Goal: Information Seeking & Learning: Learn about a topic

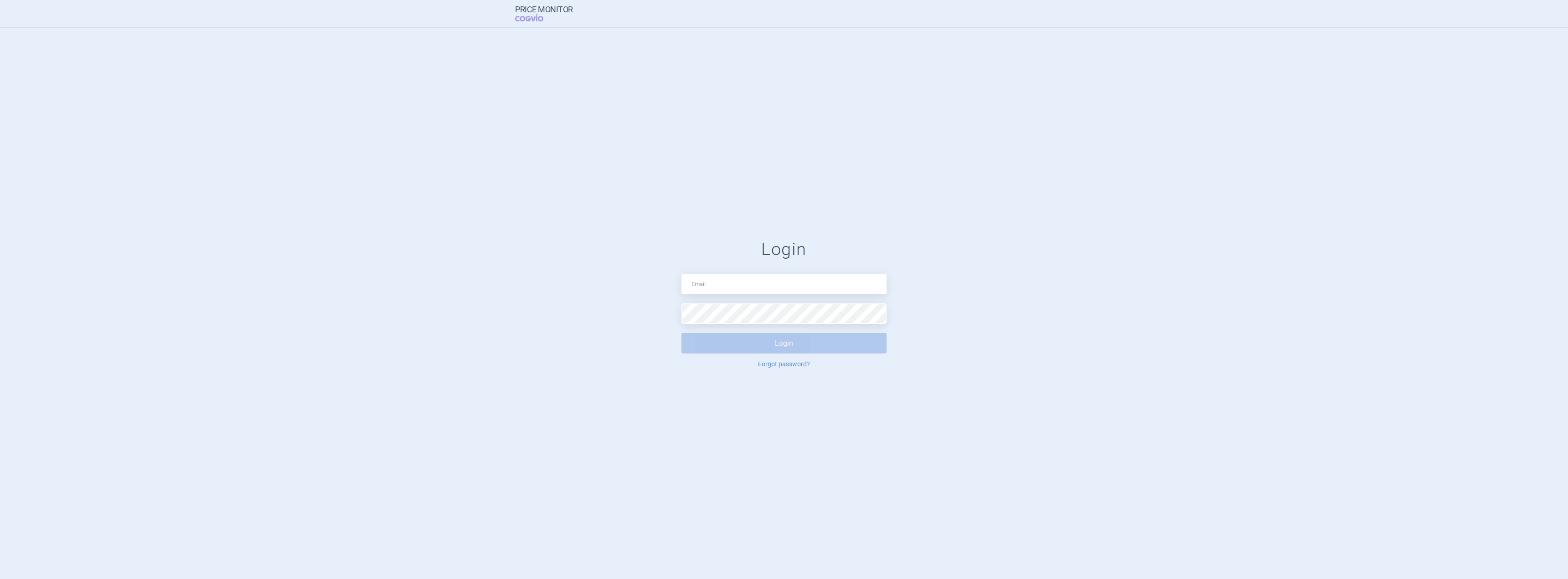
click at [738, 295] on div "Login Login Forgot password?" at bounding box center [784, 303] width 205 height 128
click at [739, 287] on input "text" at bounding box center [784, 284] width 205 height 21
type input "[PERSON_NAME][EMAIL_ADDRESS][PERSON_NAME][DOMAIN_NAME]"
click at [733, 342] on button "Login" at bounding box center [784, 343] width 205 height 21
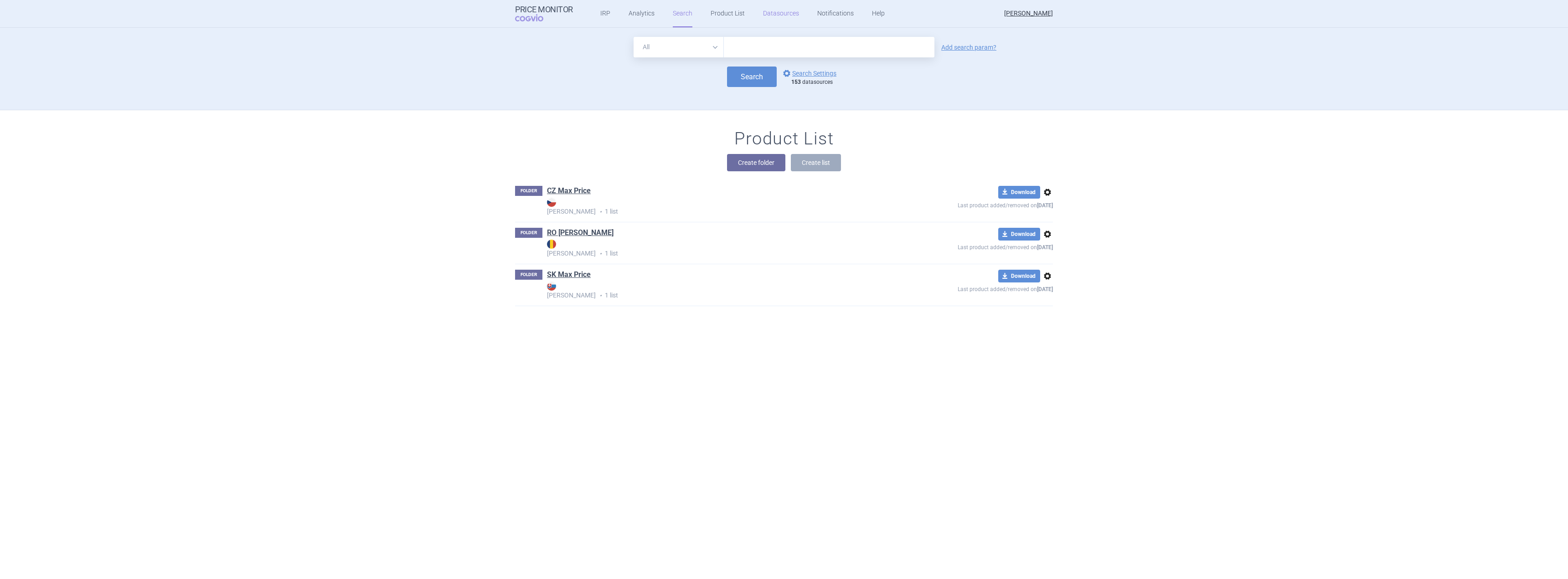
click at [774, 21] on link "Datasources" at bounding box center [781, 13] width 36 height 28
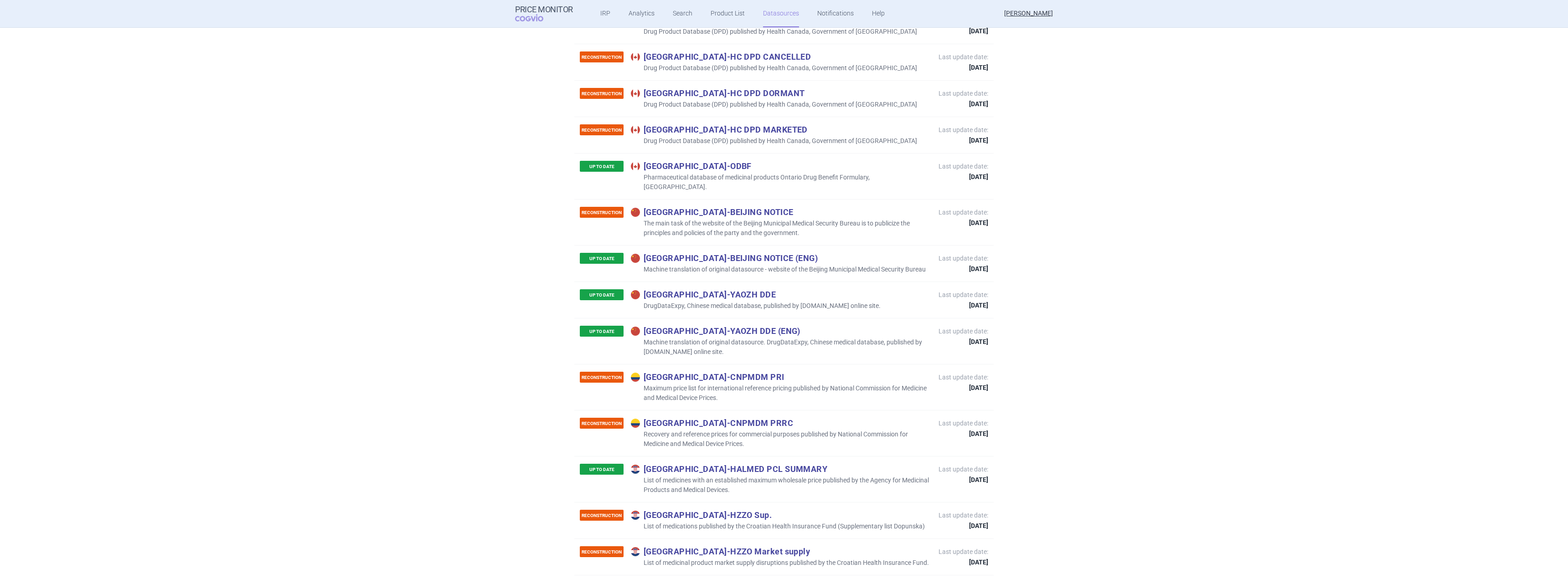
scroll to position [1093, 0]
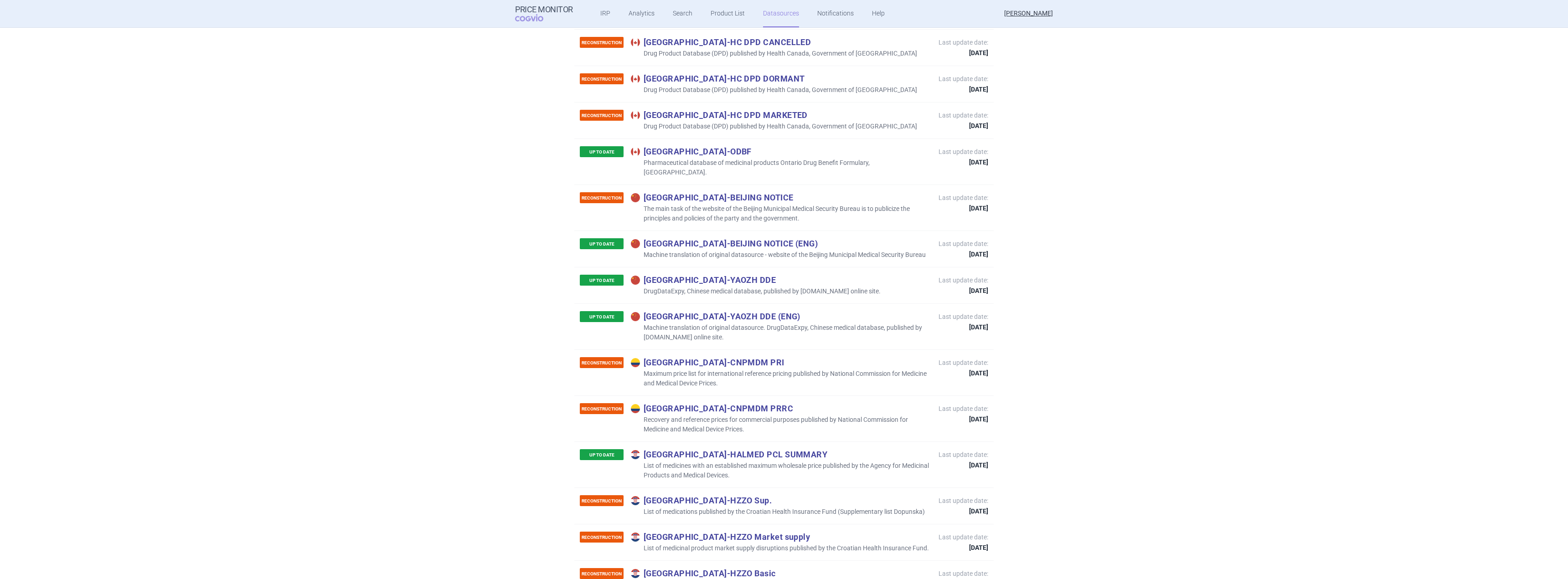
click at [689, 275] on p "China - YAOZH DDE" at bounding box center [756, 280] width 250 height 10
click at [704, 275] on p "China - YAOZH DDE" at bounding box center [756, 280] width 250 height 10
click at [694, 275] on p "China - YAOZH DDE" at bounding box center [756, 280] width 250 height 10
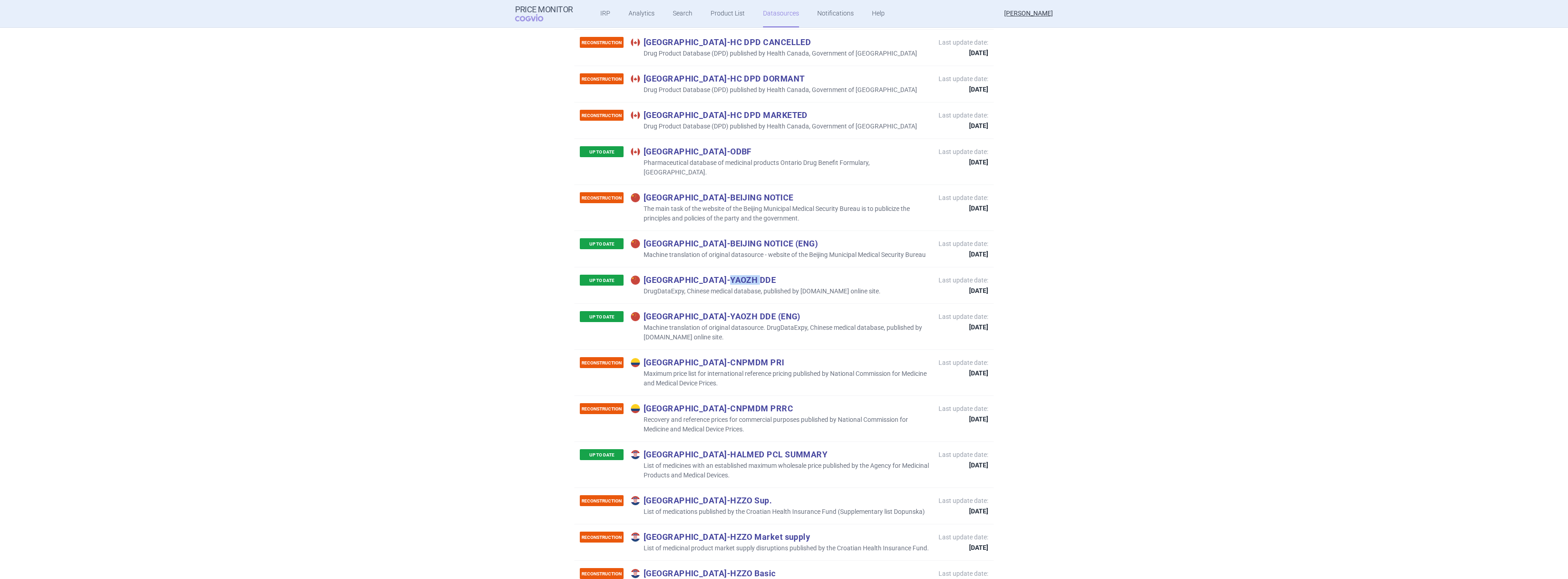
click at [694, 275] on p "China - YAOZH DDE" at bounding box center [756, 280] width 250 height 10
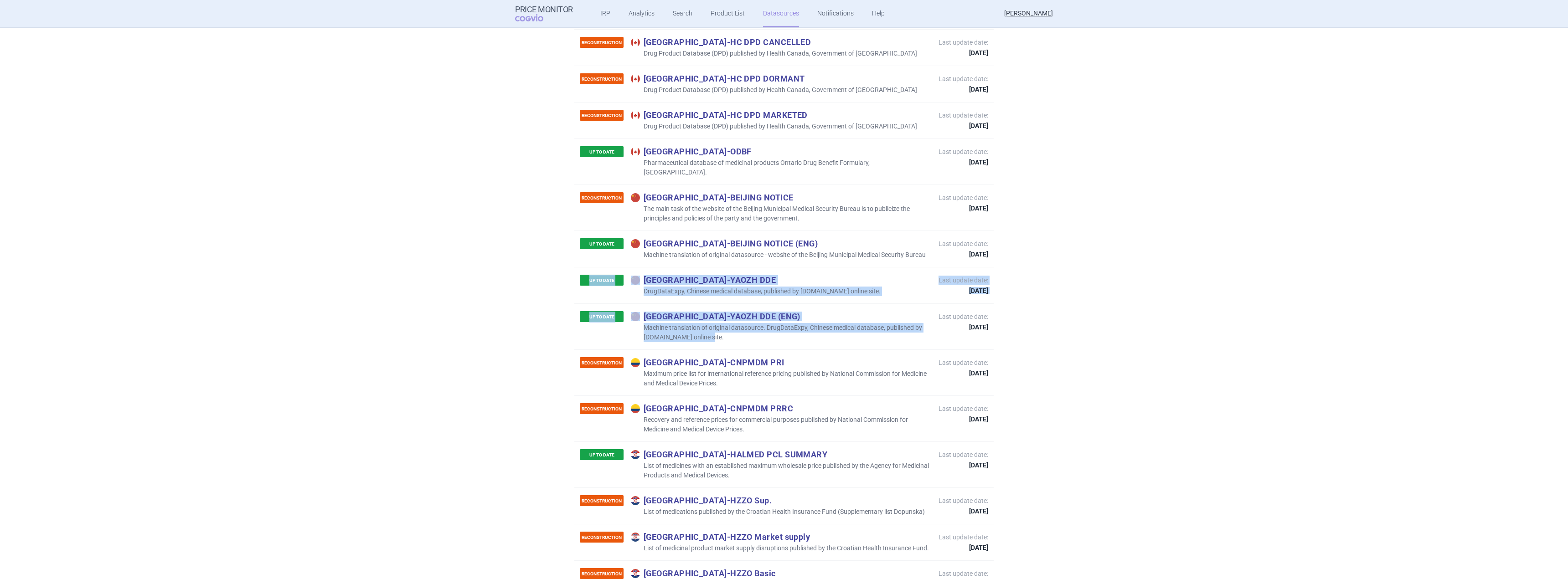
drag, startPoint x: 720, startPoint y: 311, endPoint x: 583, endPoint y: 250, distance: 150.0
click at [583, 275] on p "UP TO DATE" at bounding box center [602, 280] width 44 height 11
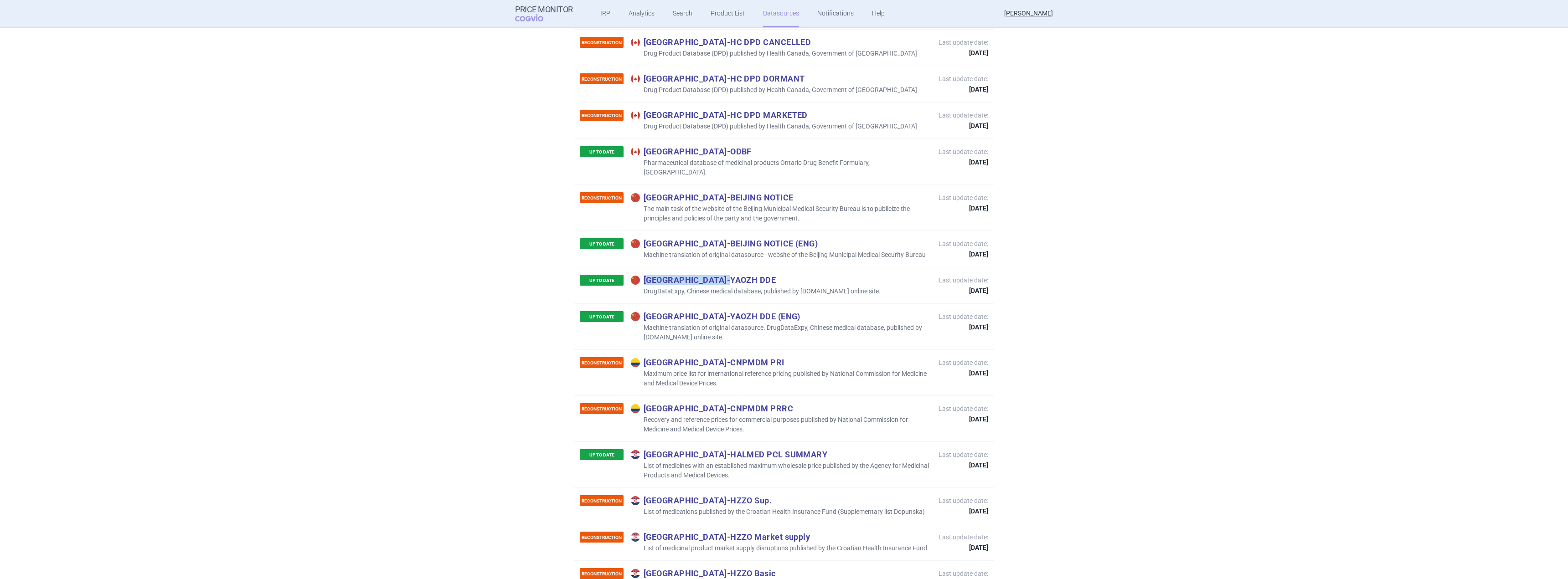
drag, startPoint x: 642, startPoint y: 251, endPoint x: 664, endPoint y: 250, distance: 22.0
click at [664, 275] on p "China - YAOZH DDE" at bounding box center [756, 280] width 250 height 10
drag, startPoint x: 671, startPoint y: 250, endPoint x: 698, endPoint y: 250, distance: 27.0
click at [698, 275] on p "China - YAOZH DDE" at bounding box center [756, 280] width 250 height 10
drag, startPoint x: 643, startPoint y: 287, endPoint x: 688, endPoint y: 286, distance: 45.0
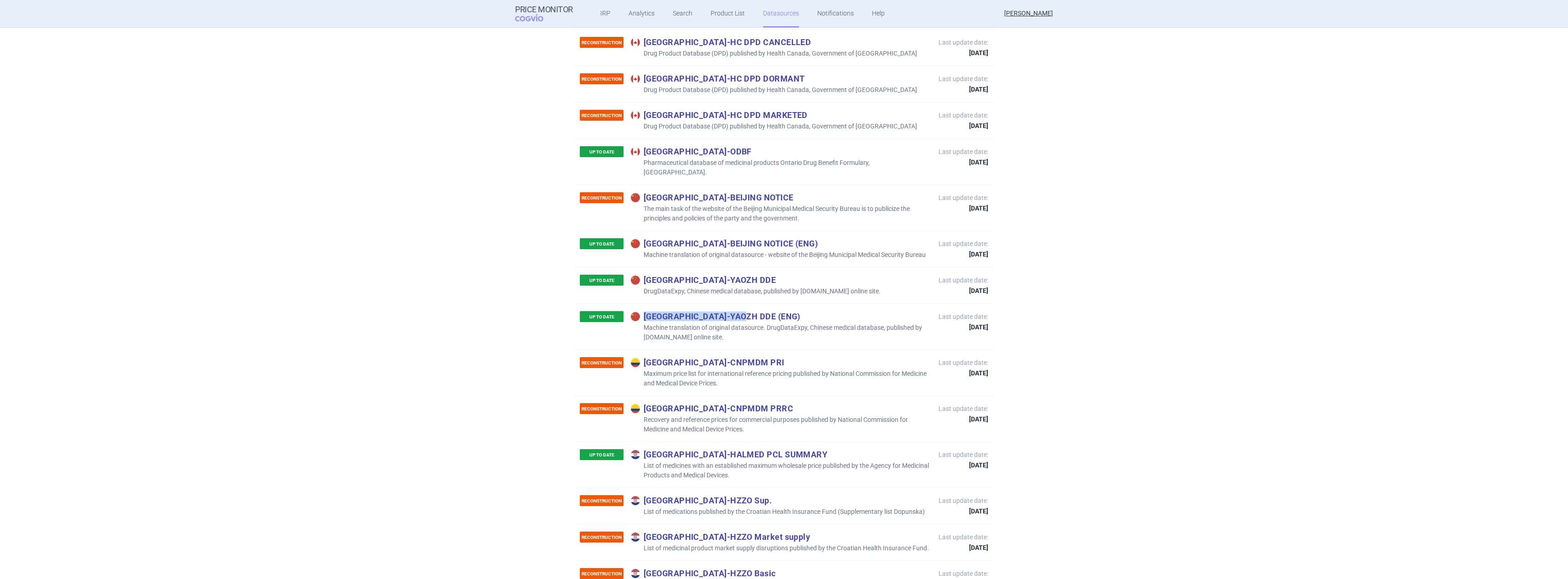
click at [688, 311] on p "China - YAOZH DDE (ENG)" at bounding box center [780, 316] width 299 height 10
drag, startPoint x: 716, startPoint y: 308, endPoint x: 642, endPoint y: 285, distance: 77.5
click at [642, 311] on div "UP TO DATE China - YAOZH DDE (ENG) Machine translation of original datasource. …" at bounding box center [755, 327] width 350 height 31
click at [642, 311] on p "China - YAOZH DDE (ENG)" at bounding box center [780, 316] width 299 height 10
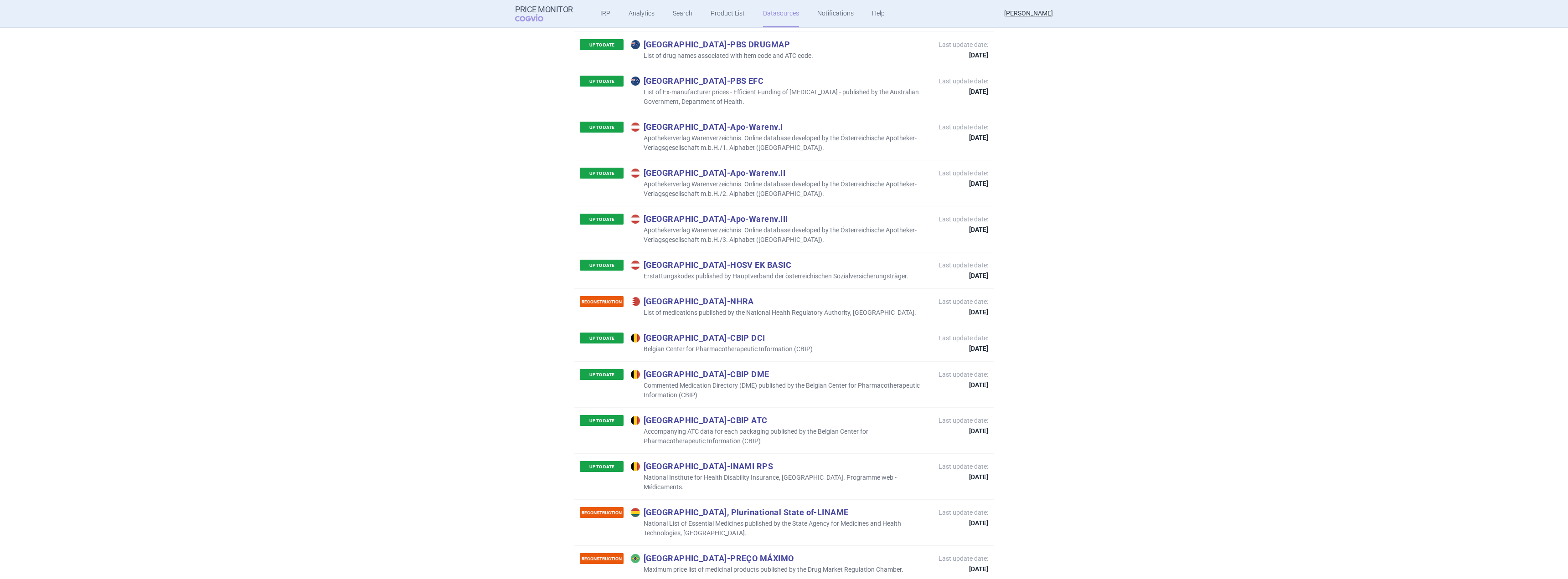
scroll to position [0, 0]
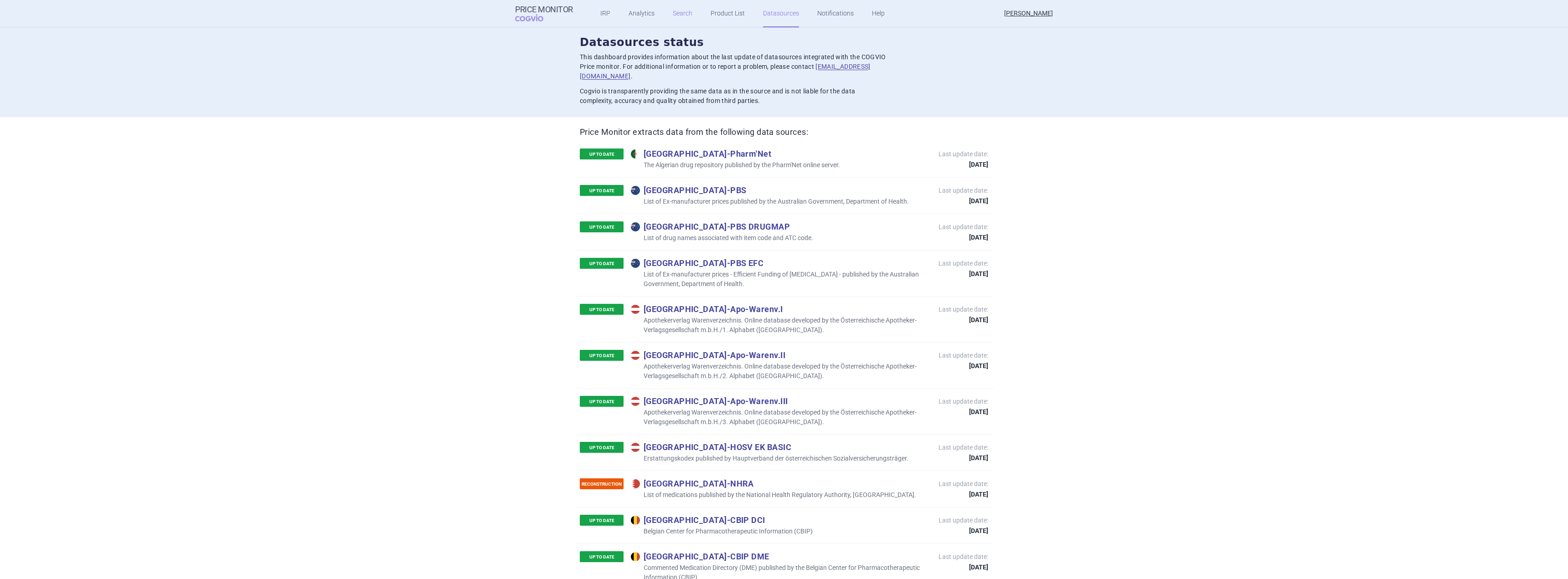
click at [675, 11] on link "Search" at bounding box center [683, 13] width 20 height 28
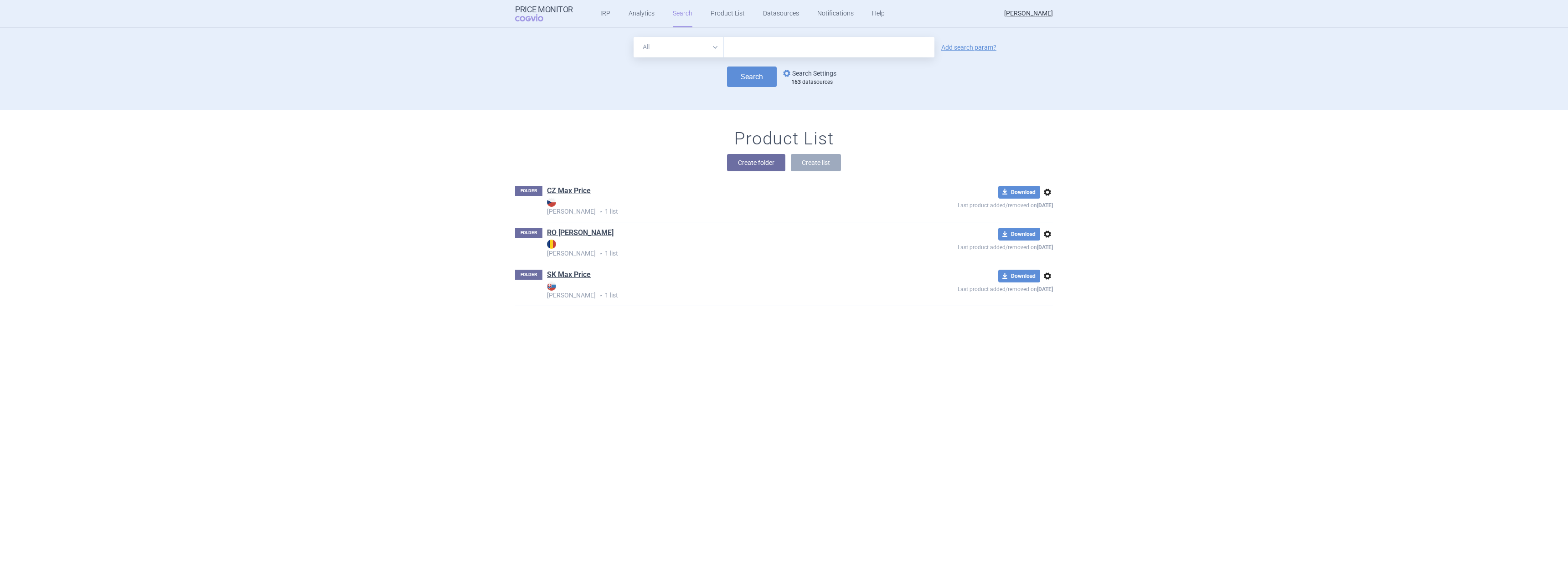
click at [806, 70] on link "options Search Settings" at bounding box center [809, 73] width 55 height 11
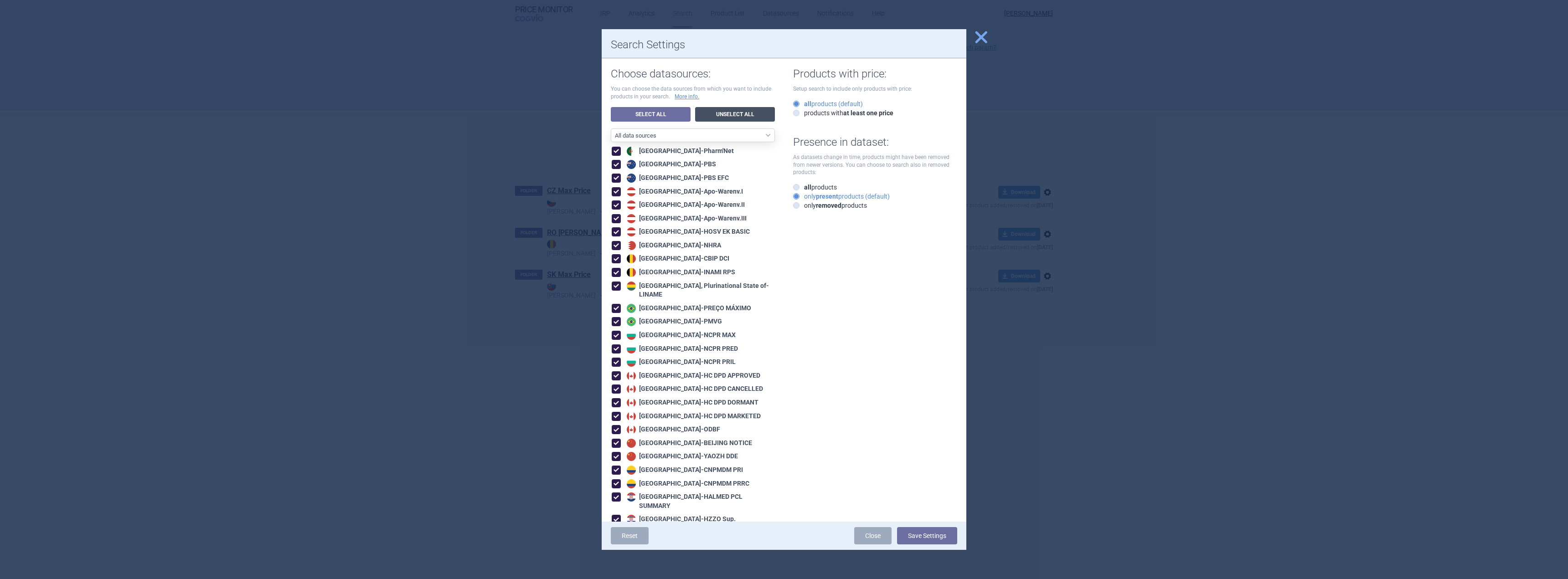
click at [713, 117] on link "Unselect All" at bounding box center [735, 114] width 80 height 15
checkbox input "false"
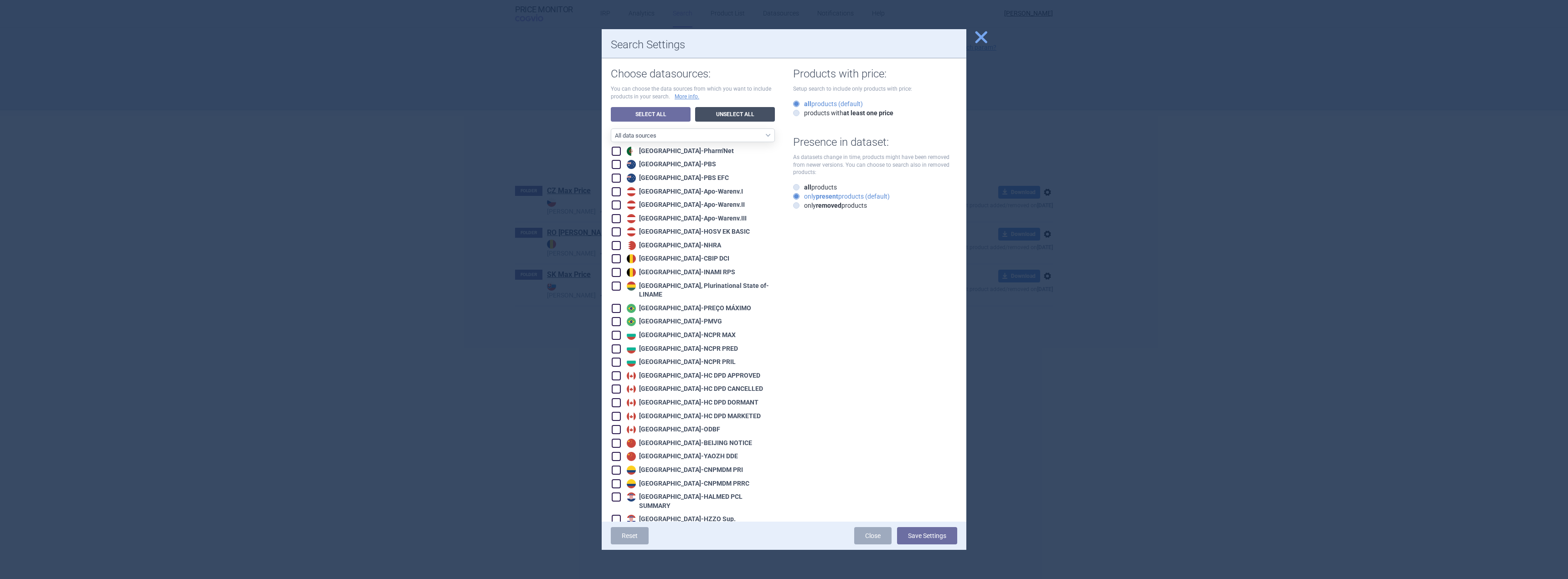
checkbox input "false"
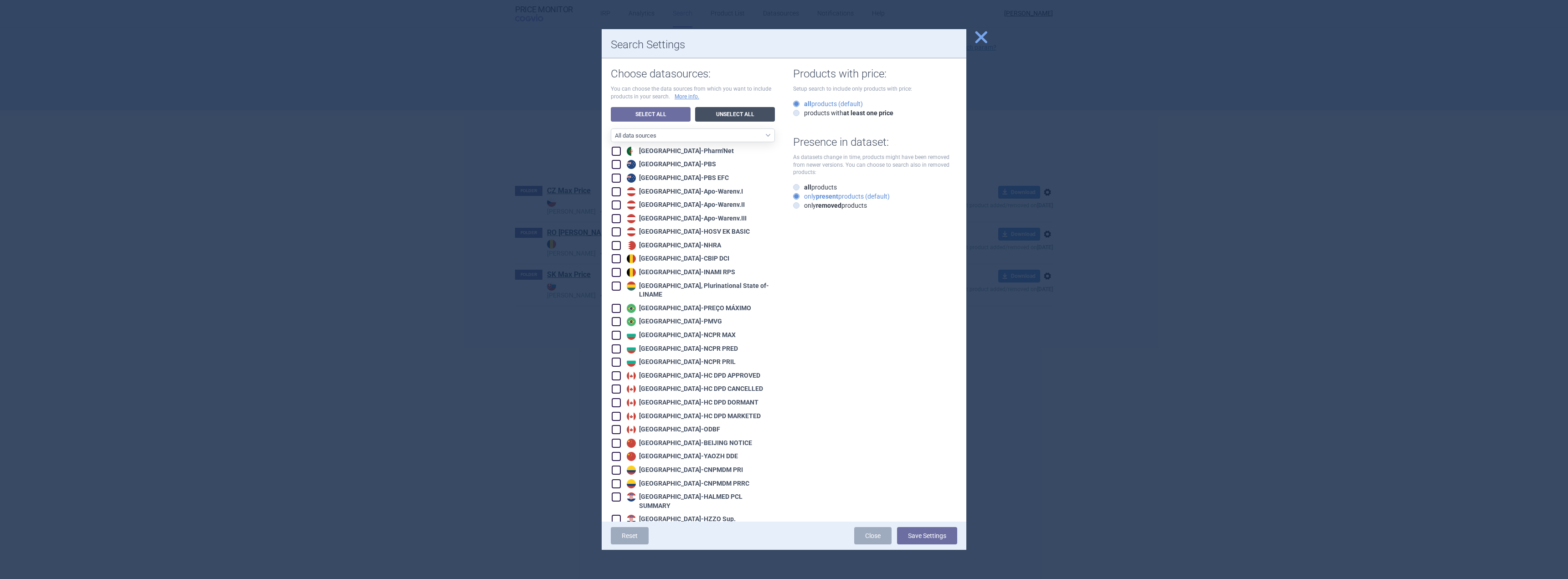
checkbox input "false"
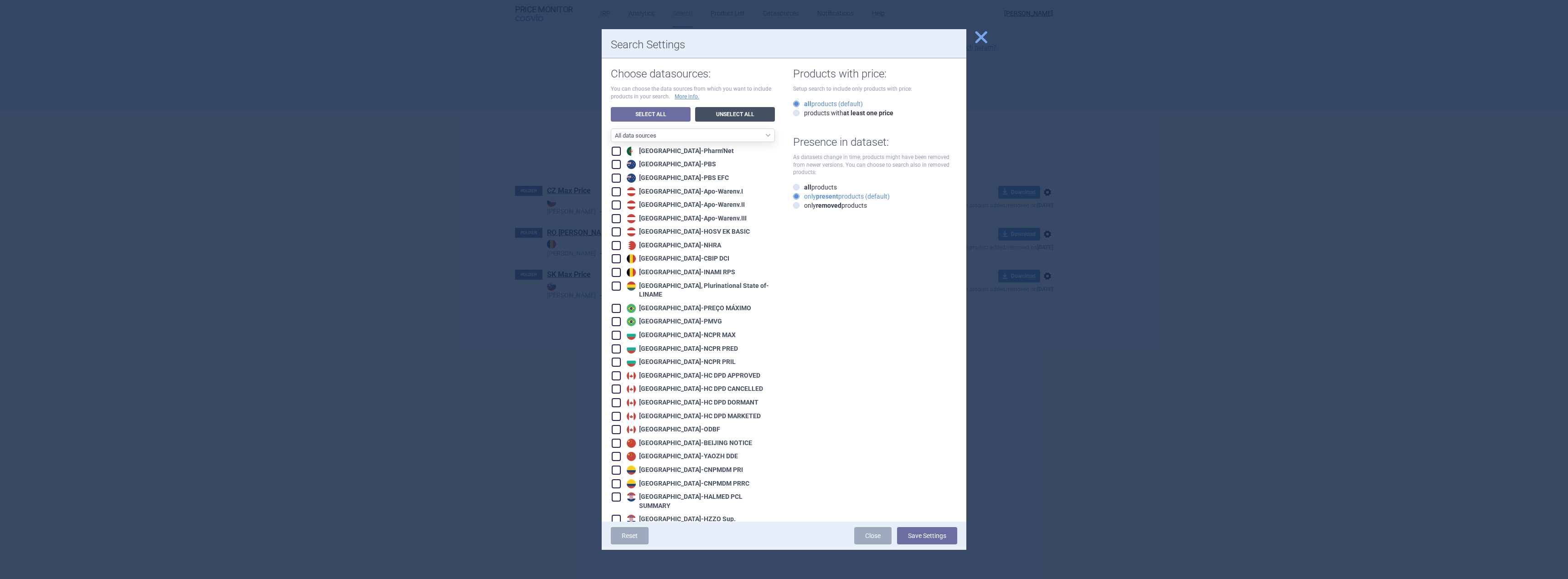
checkbox input "false"
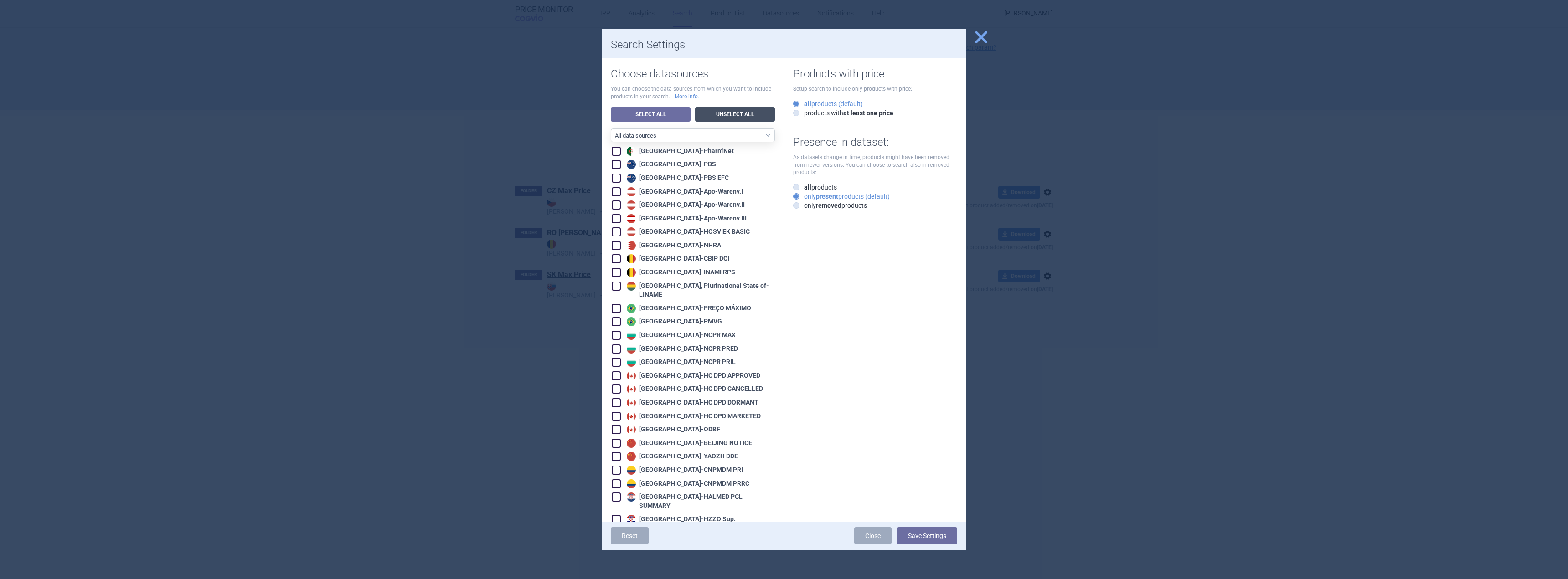
checkbox input "false"
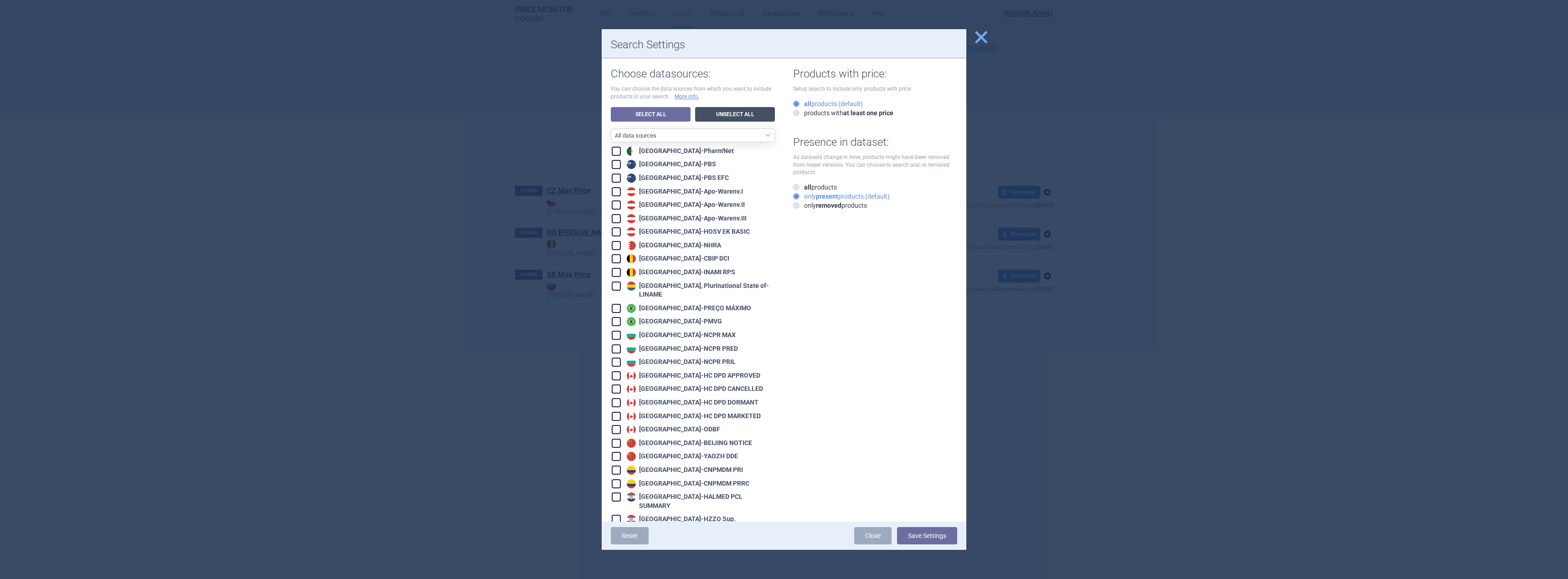
checkbox input "false"
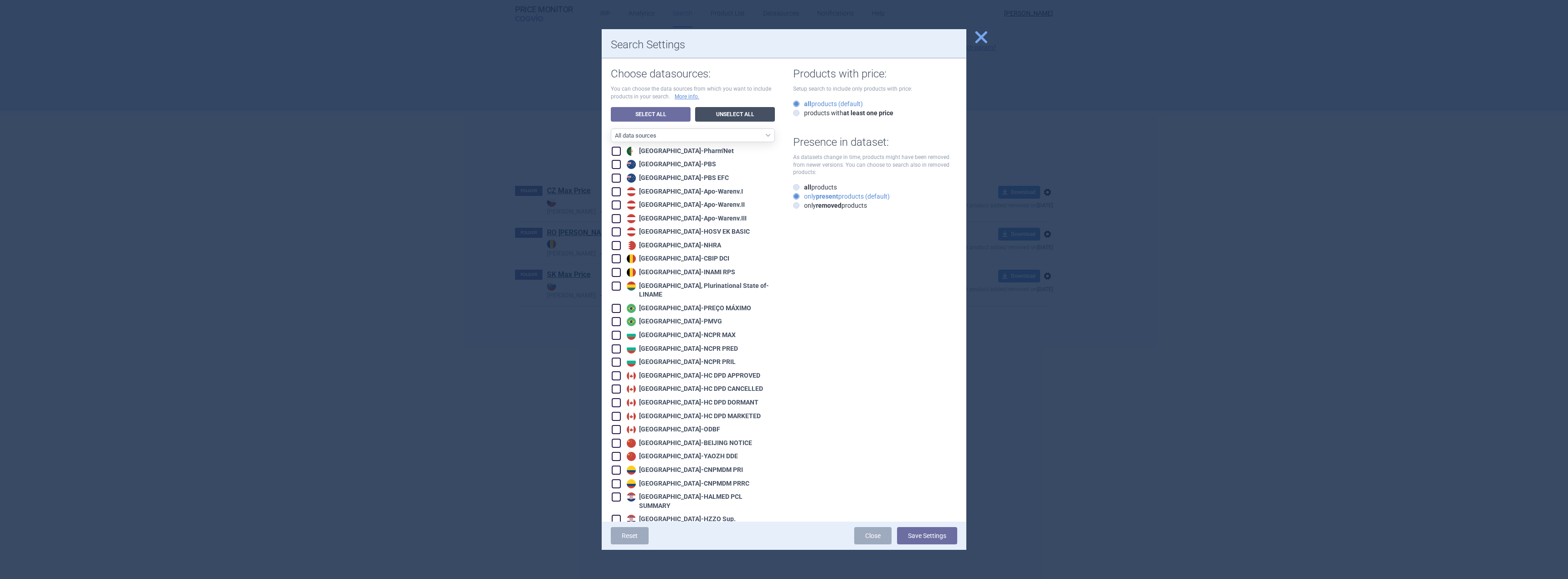
checkbox input "false"
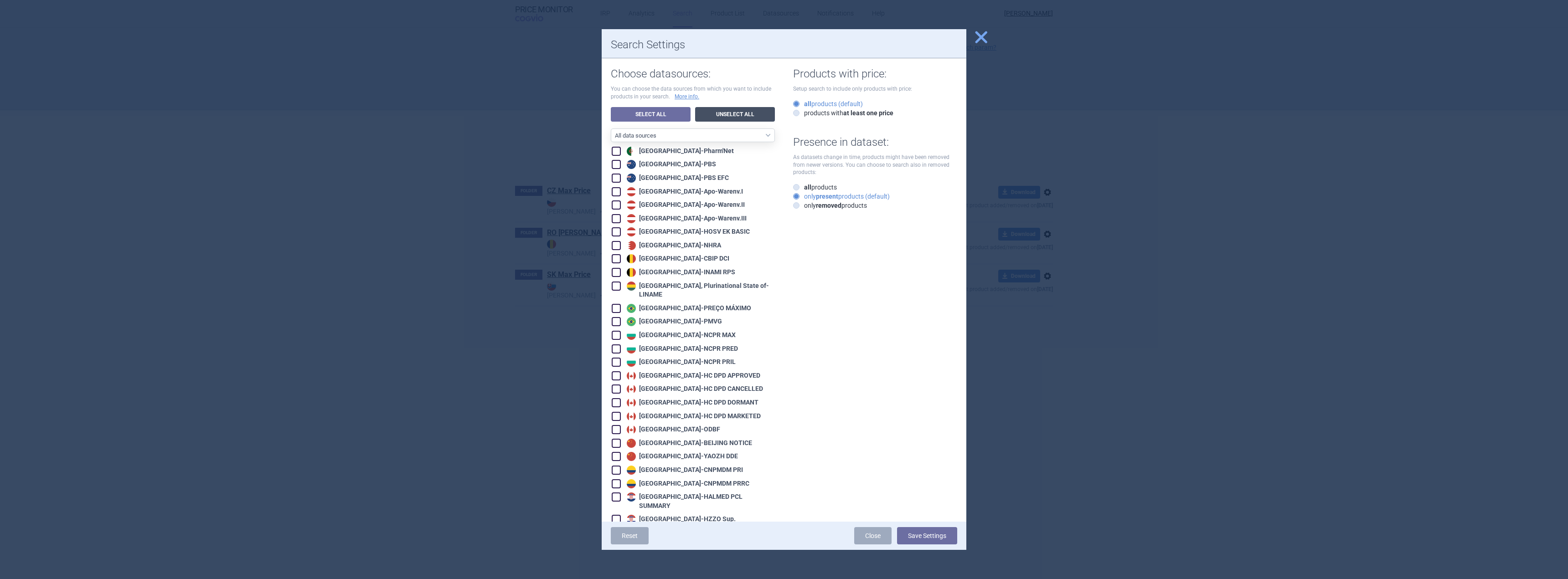
checkbox input "false"
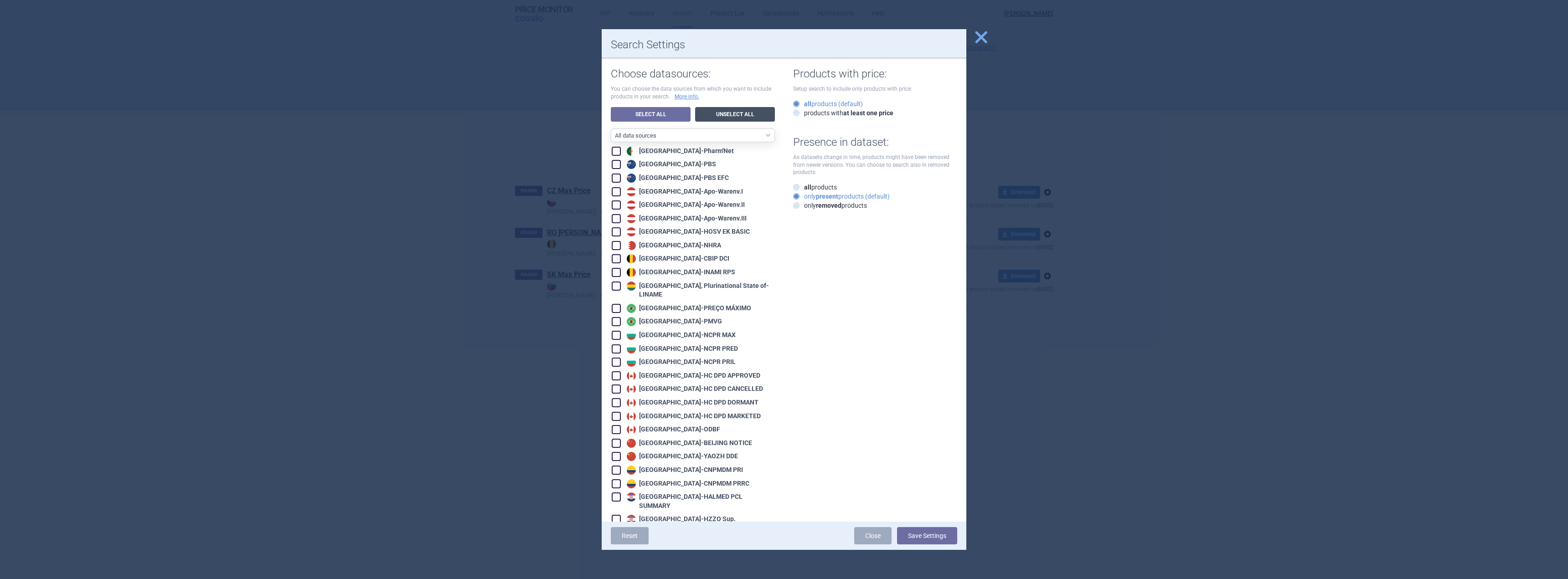
checkbox input "false"
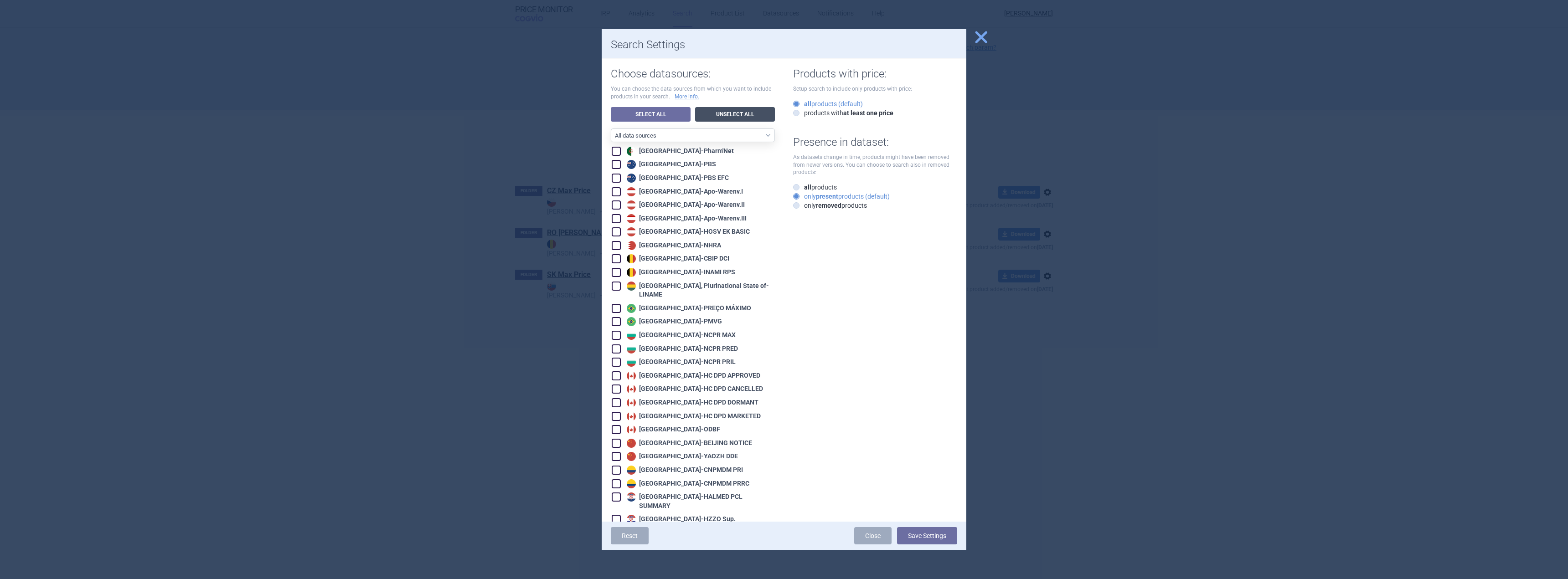
checkbox input "false"
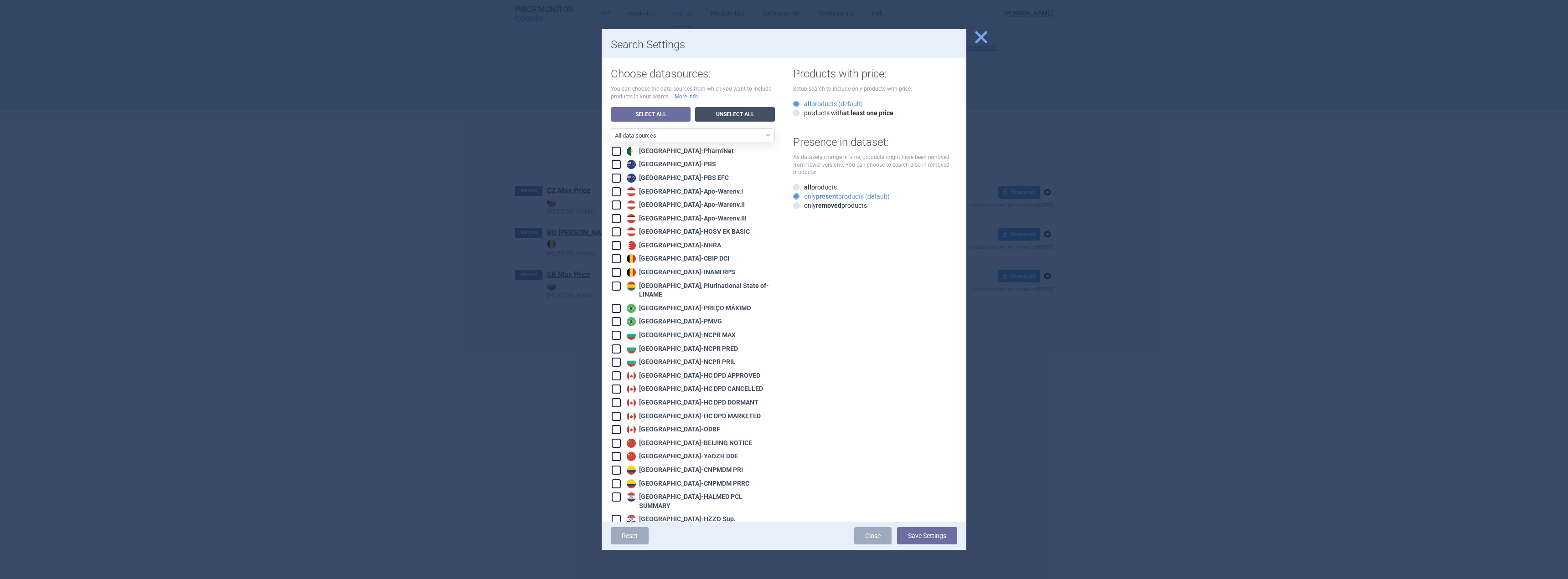
checkbox input "false"
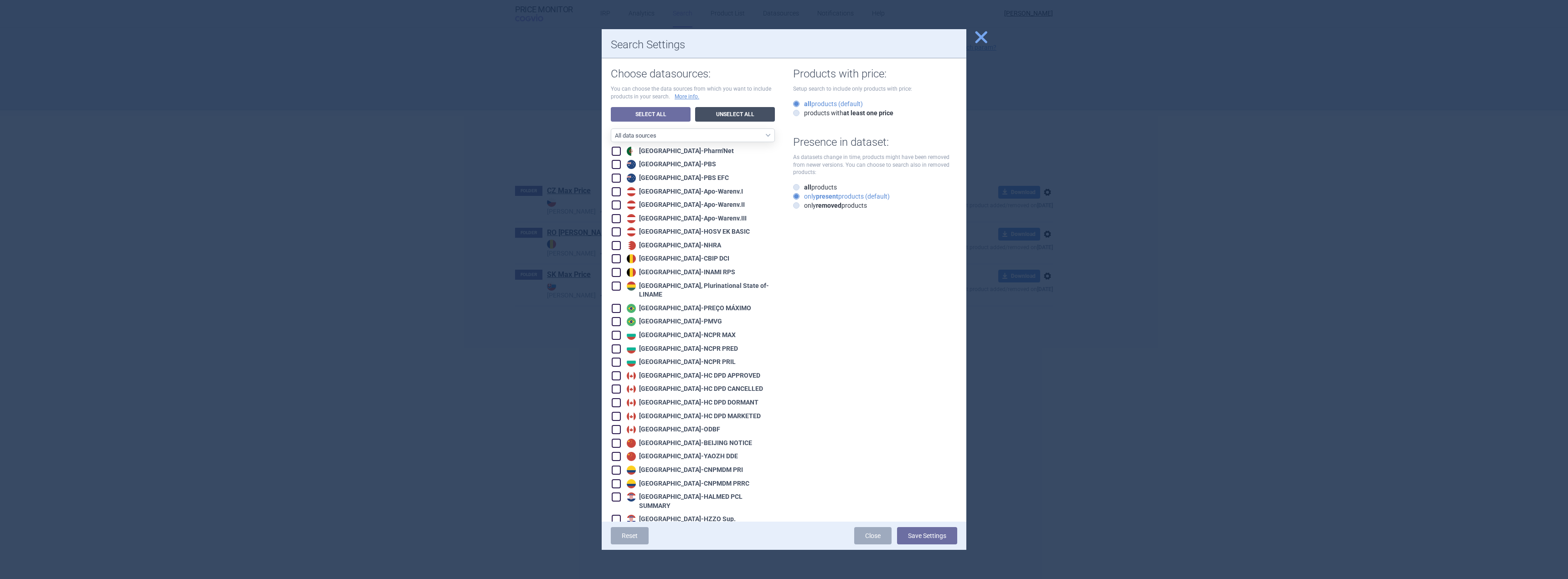
checkbox input "false"
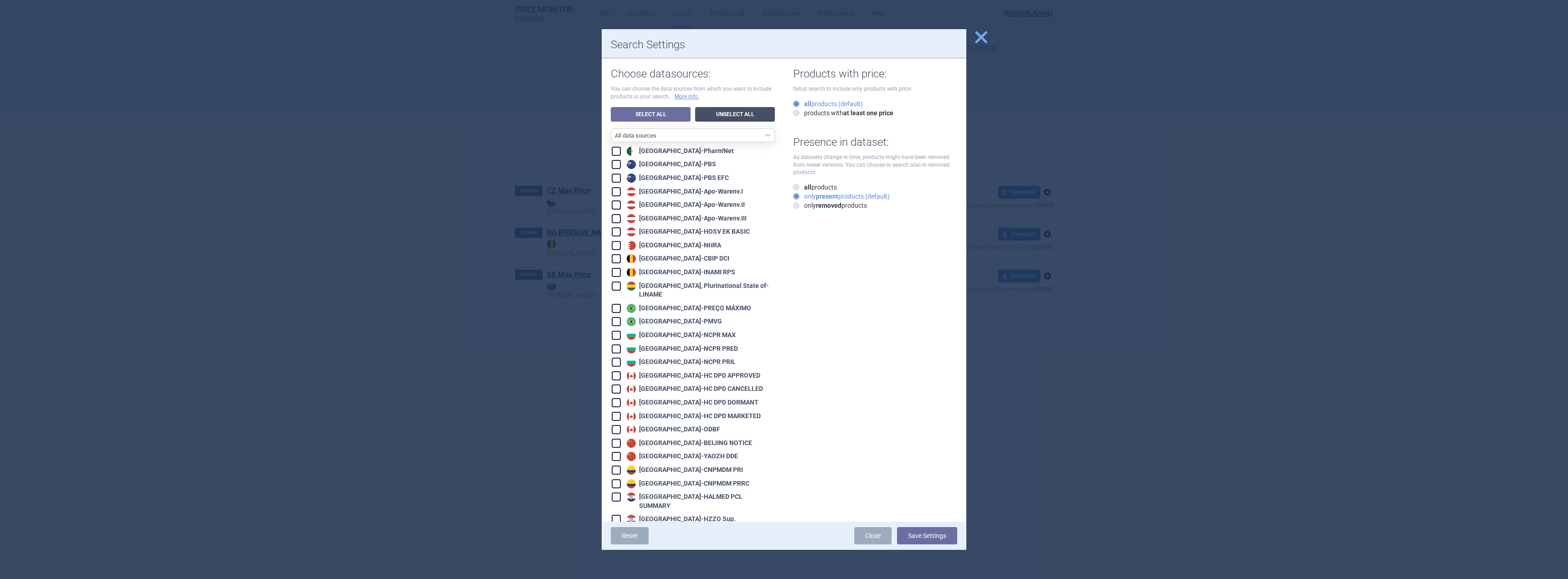
checkbox input "false"
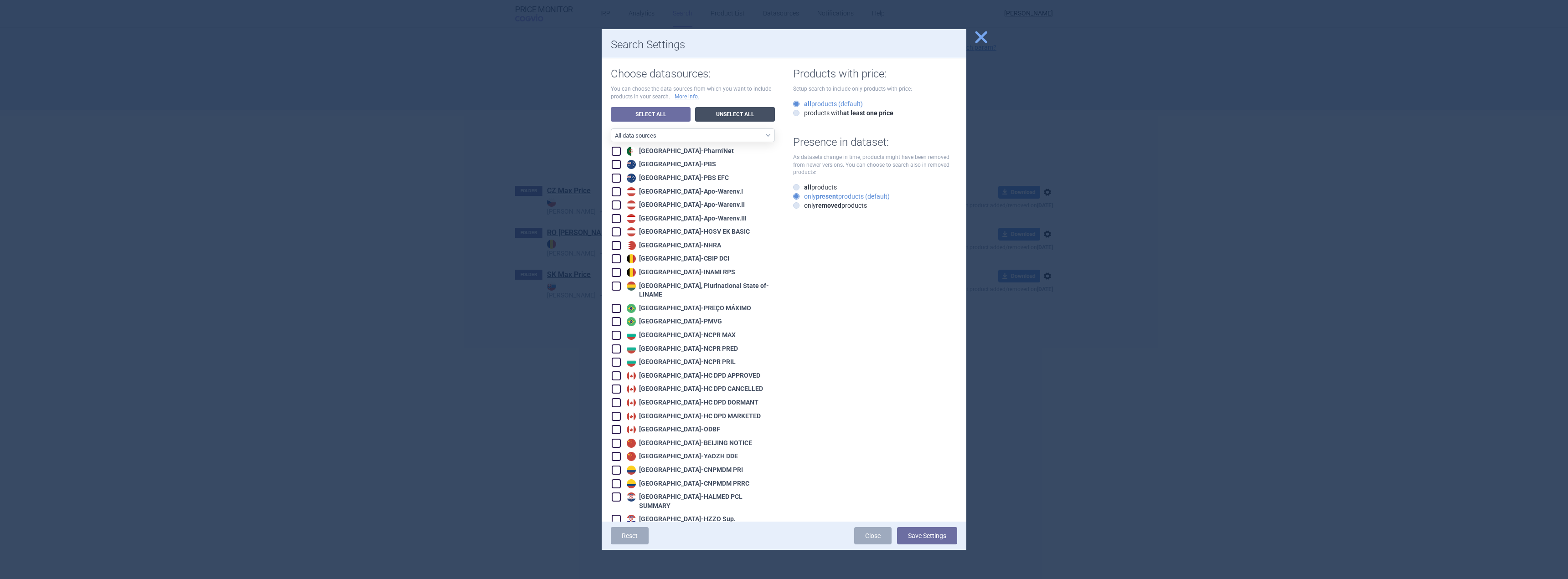
checkbox input "false"
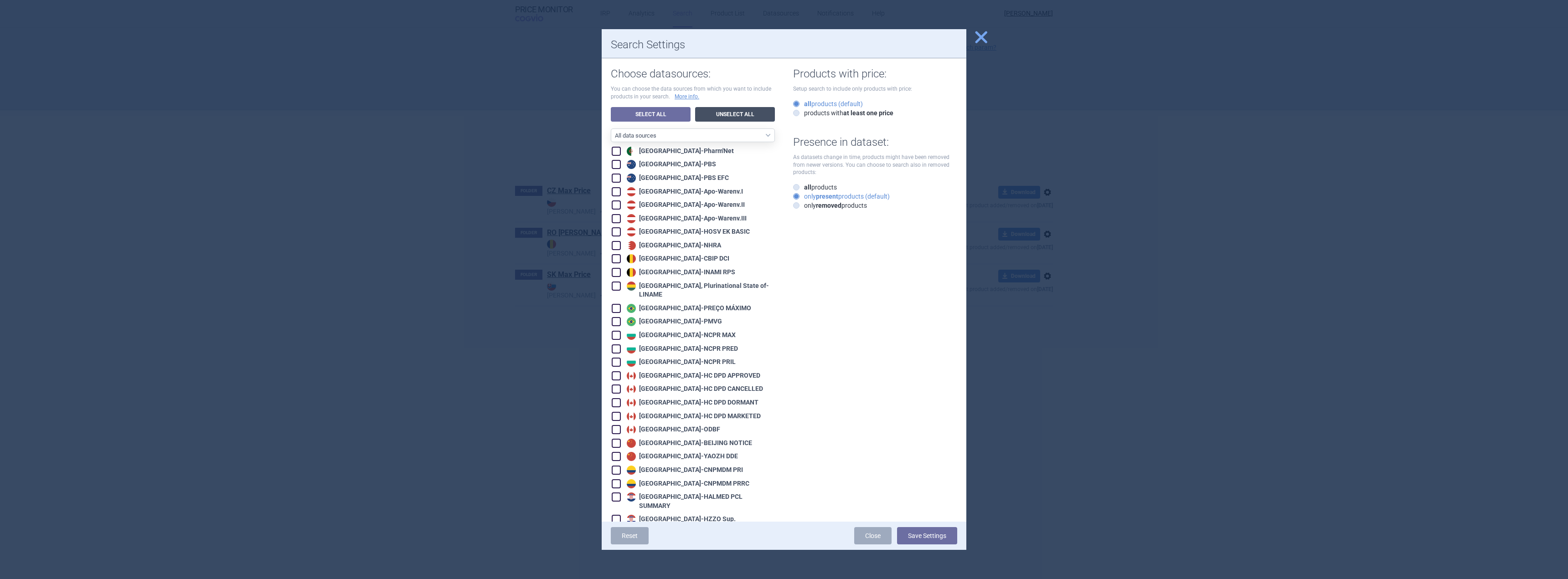
checkbox input "false"
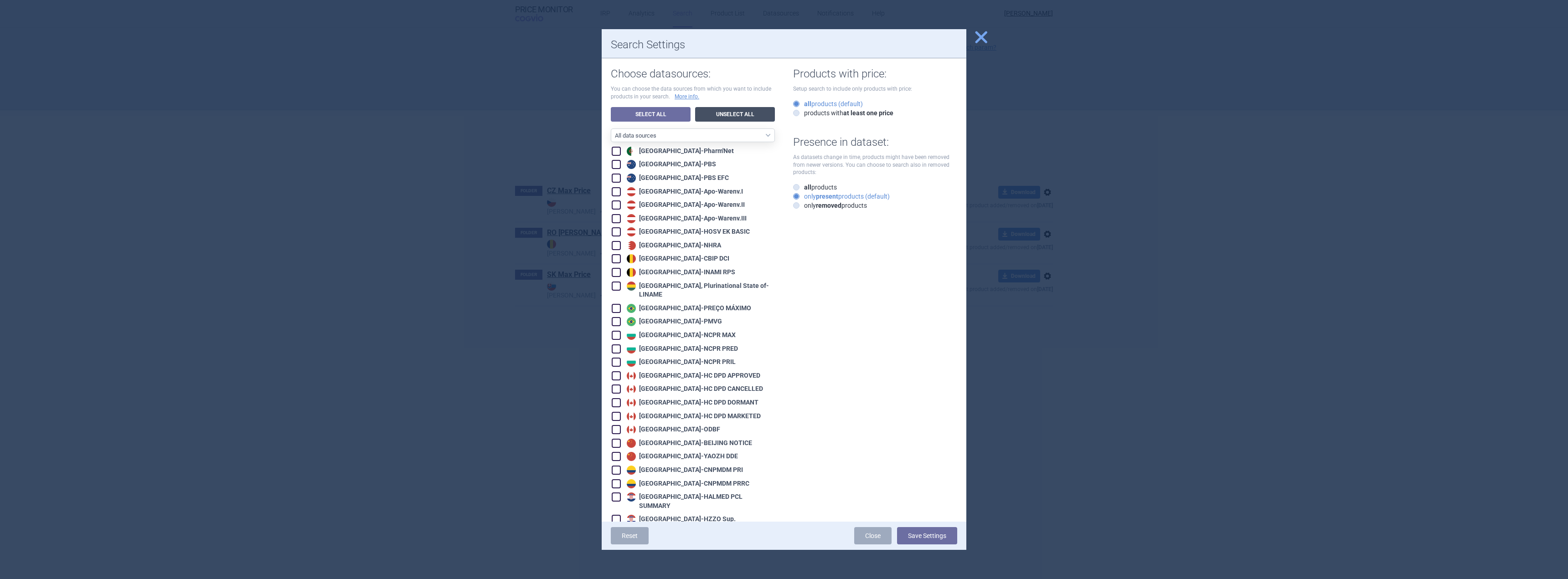
checkbox input "false"
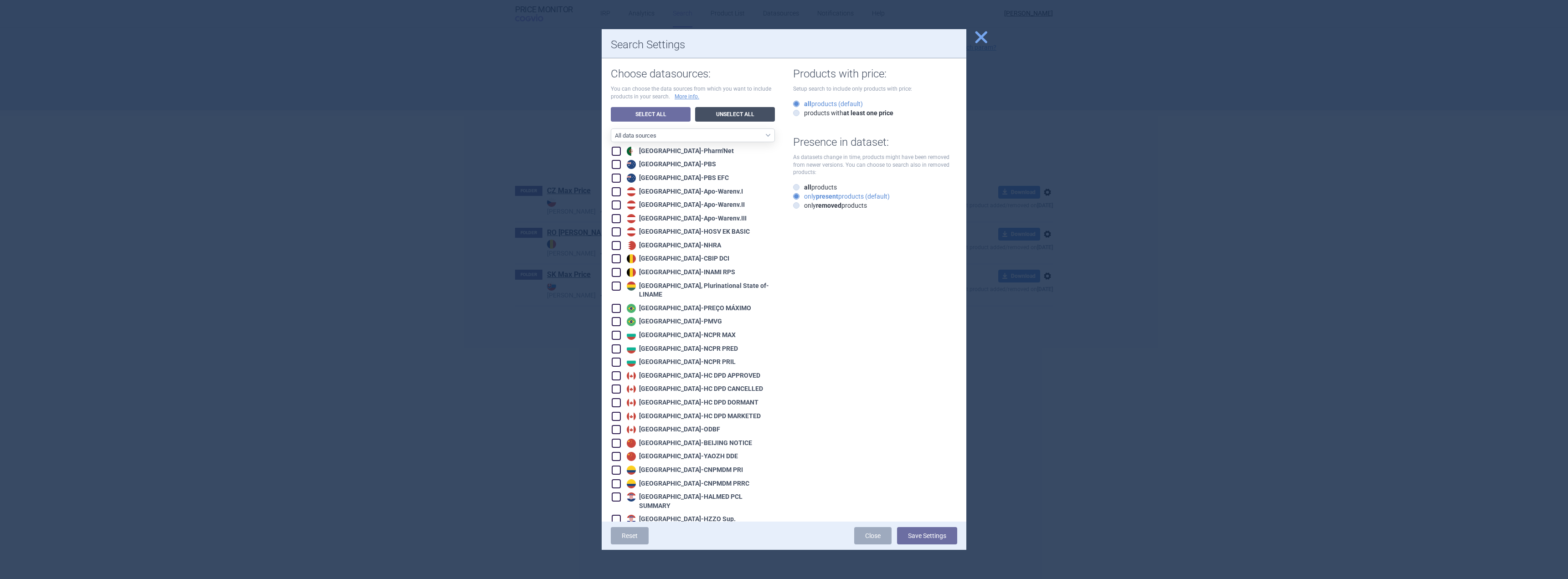
checkbox input "false"
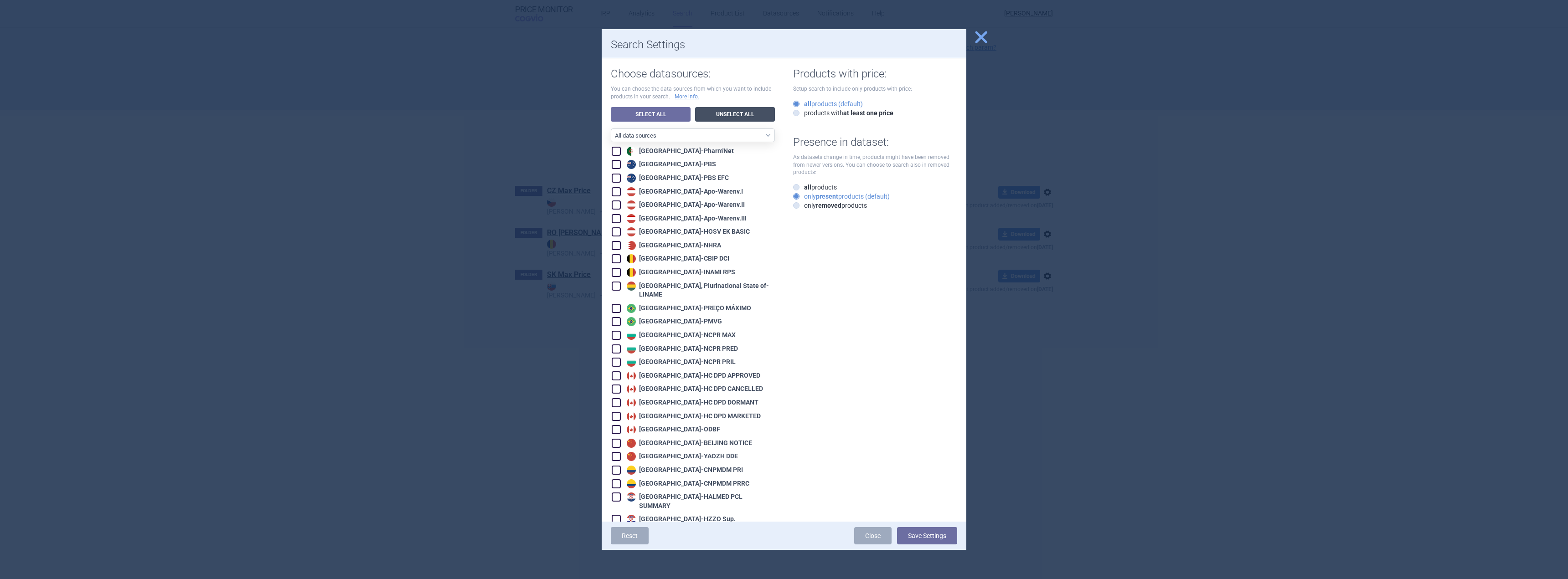
checkbox input "false"
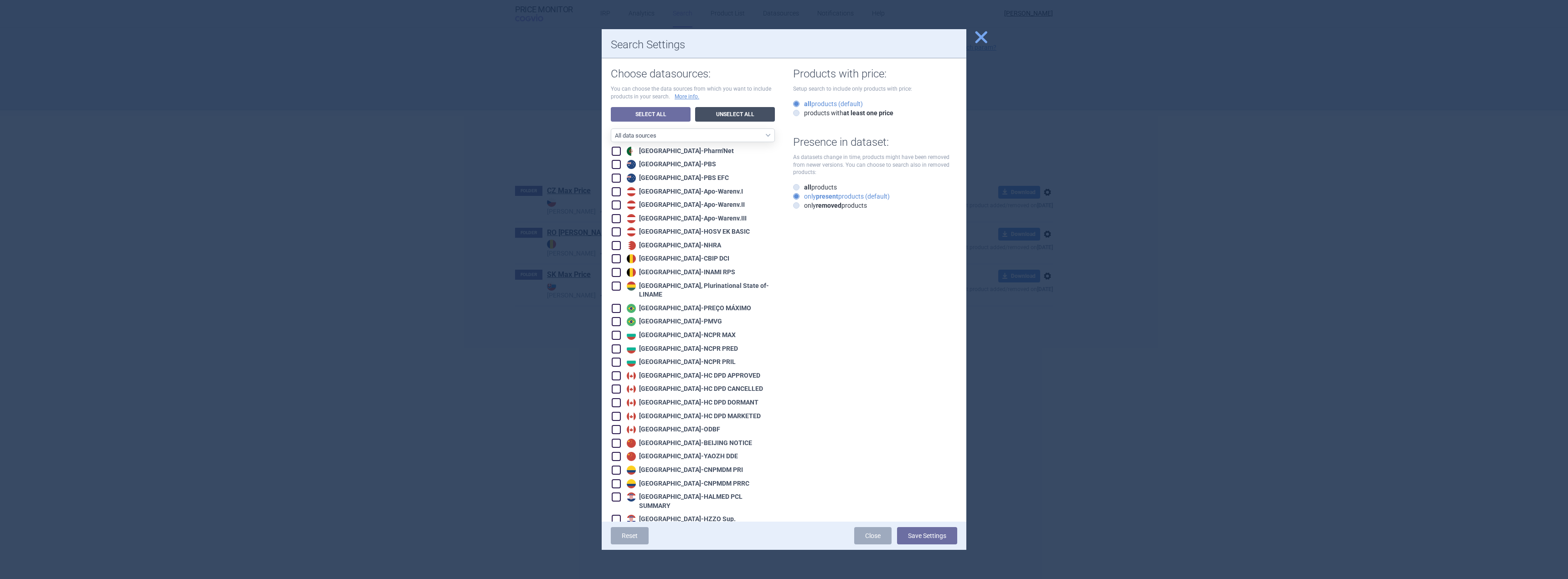
checkbox input "false"
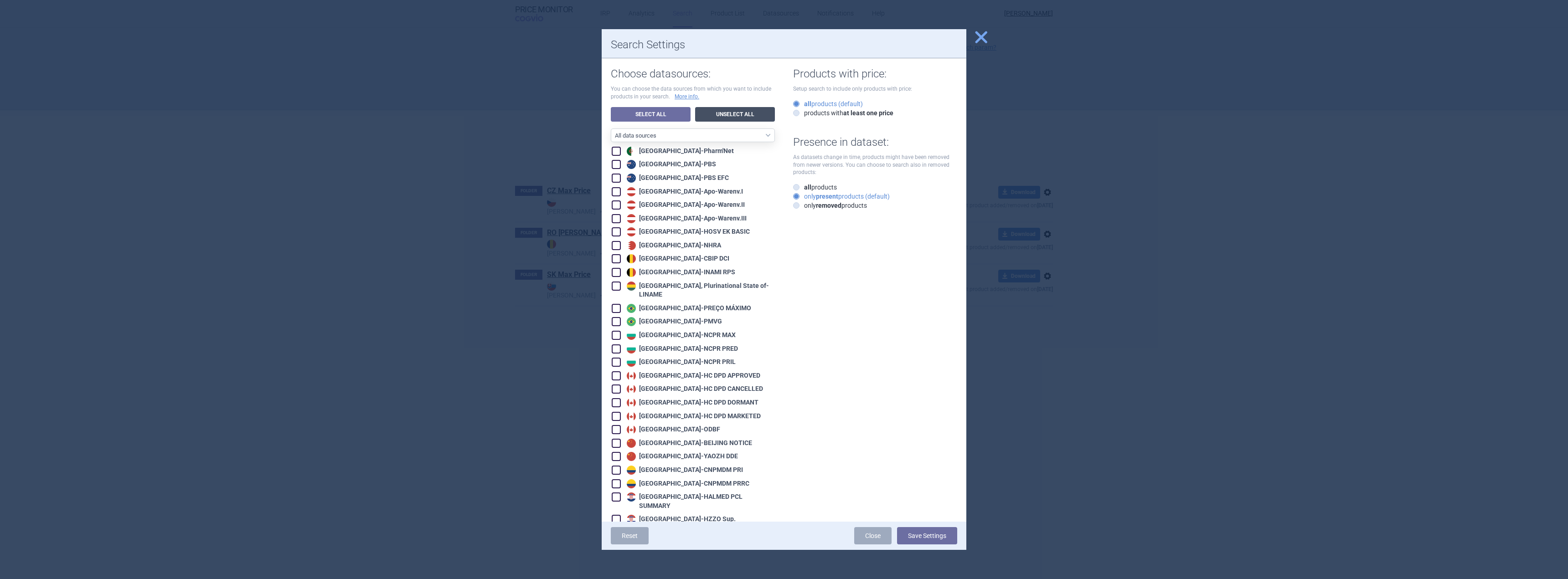
checkbox input "false"
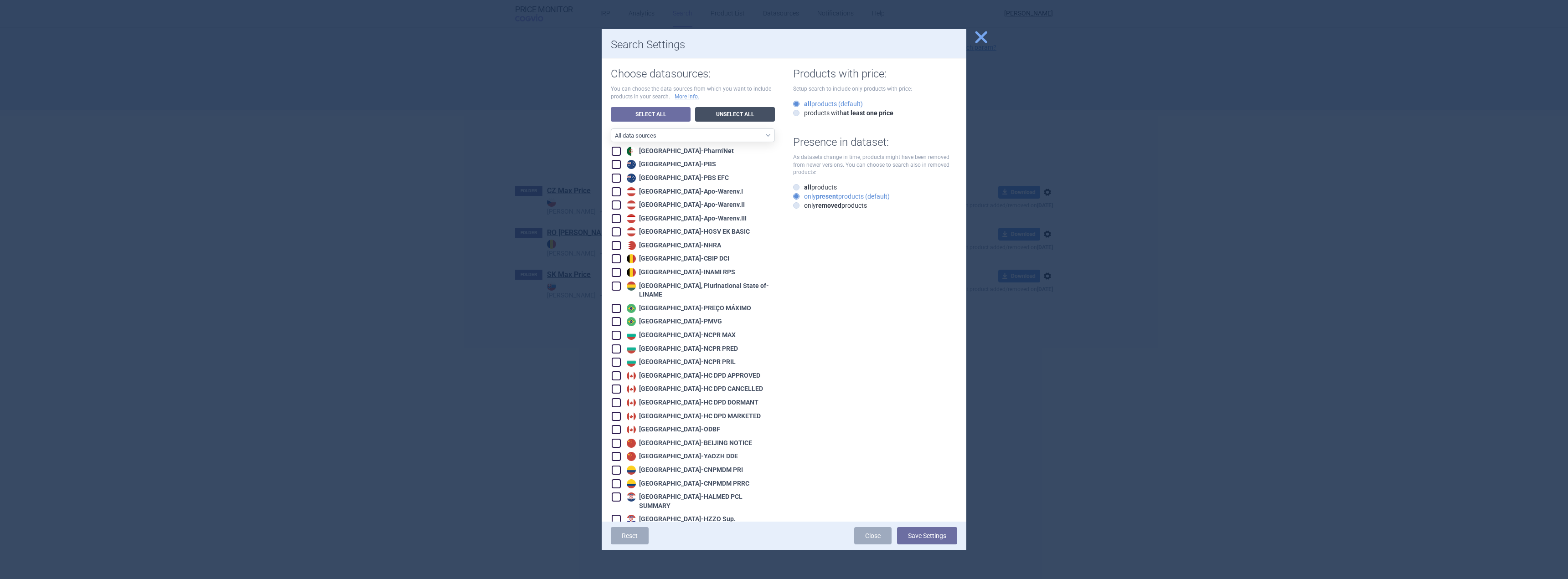
checkbox input "false"
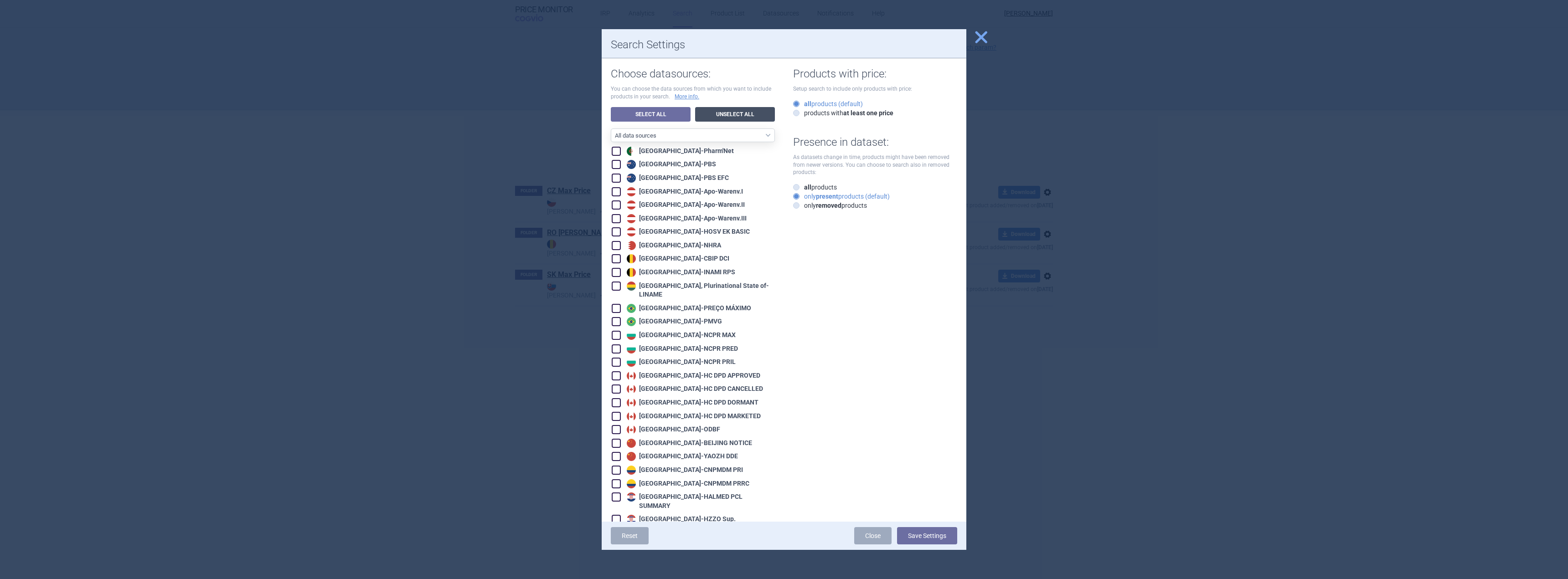
checkbox input "false"
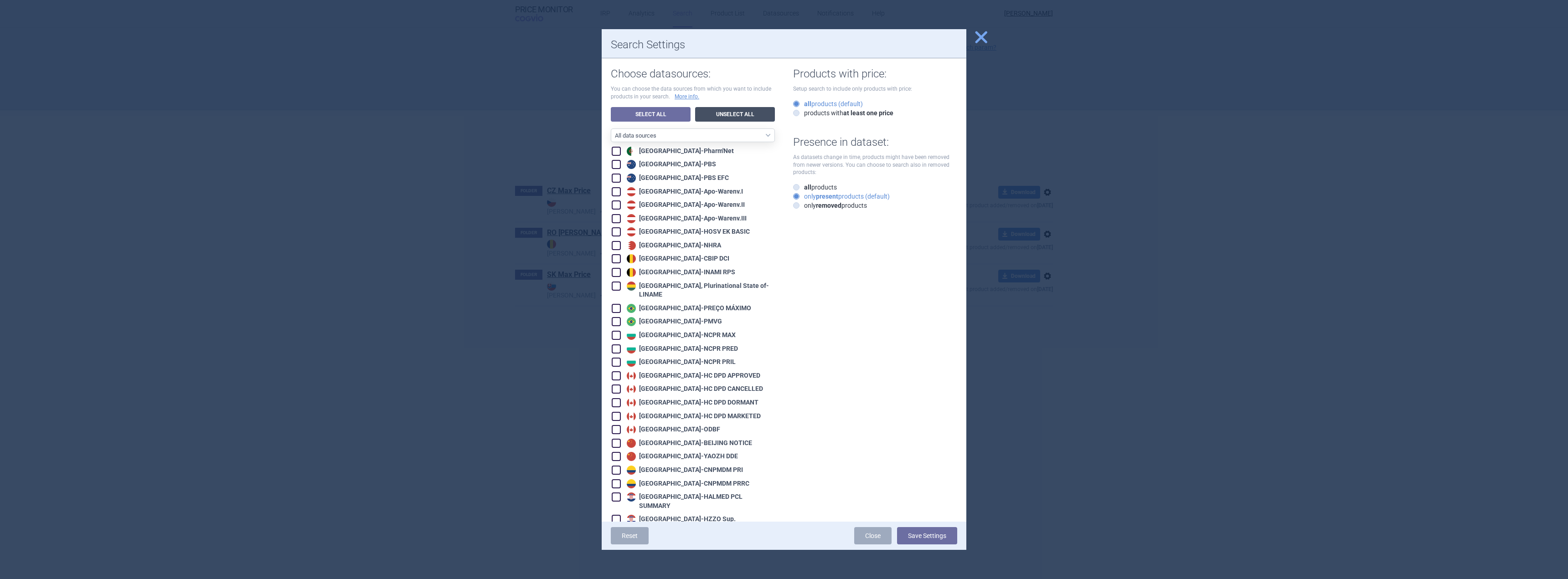
checkbox input "false"
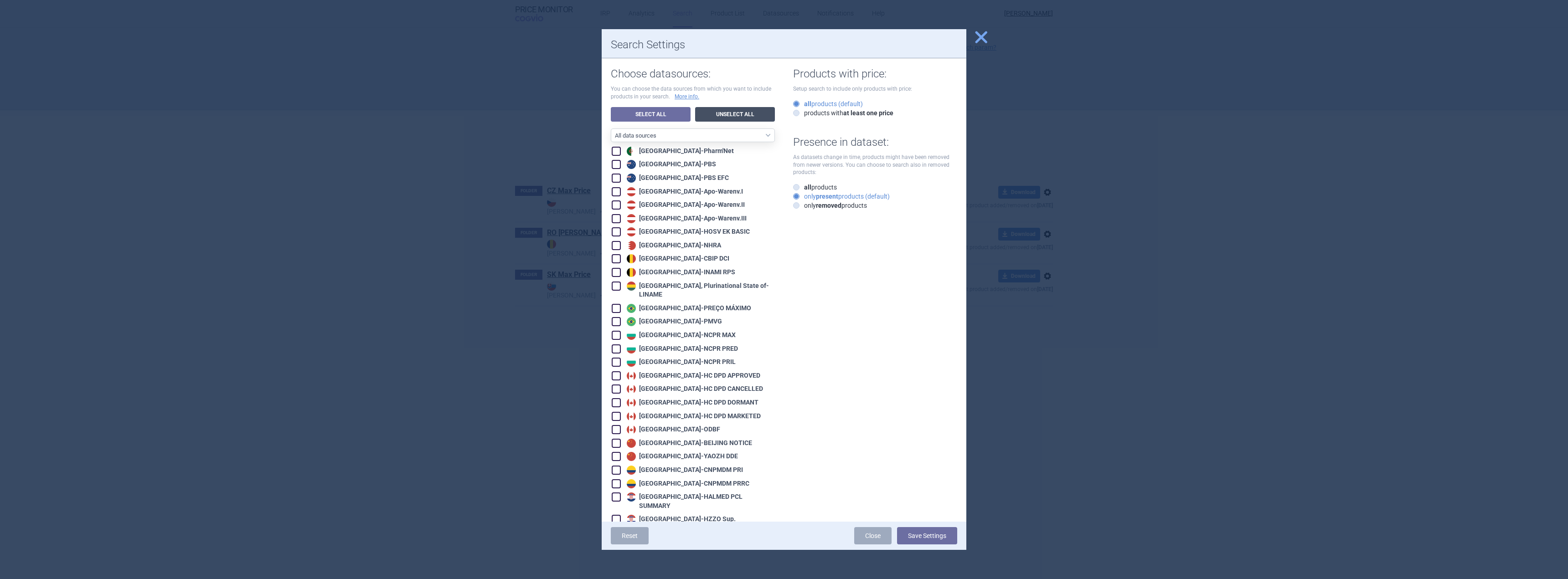
checkbox input "false"
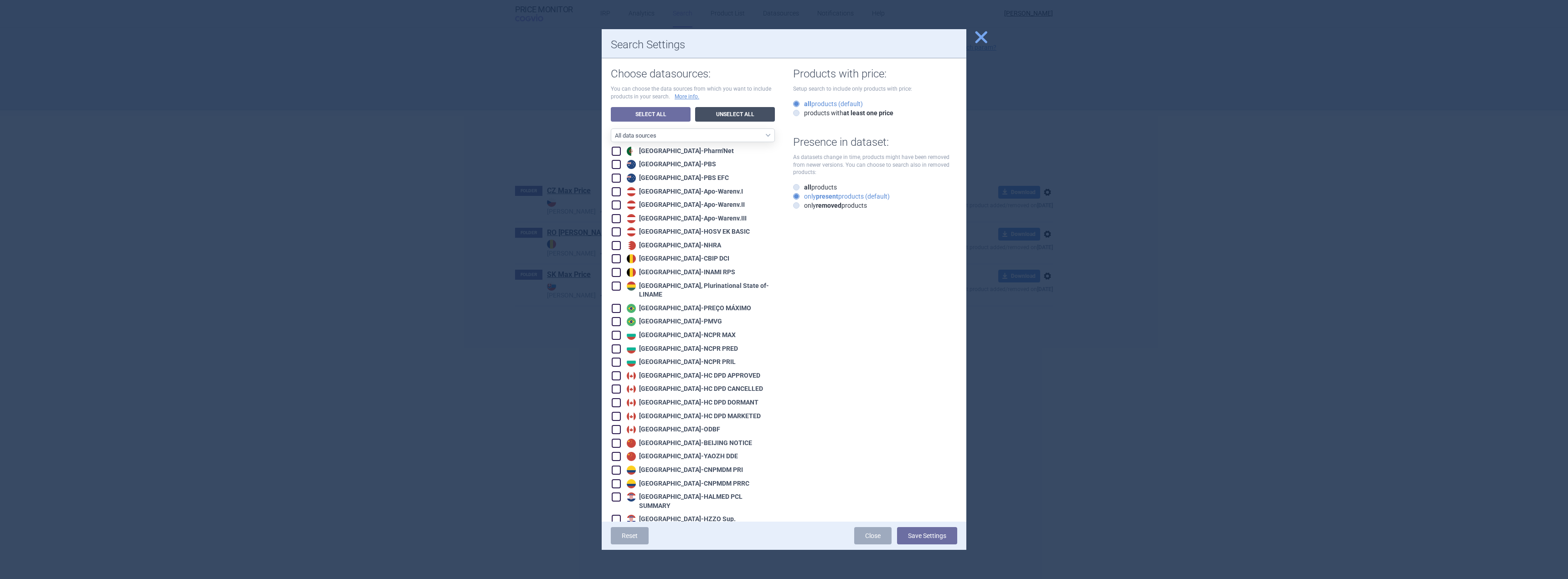
checkbox input "false"
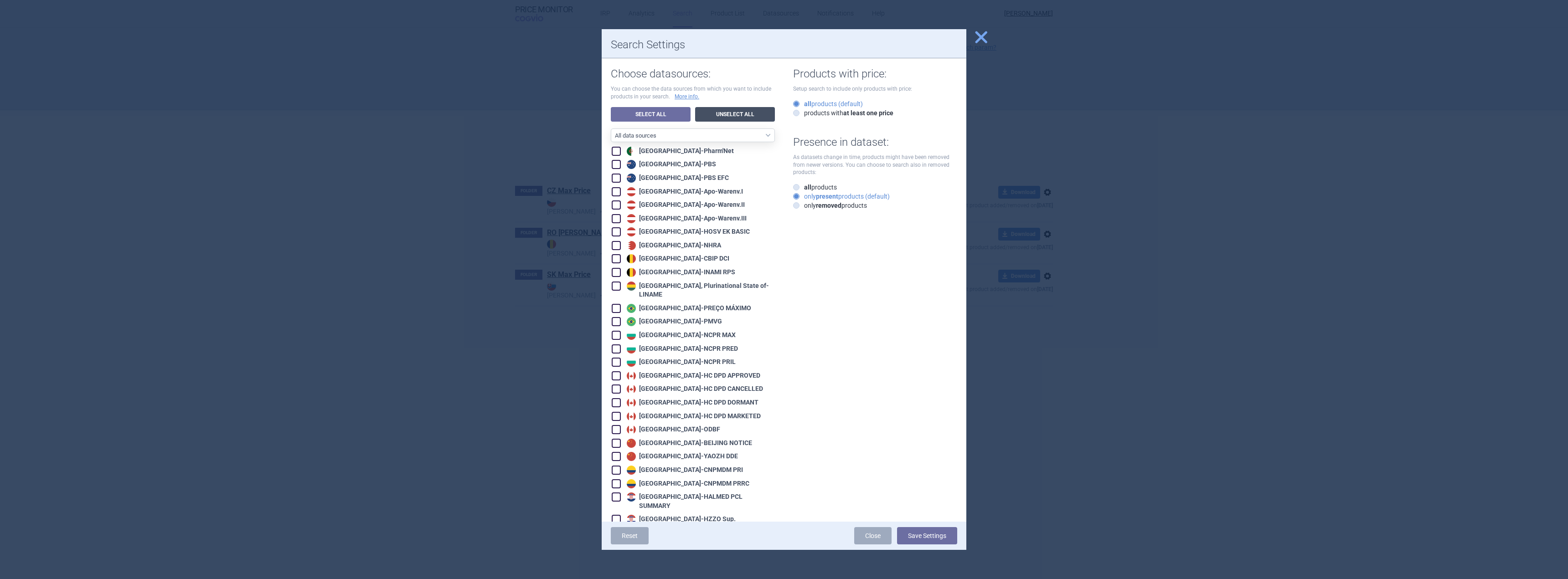
checkbox input "false"
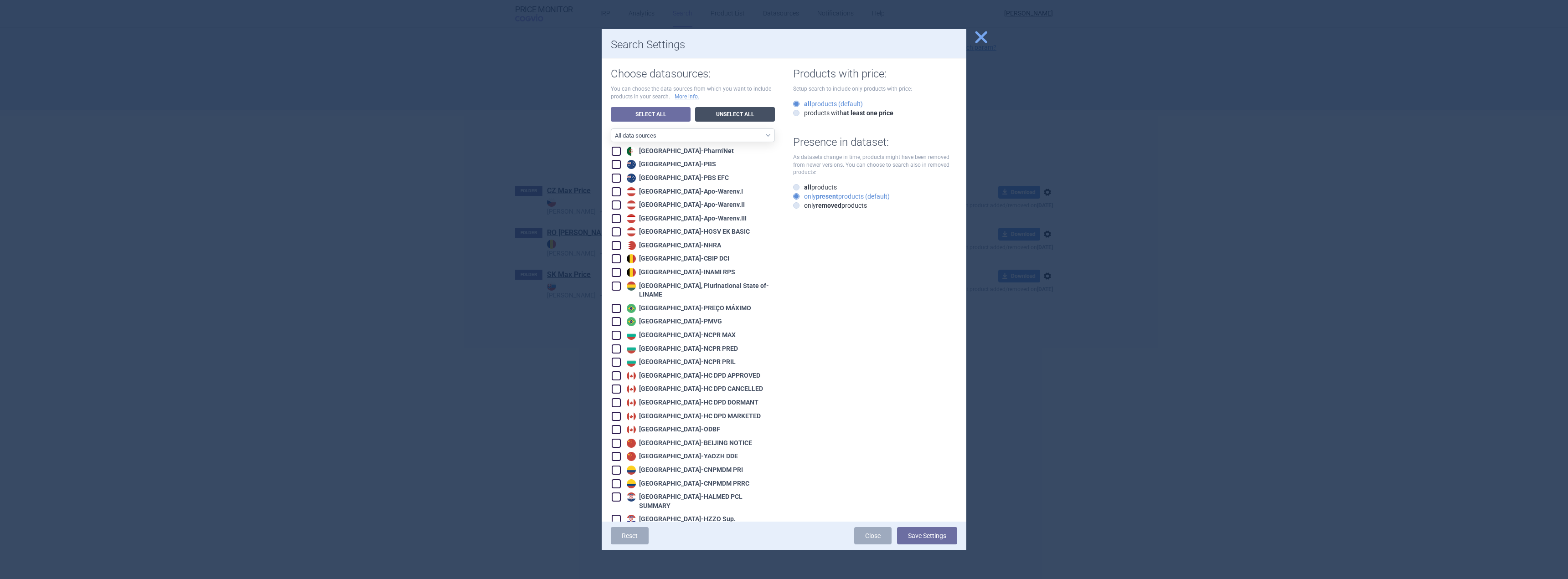
checkbox input "false"
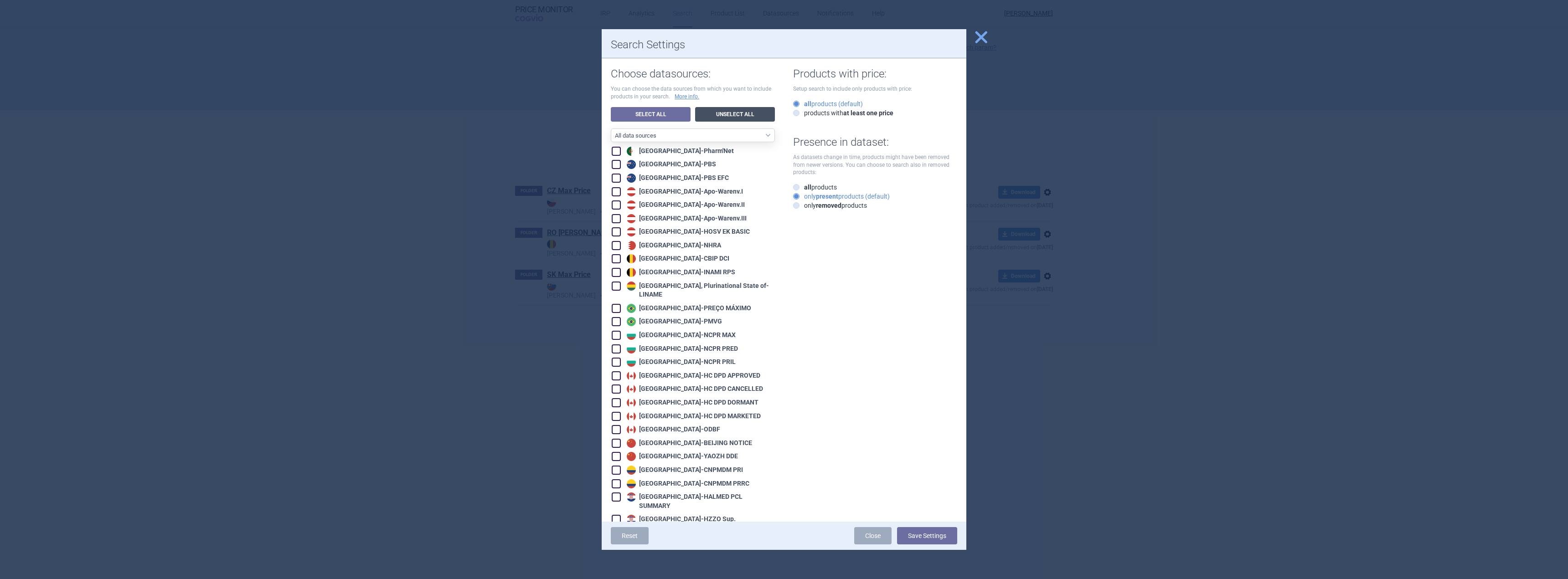
checkbox input "false"
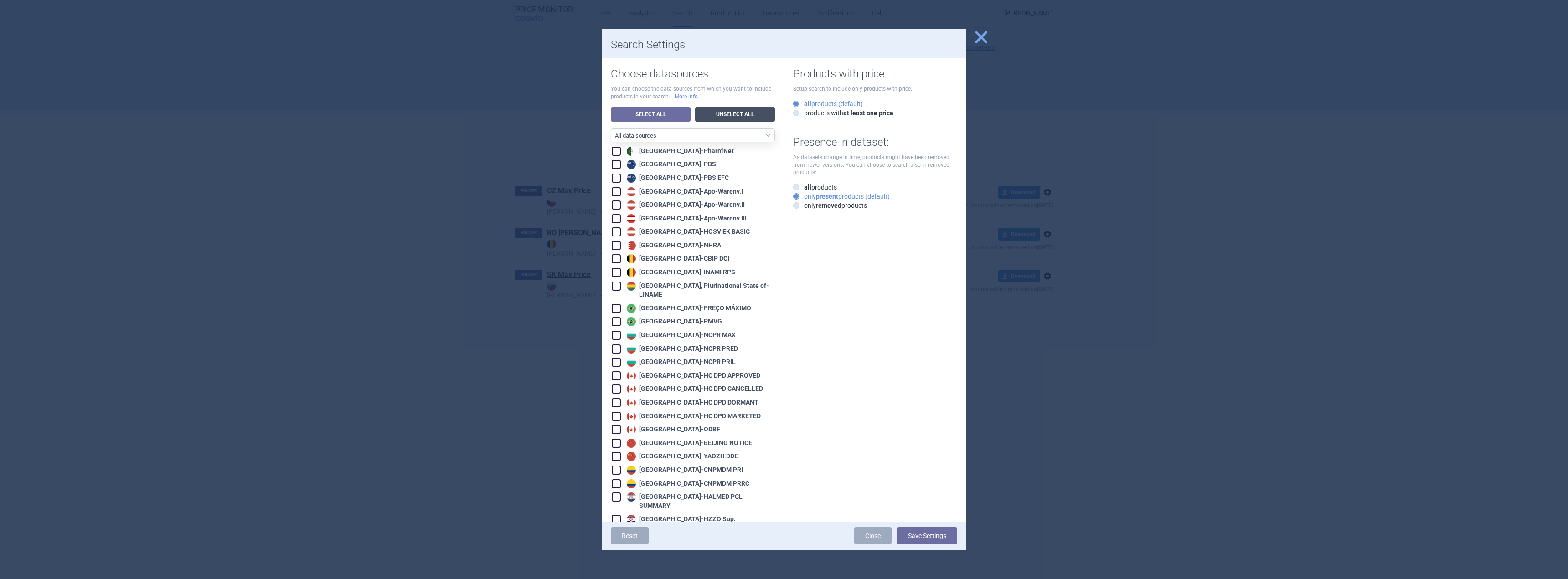
checkbox input "false"
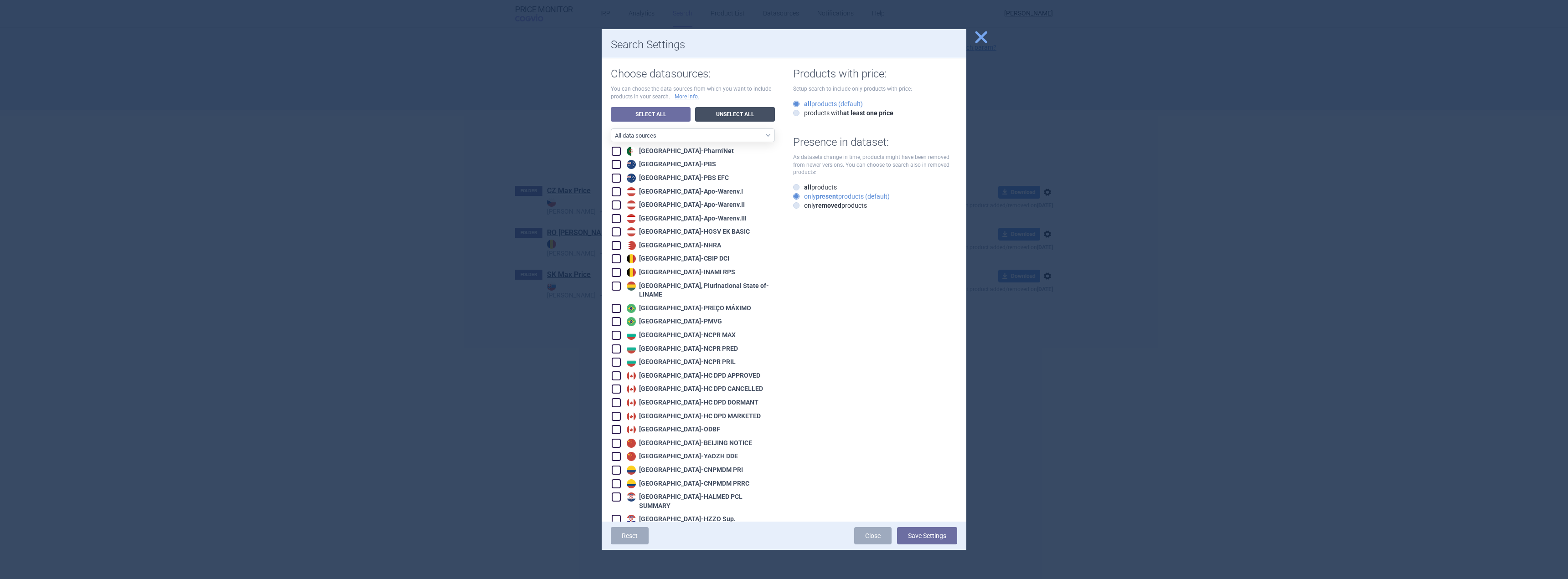
checkbox input "false"
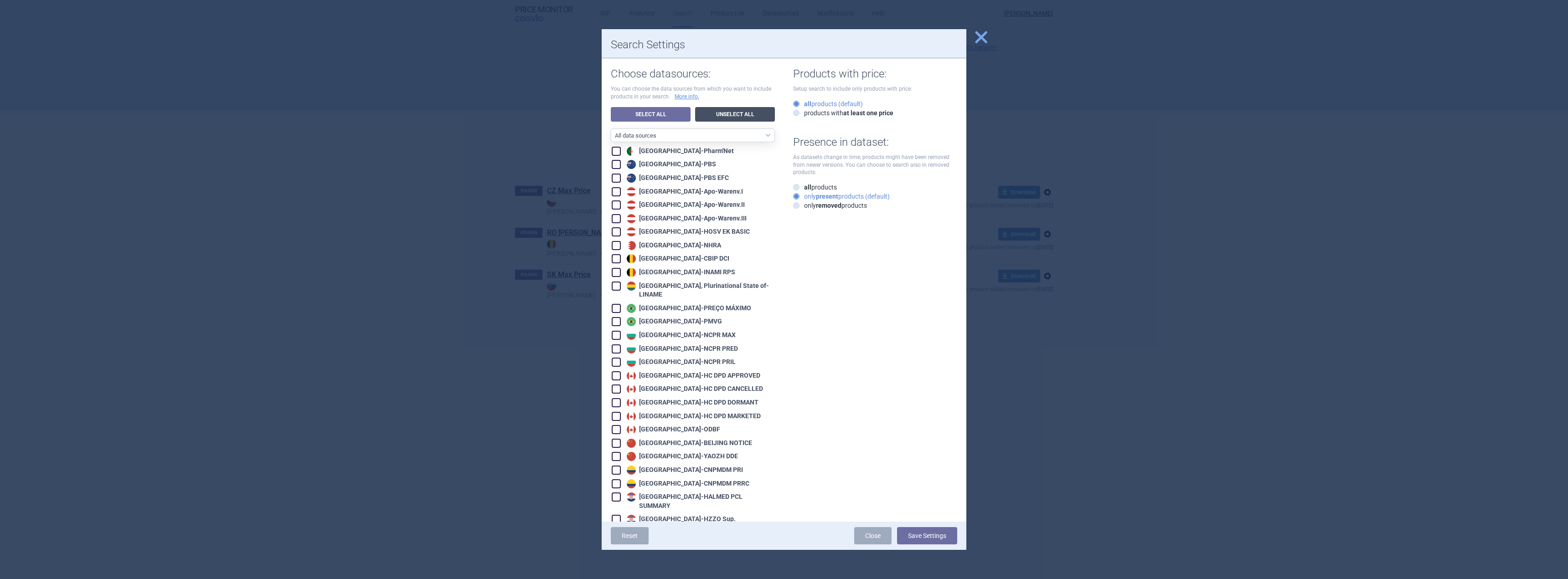
checkbox input "false"
click at [615, 452] on span at bounding box center [616, 456] width 9 height 9
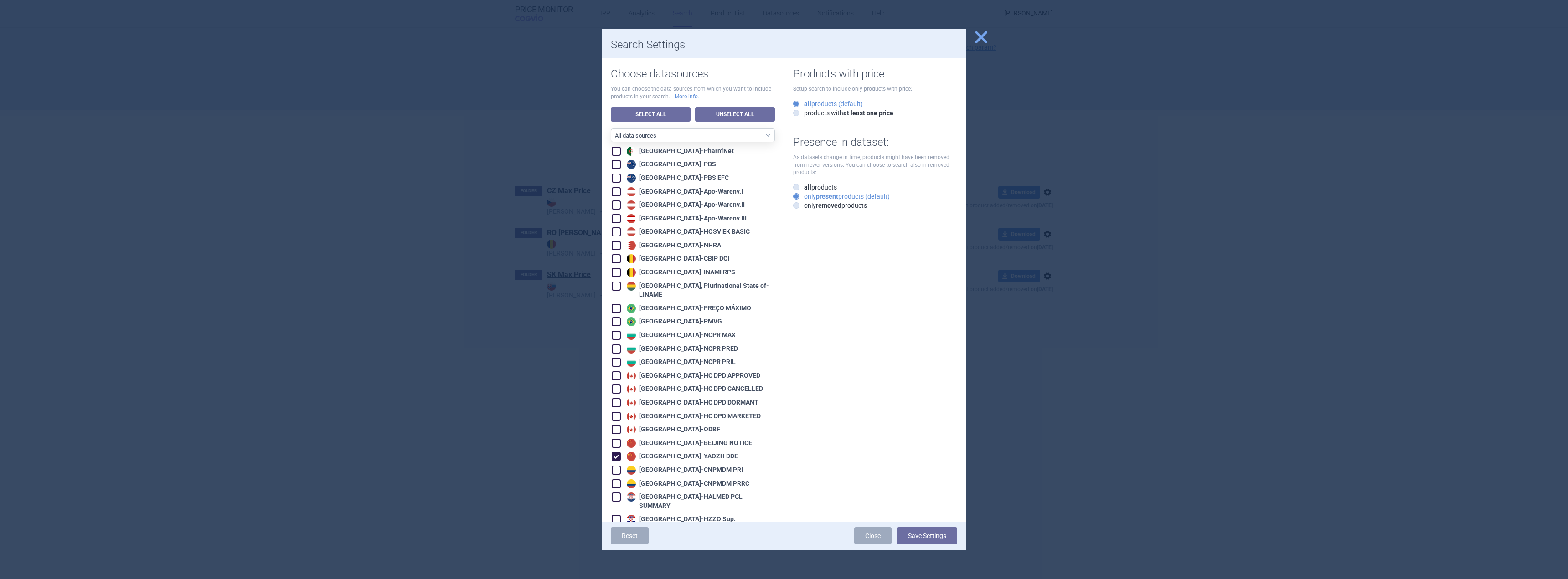
checkbox input "true"
click at [930, 535] on button "Save Settings" at bounding box center [927, 536] width 60 height 17
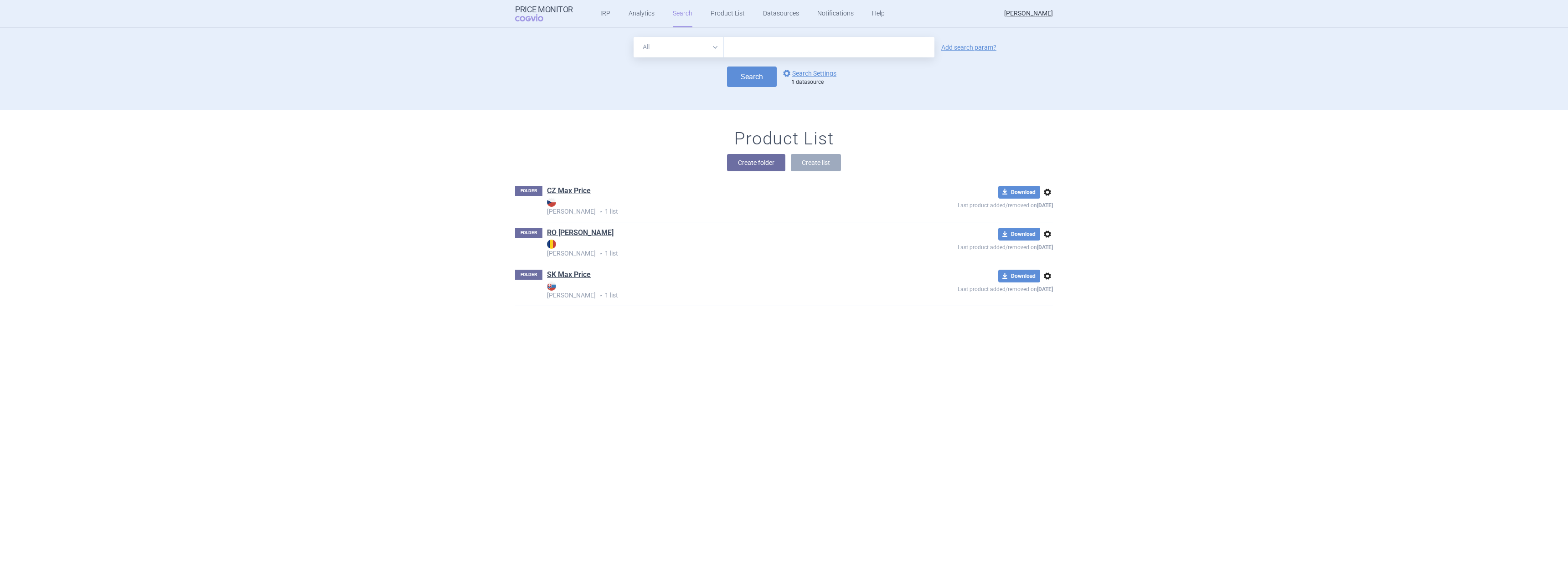
click at [752, 43] on input "text" at bounding box center [829, 47] width 211 height 21
type input "[MEDICAL_DATA]"
click button "Search" at bounding box center [752, 77] width 50 height 21
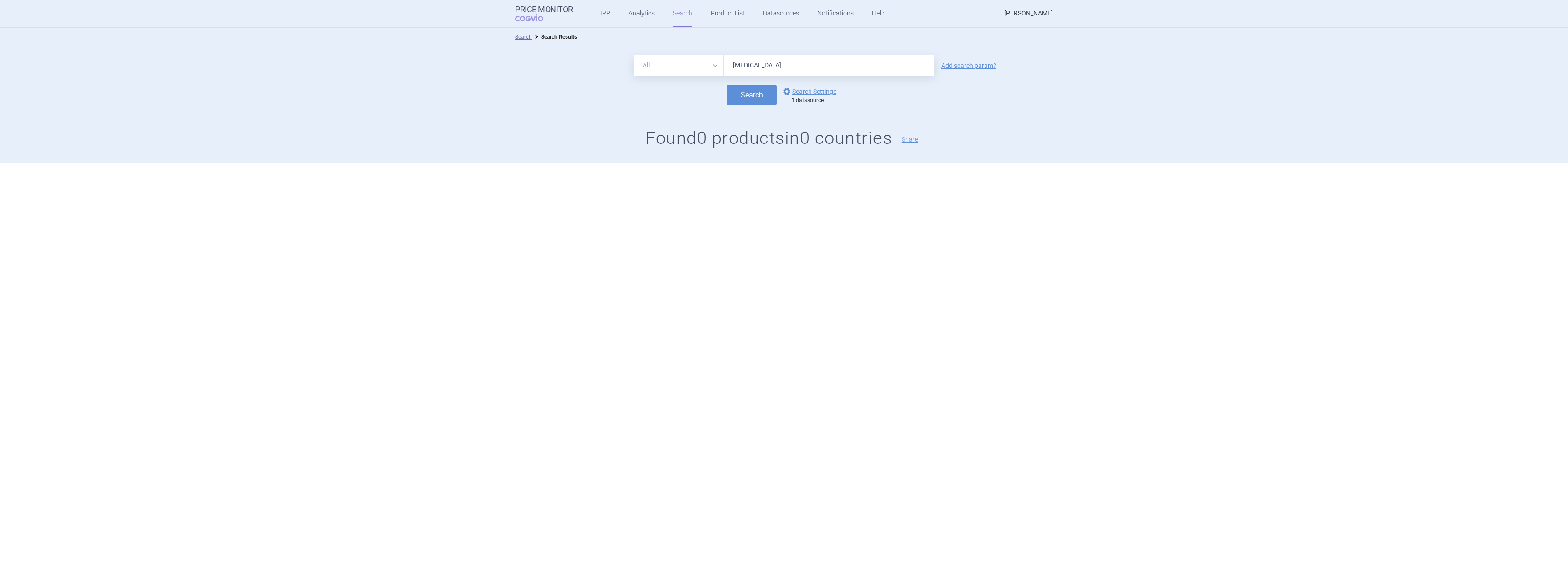
drag, startPoint x: 752, startPoint y: 65, endPoint x: 723, endPoint y: 62, distance: 29.2
click at [723, 62] on div "All Brand Name ATC Company Active Substance Country Newer than [MEDICAL_DATA]" at bounding box center [784, 65] width 301 height 21
click at [751, 89] on button "Search" at bounding box center [752, 94] width 50 height 21
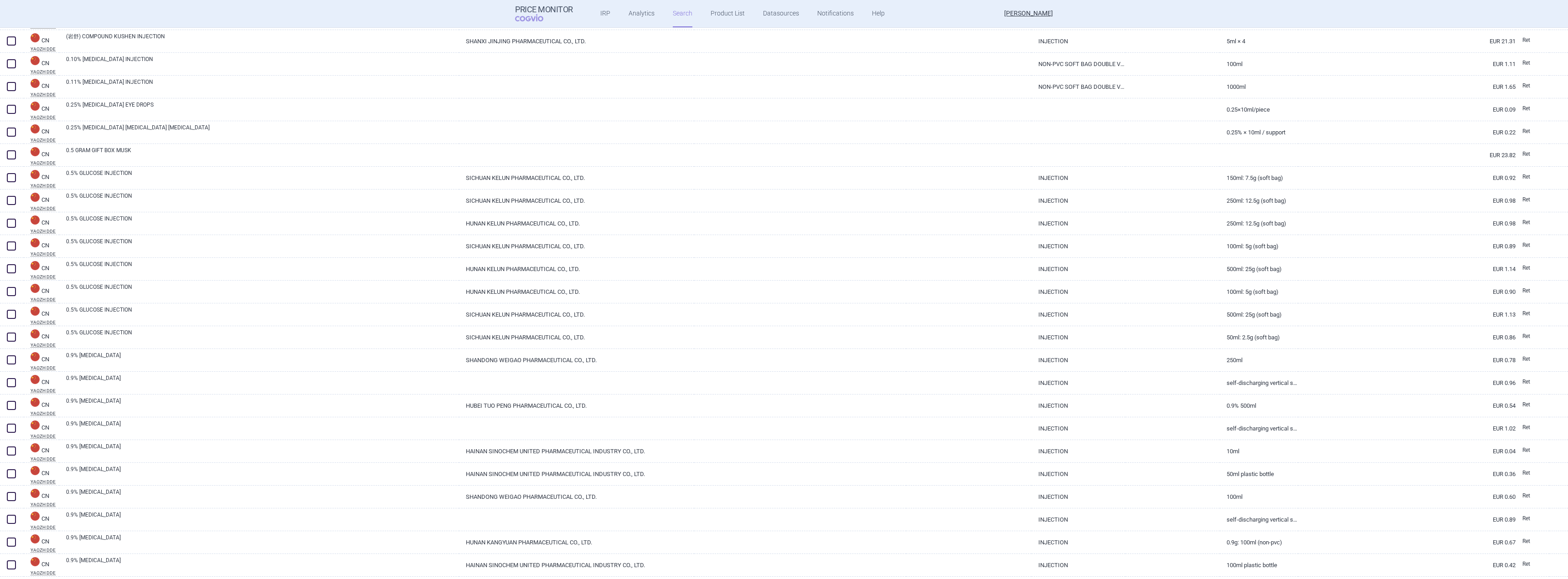
scroll to position [1919, 0]
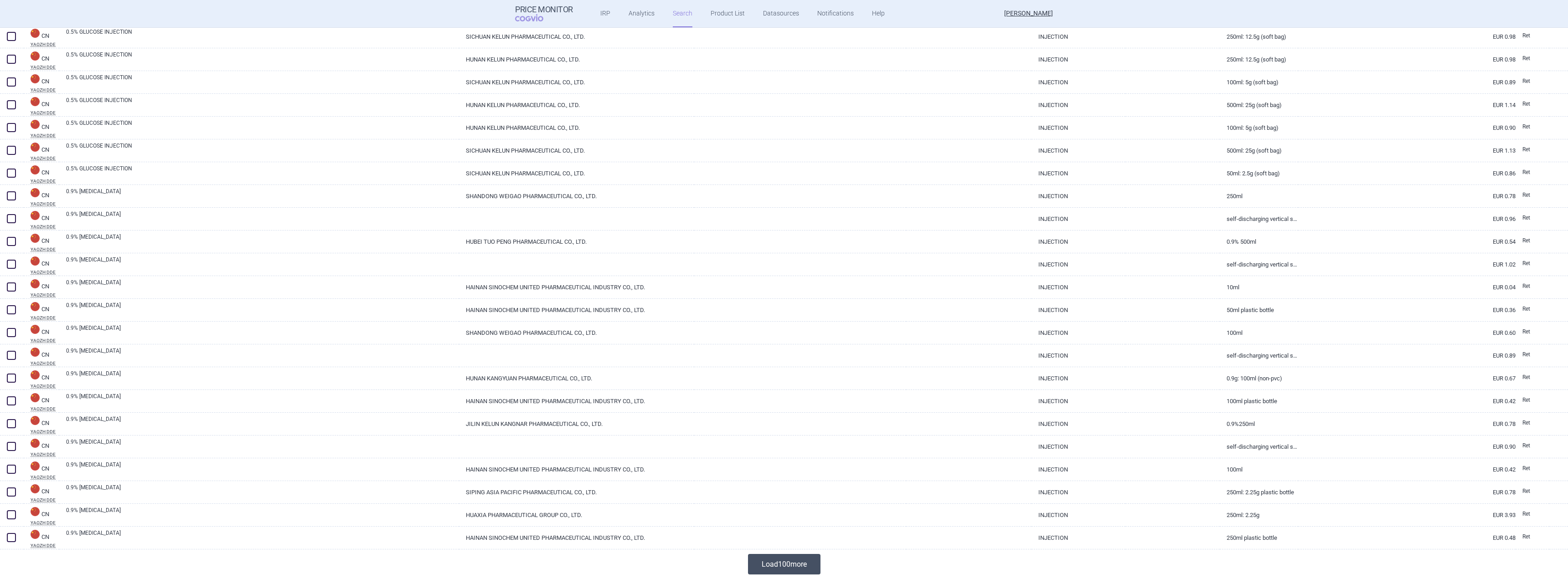
click at [787, 570] on button "Load 100 more" at bounding box center [784, 564] width 72 height 21
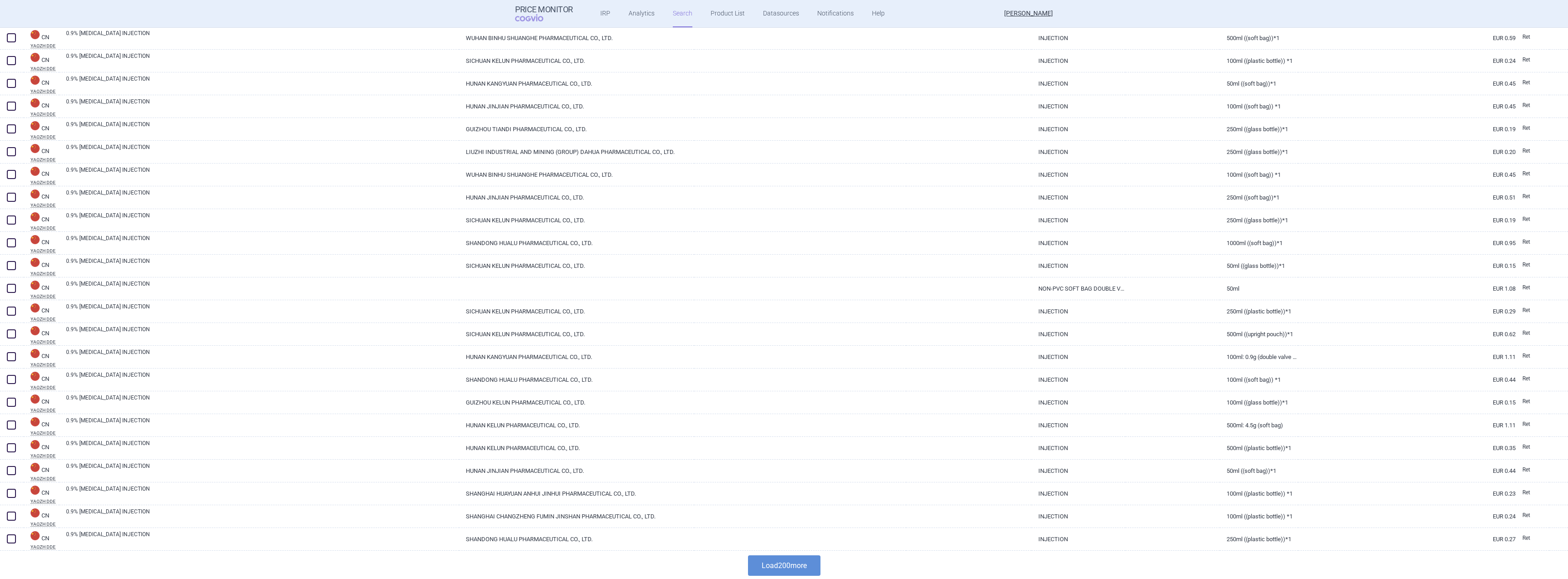
scroll to position [4197, 0]
click at [778, 556] on button "Load 200 more" at bounding box center [784, 564] width 72 height 21
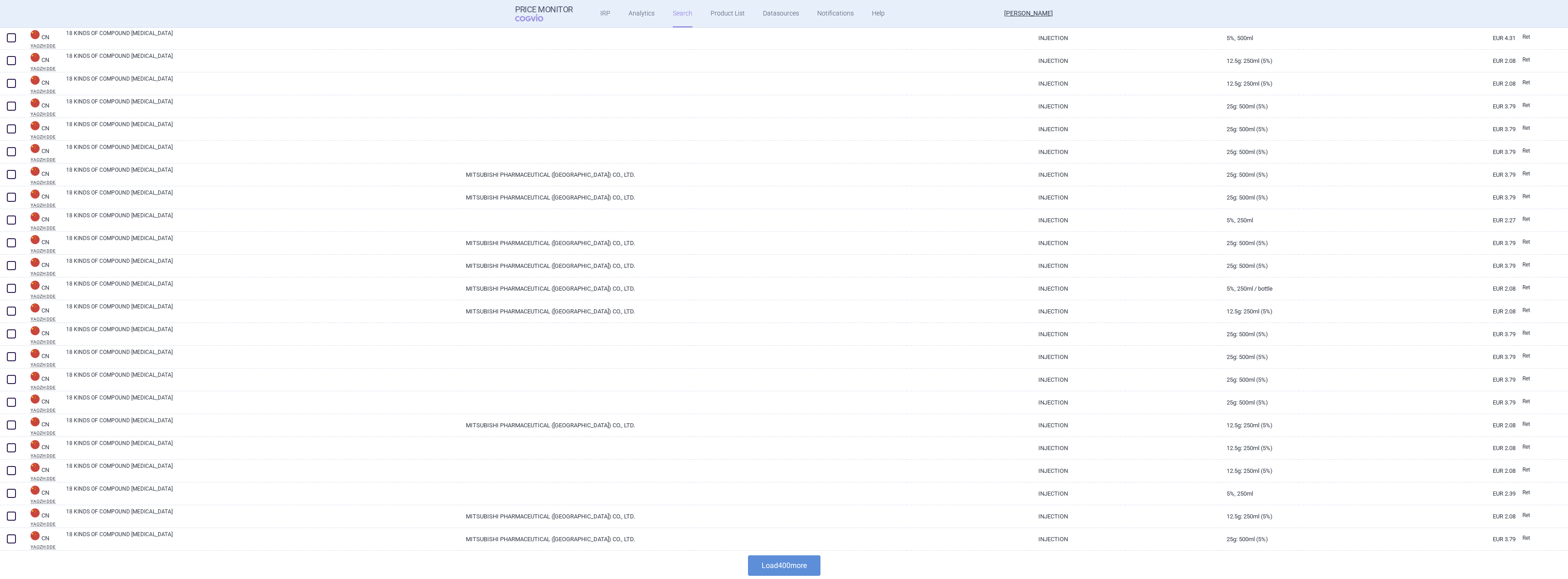
scroll to position [8755, 0]
click at [775, 555] on button "Load 400 more" at bounding box center [784, 564] width 72 height 21
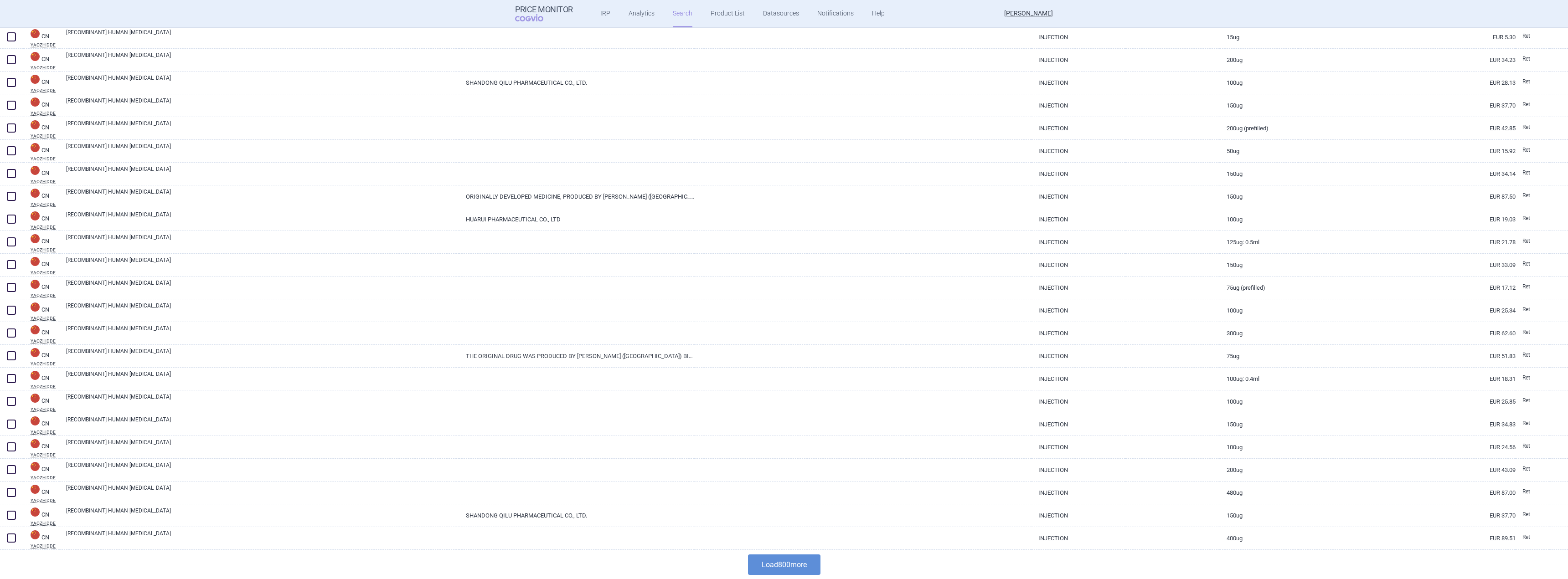
scroll to position [17870, 0]
click at [783, 554] on button "Load 800 more" at bounding box center [784, 564] width 72 height 21
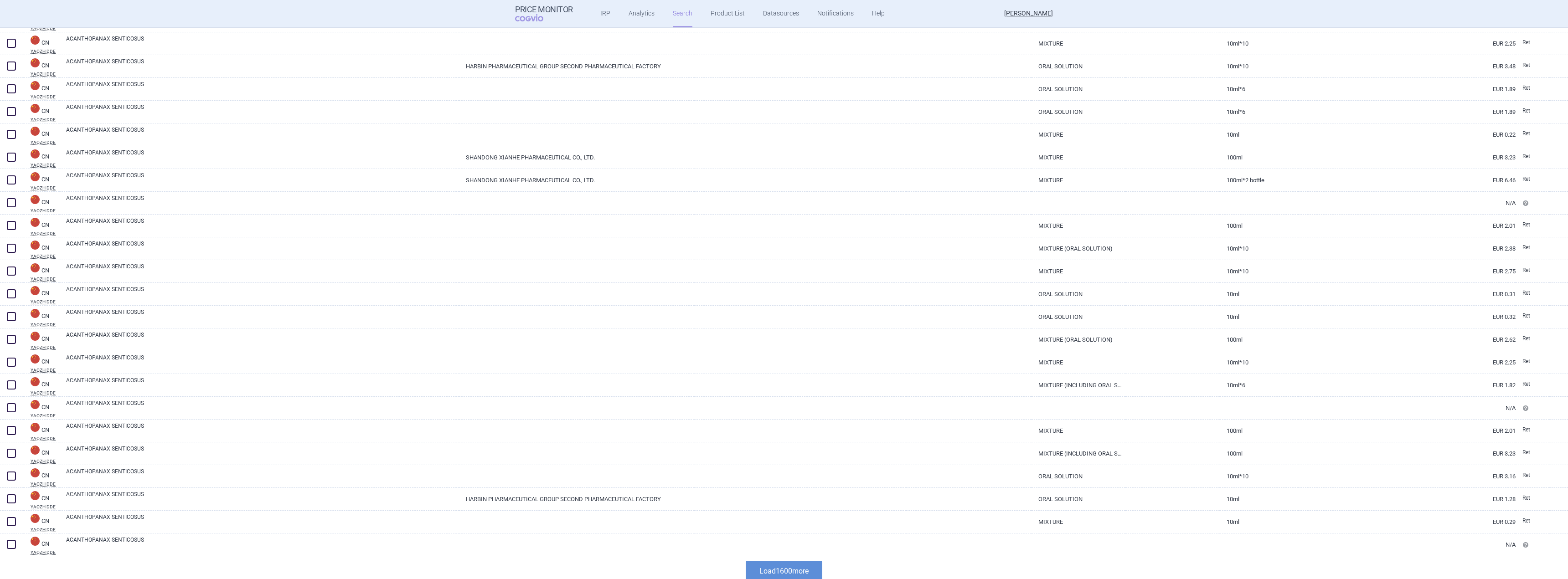
scroll to position [36098, 0]
click at [767, 559] on button "Load 1600 more" at bounding box center [784, 564] width 77 height 21
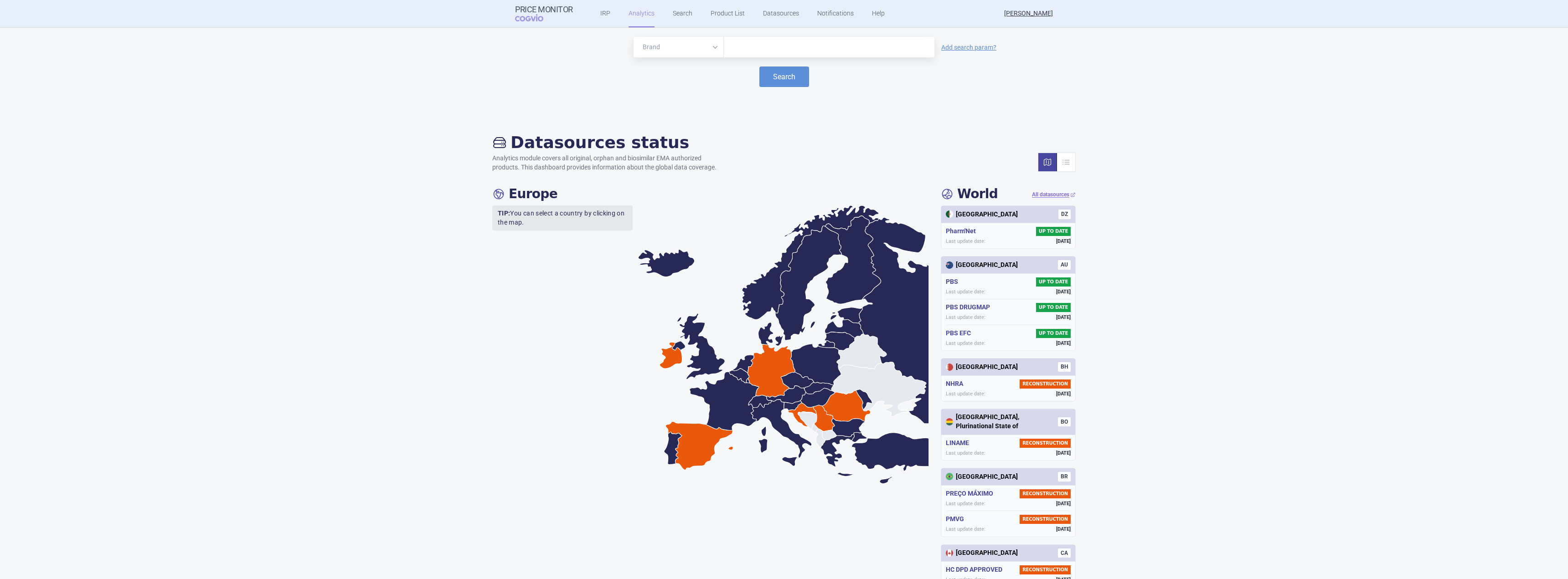
click at [730, 45] on input "text" at bounding box center [829, 47] width 202 height 12
type input "I"
type input "LIVMARLI"
click at [779, 78] on button "Search" at bounding box center [784, 77] width 50 height 21
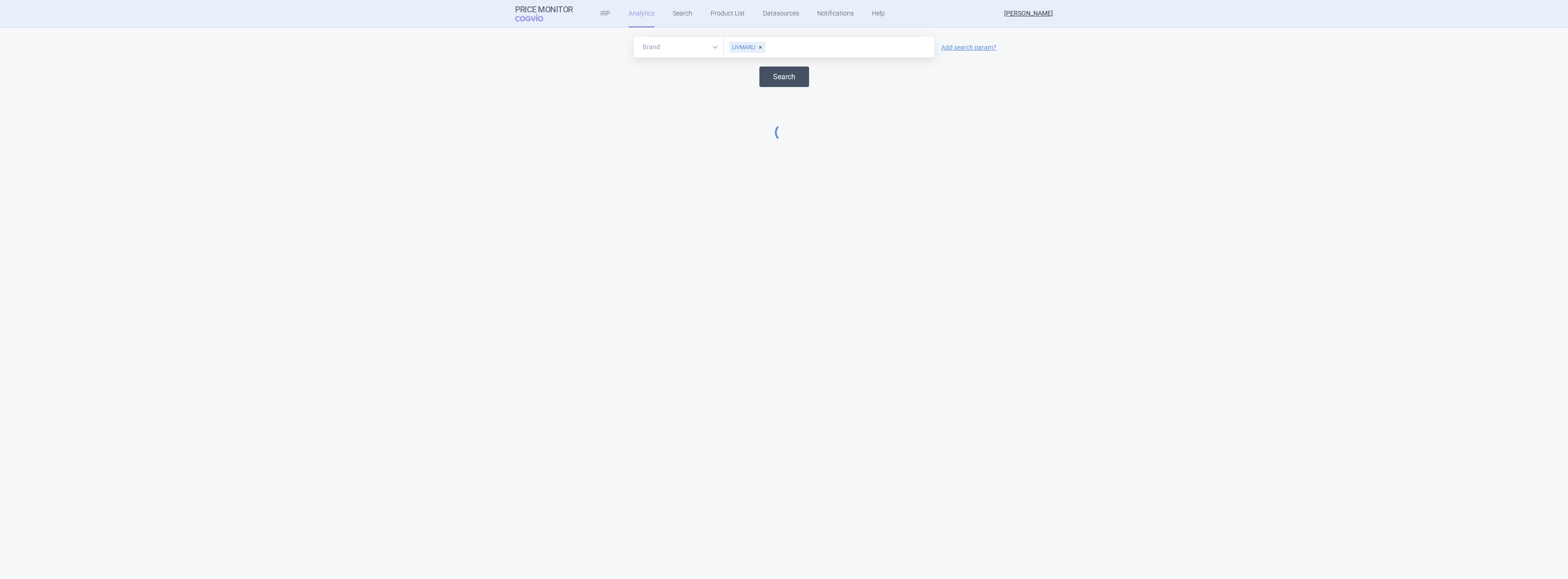
select select "EUR"
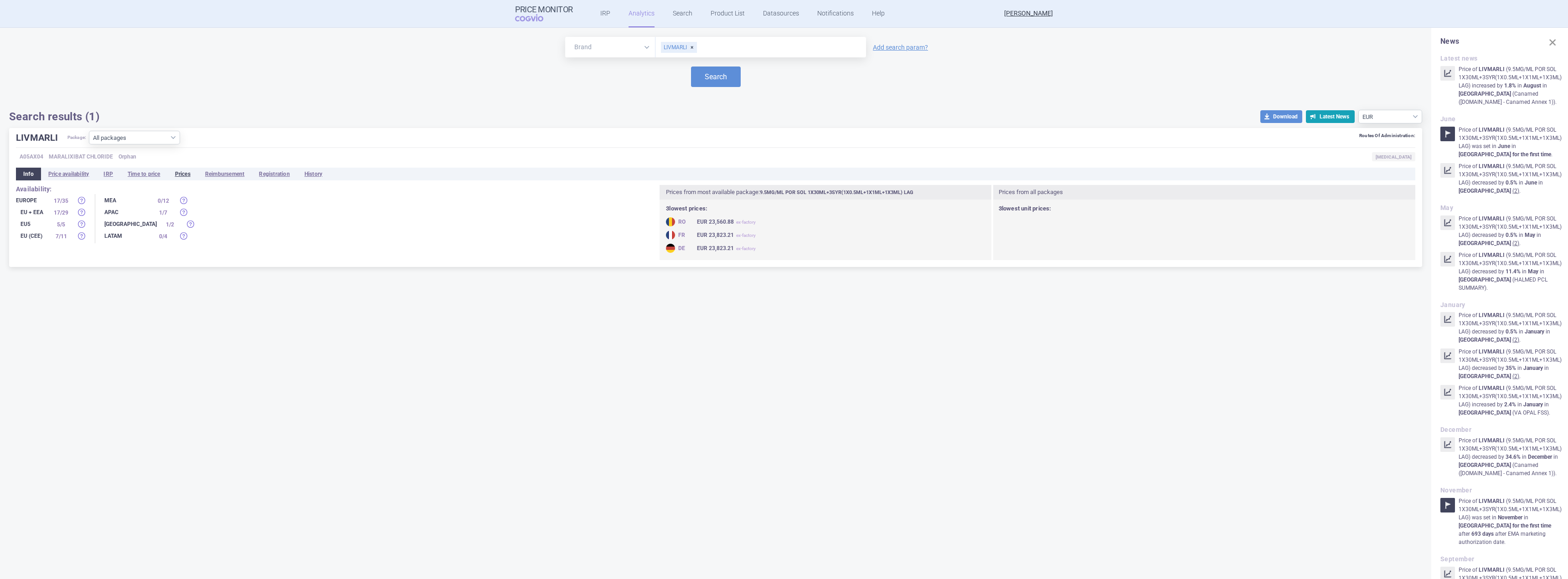
click at [175, 172] on li "Prices" at bounding box center [182, 174] width 30 height 13
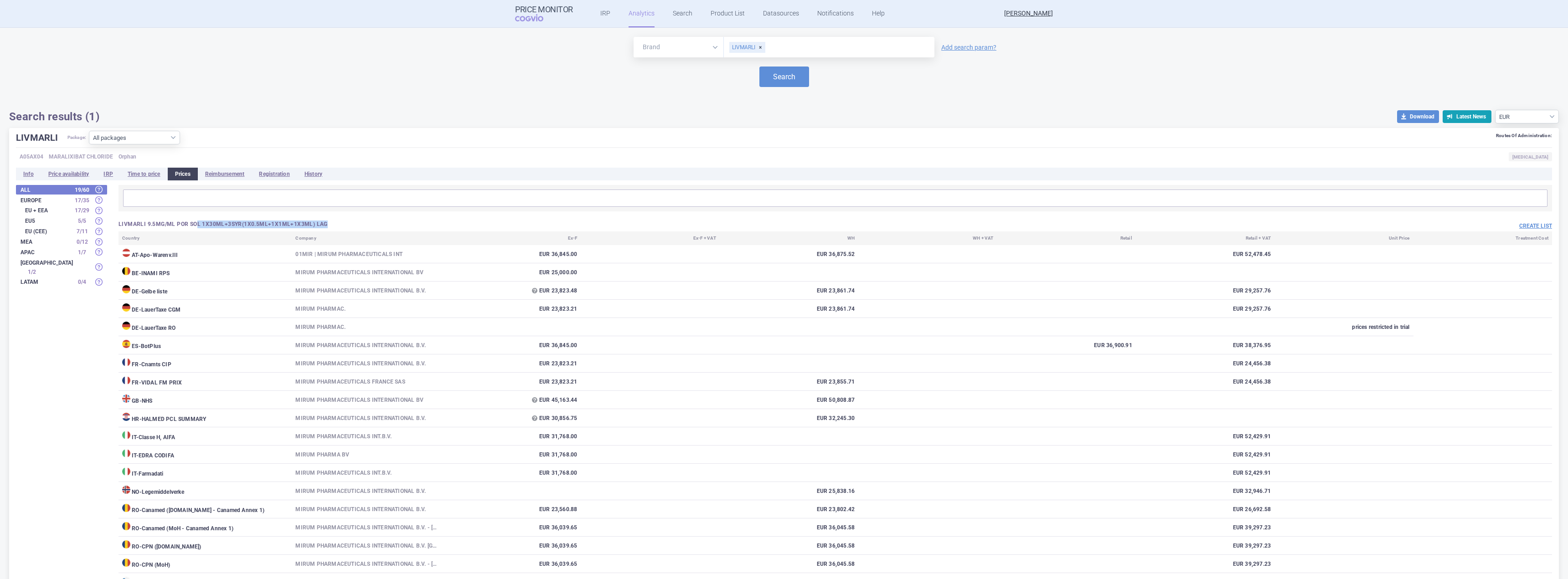
drag, startPoint x: 195, startPoint y: 224, endPoint x: 341, endPoint y: 224, distance: 146.0
click at [341, 224] on h3 "LIVMARLI 9.5MG/ML POR SOL 1X30ML+3SYR(1X0.5ML+1X1ML+1X3ML) LAG" at bounding box center [477, 224] width 717 height 8
click at [146, 139] on select "All packages 9.5MG/ML POR SOL 1X30ML+3SYR(1X0.5ML+1X1ML+1X3ML) LAG ( 20 ) Other…" at bounding box center [134, 137] width 91 height 13
click at [147, 137] on select "All packages 9.5MG/ML POR SOL 1X30ML+3SYR(1X0.5ML+1X1ML+1X3ML) LAG ( 20 ) Other…" at bounding box center [134, 137] width 91 height 13
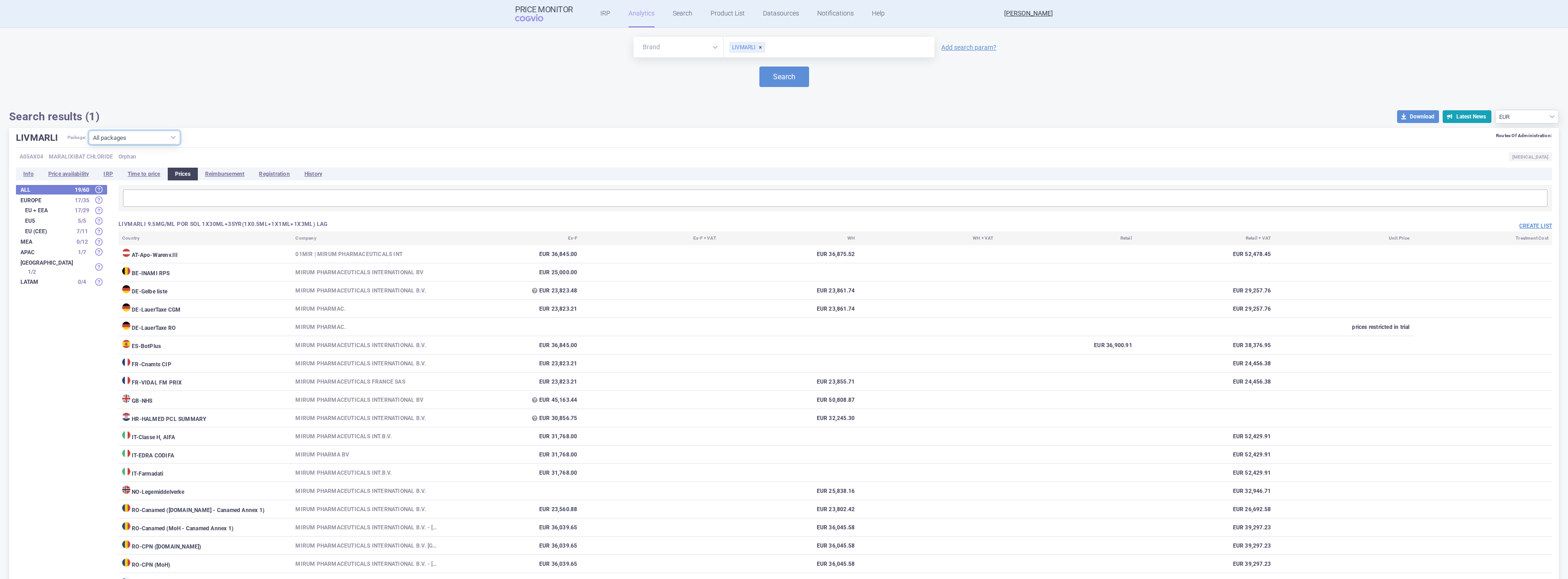
scroll to position [203, 0]
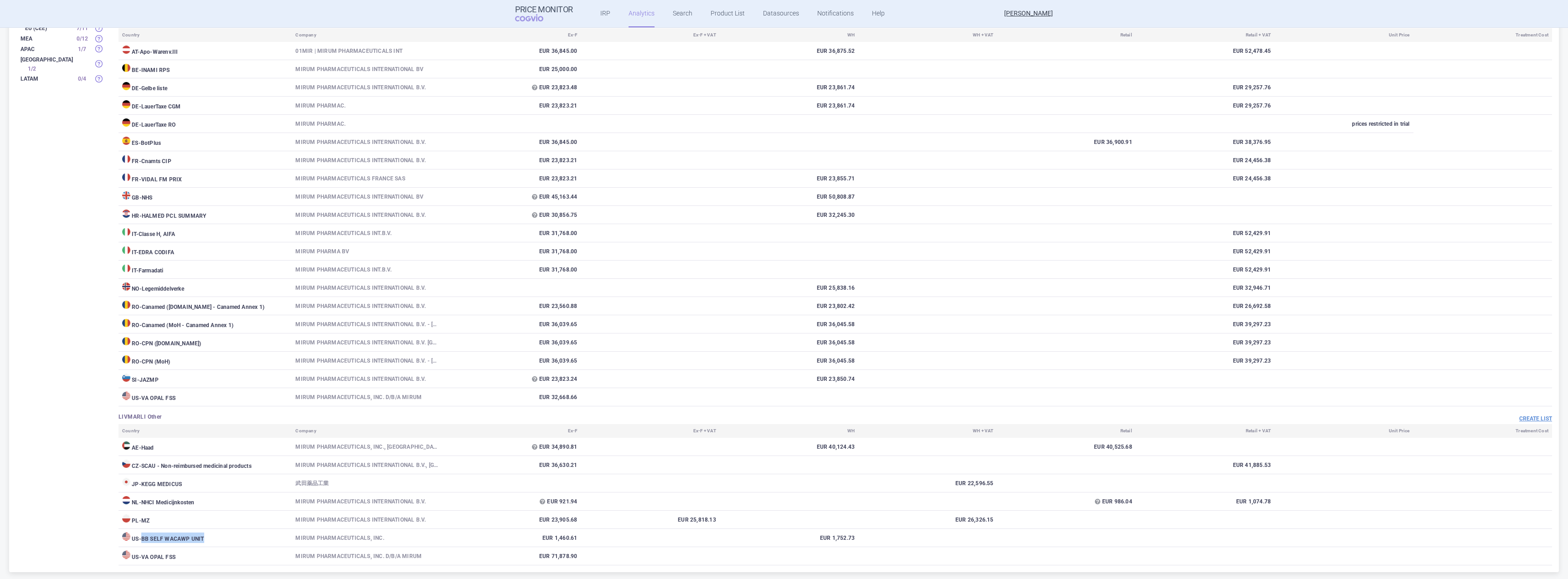
drag, startPoint x: 144, startPoint y: 539, endPoint x: 222, endPoint y: 536, distance: 78.1
click at [222, 536] on td "US - BB SELF WACAWP UNIT" at bounding box center [205, 539] width 173 height 18
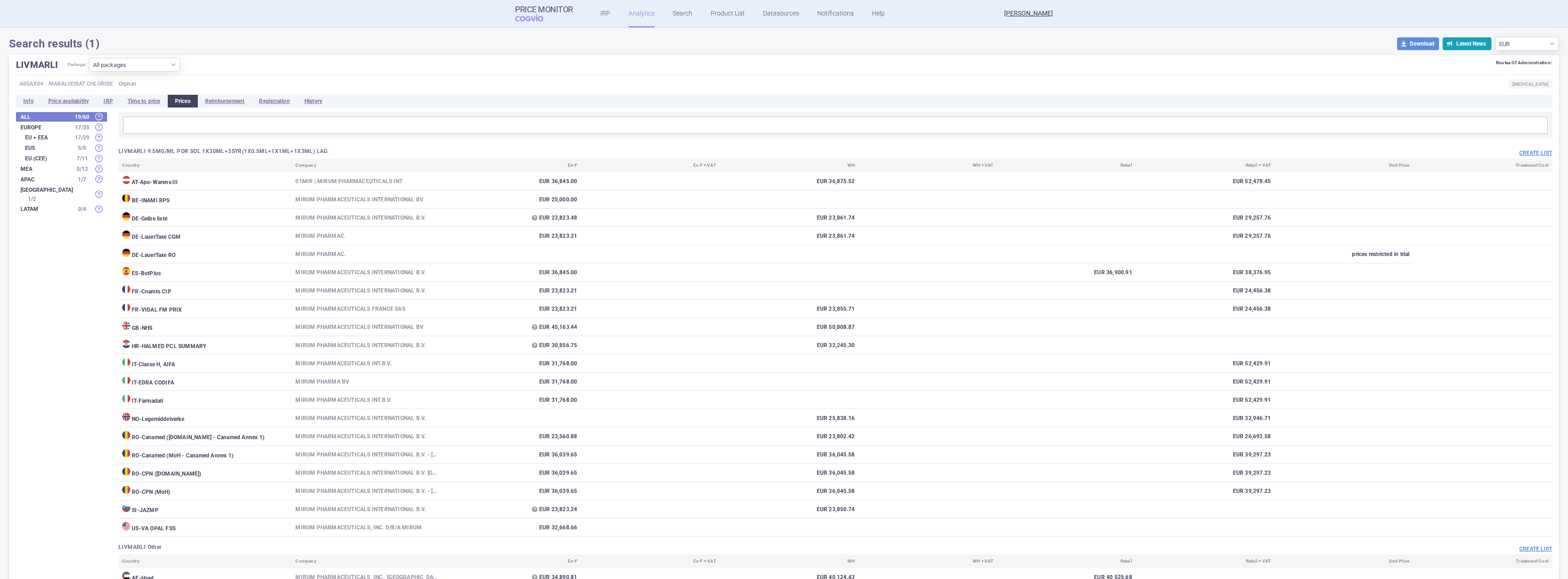
scroll to position [67, 0]
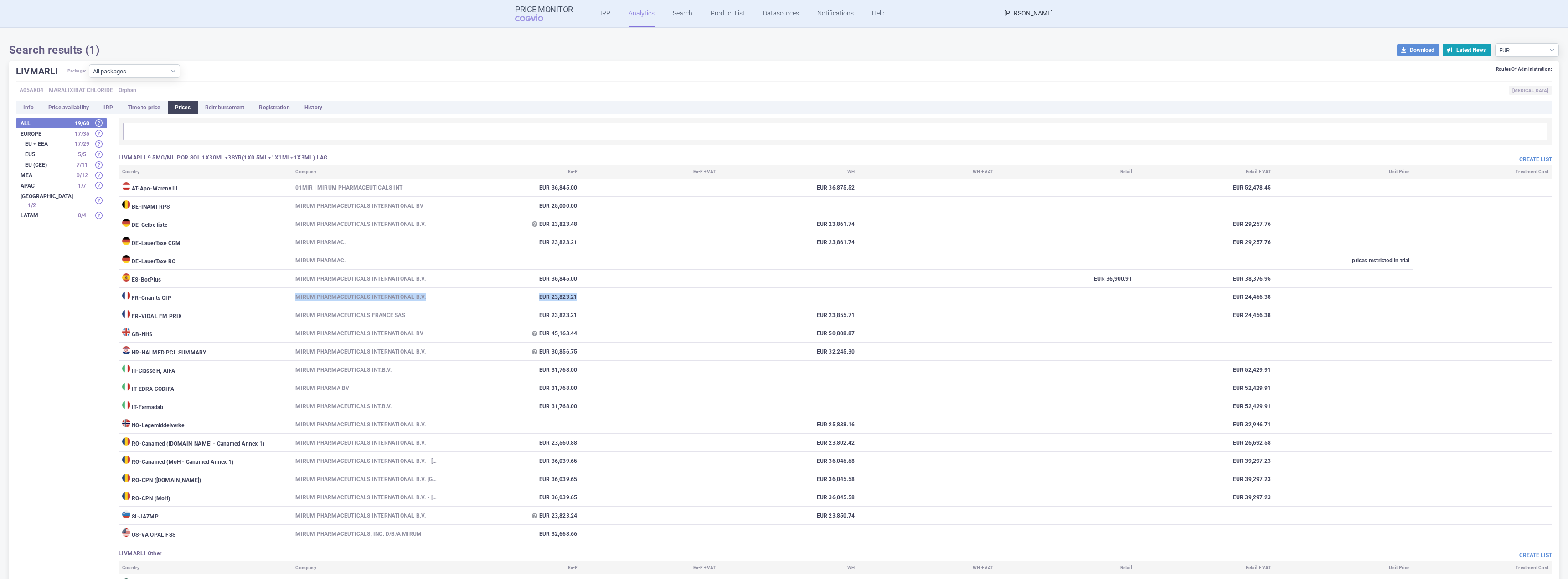
drag, startPoint x: 238, startPoint y: 297, endPoint x: 608, endPoint y: 295, distance: 370.0
click at [608, 295] on tr "FR - Cnamts CIP MIRUM PHARMACEUTICALS INTERNATIONAL B.V. EUR 23,823.21 EUR 24,4…" at bounding box center [835, 297] width 1434 height 18
click at [608, 295] on td at bounding box center [649, 297] width 138 height 18
drag, startPoint x: 299, startPoint y: 297, endPoint x: 1317, endPoint y: 301, distance: 1018.0
click at [1317, 301] on tr "FR - Cnamts CIP MIRUM PHARMACEUTICALS INTERNATIONAL B.V. EUR 23,823.21 EUR 24,4…" at bounding box center [835, 297] width 1434 height 18
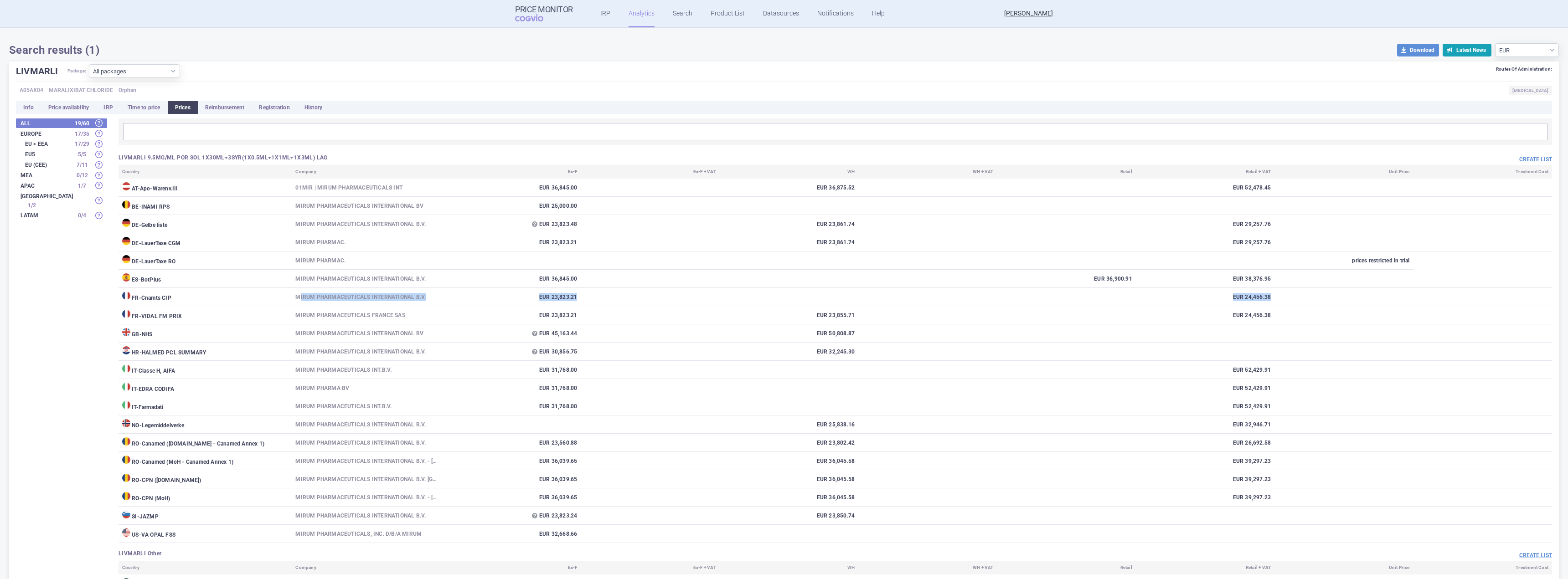
drag, startPoint x: 1317, startPoint y: 301, endPoint x: 1330, endPoint y: 301, distance: 13.0
click at [1318, 301] on td at bounding box center [1344, 297] width 138 height 18
click at [1356, 296] on td at bounding box center [1344, 297] width 138 height 18
drag, startPoint x: 1356, startPoint y: 296, endPoint x: 287, endPoint y: 294, distance: 1069.0
click at [287, 294] on tr "FR - Cnamts CIP MIRUM PHARMACEUTICALS INTERNATIONAL B.V. EUR 23,823.21 EUR 24,4…" at bounding box center [835, 297] width 1434 height 18
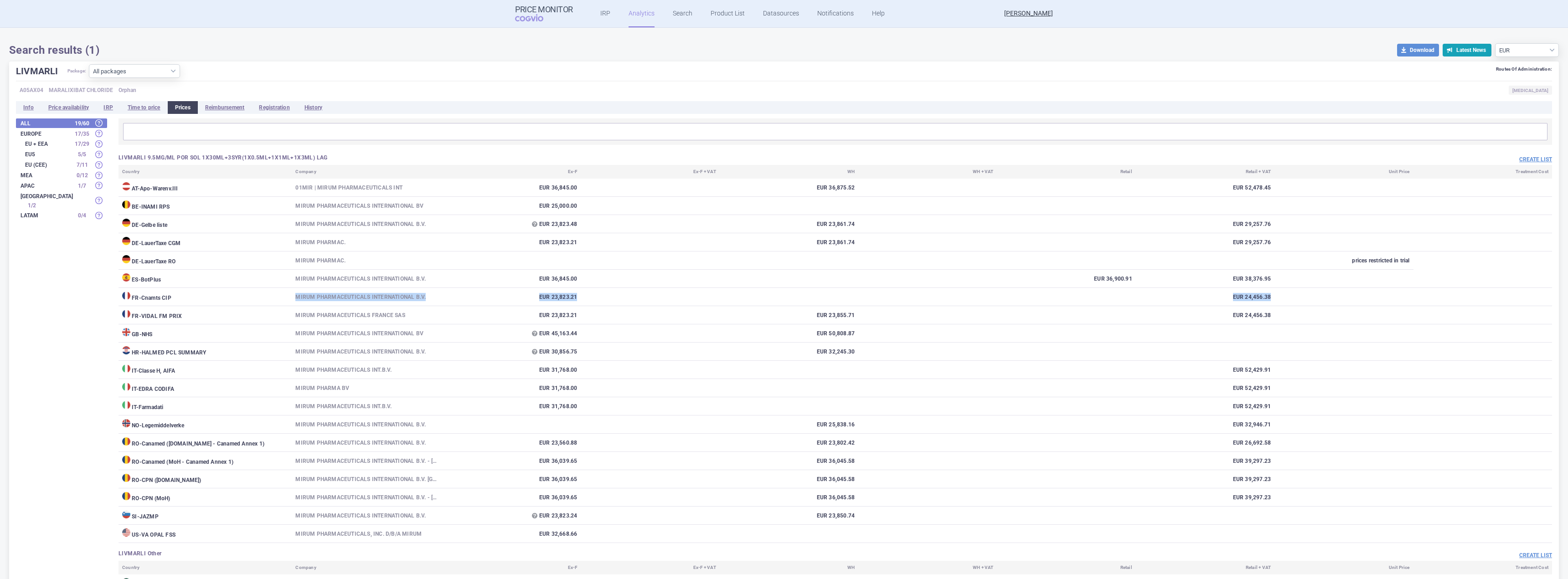
click at [285, 294] on td "FR - Cnamts CIP" at bounding box center [205, 297] width 173 height 18
click at [568, 300] on td "EUR 23,823.21" at bounding box center [511, 297] width 138 height 18
click at [347, 249] on td "Mirum Pharmac." at bounding box center [367, 243] width 150 height 18
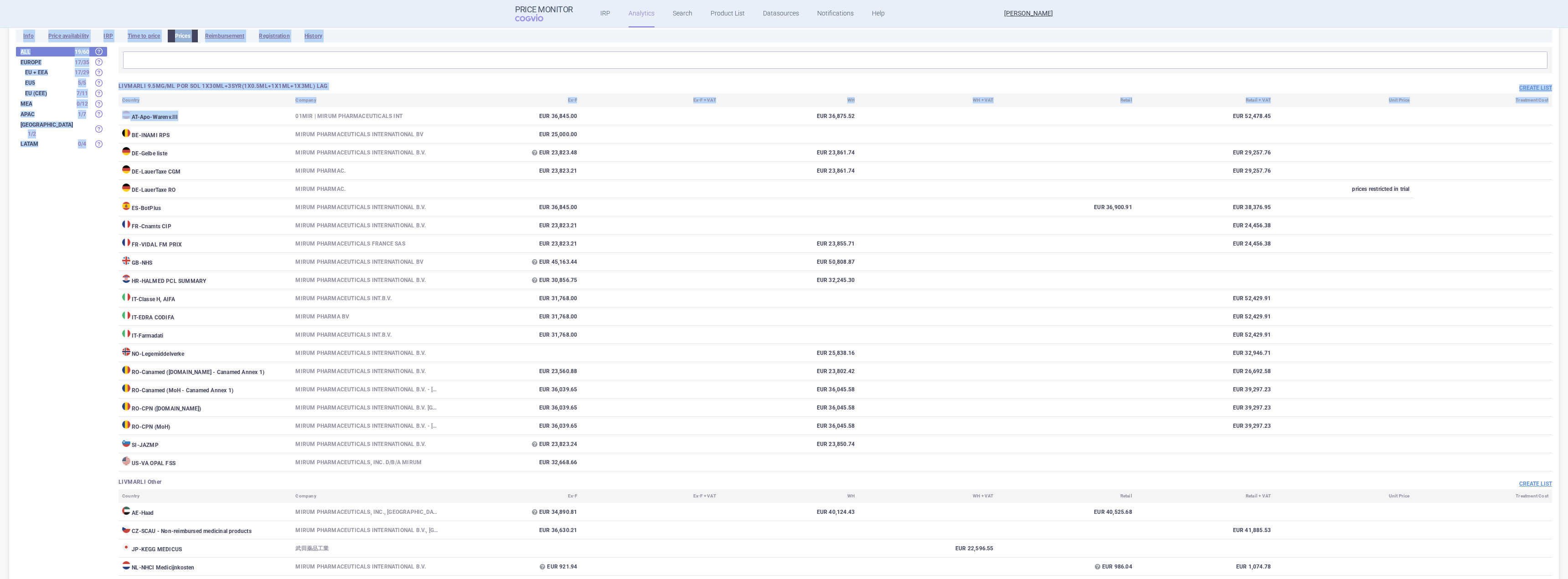
scroll to position [203, 0]
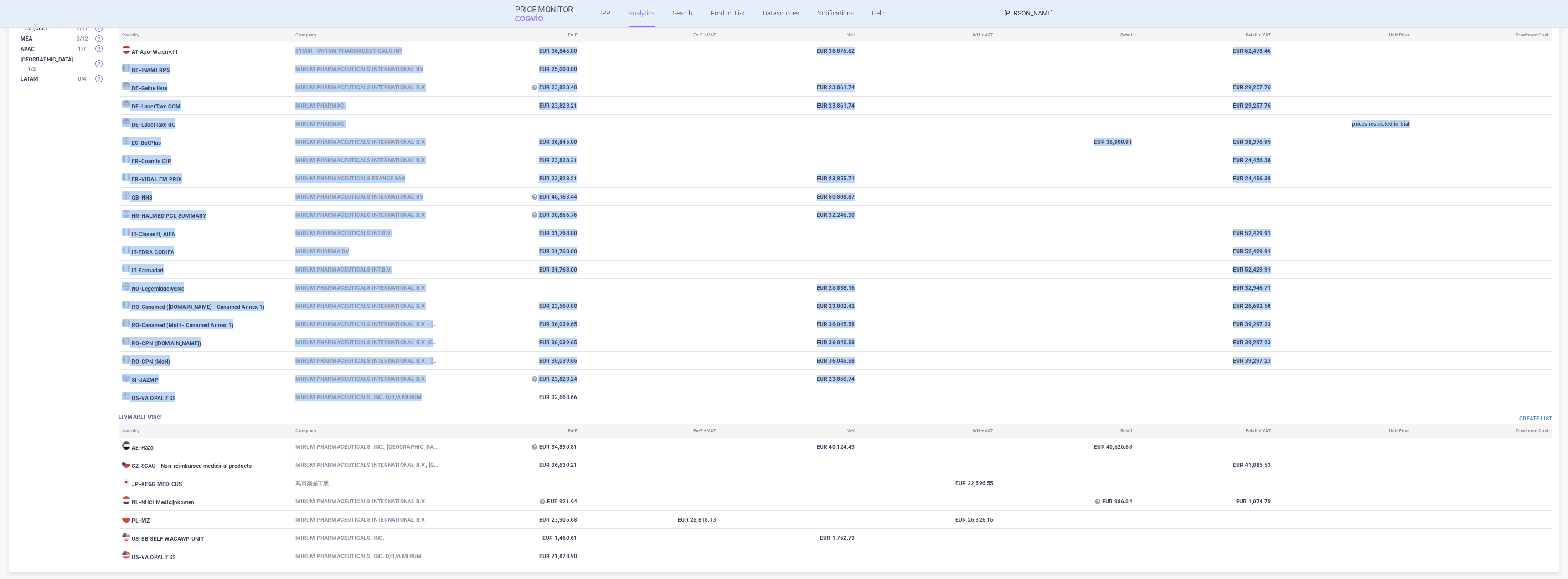
drag, startPoint x: 294, startPoint y: 187, endPoint x: 462, endPoint y: 397, distance: 268.9
click at [462, 397] on tbody "AT - Apo-Warenv.III 01MIR | MIRUM PHARMACEUTICALS INT EUR 36,845.00 EUR 36,875.…" at bounding box center [835, 224] width 1434 height 365
click at [462, 397] on td "EUR 32,668.66" at bounding box center [511, 397] width 138 height 18
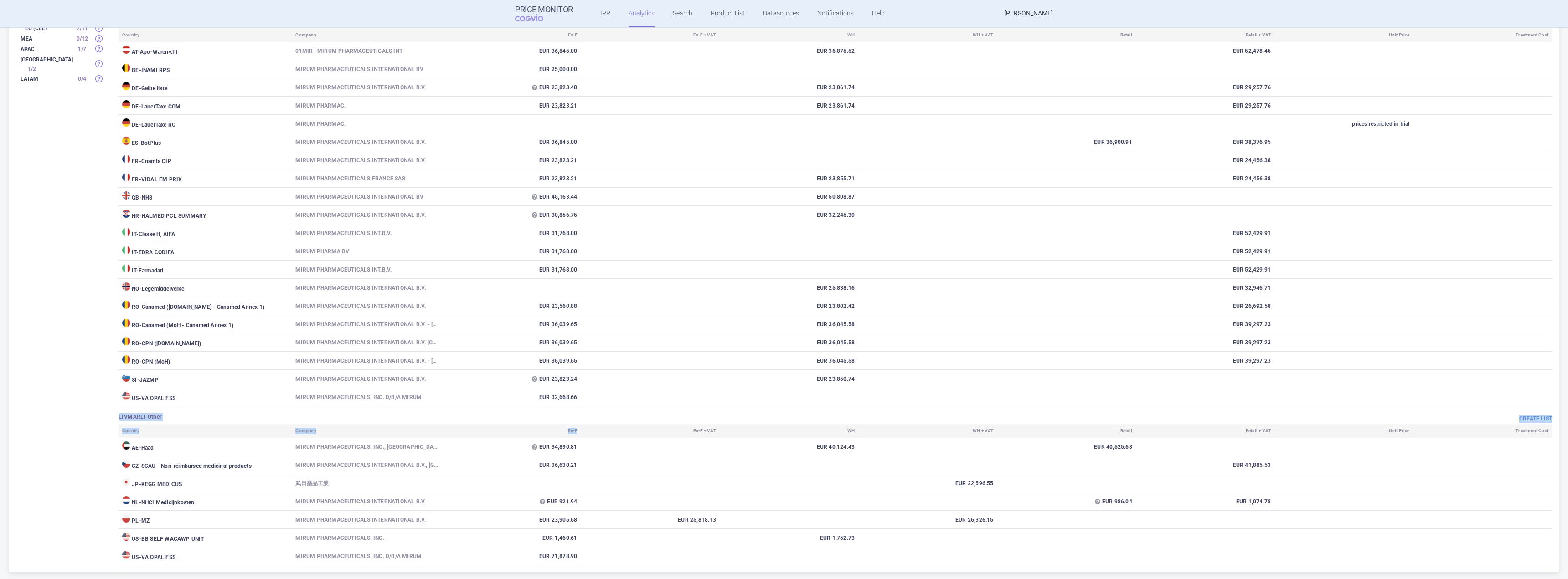
drag, startPoint x: 115, startPoint y: 414, endPoint x: 630, endPoint y: 427, distance: 515.2
click at [630, 427] on div "LIVMARLI 9.5MG/ML POR SOL 1X30ML+3SYR(1X0.5ML+1X1ML+1X3ML) LAG Create list Coun…" at bounding box center [830, 273] width 1445 height 584
click at [630, 427] on th "Ex-F + VAT" at bounding box center [649, 431] width 138 height 13
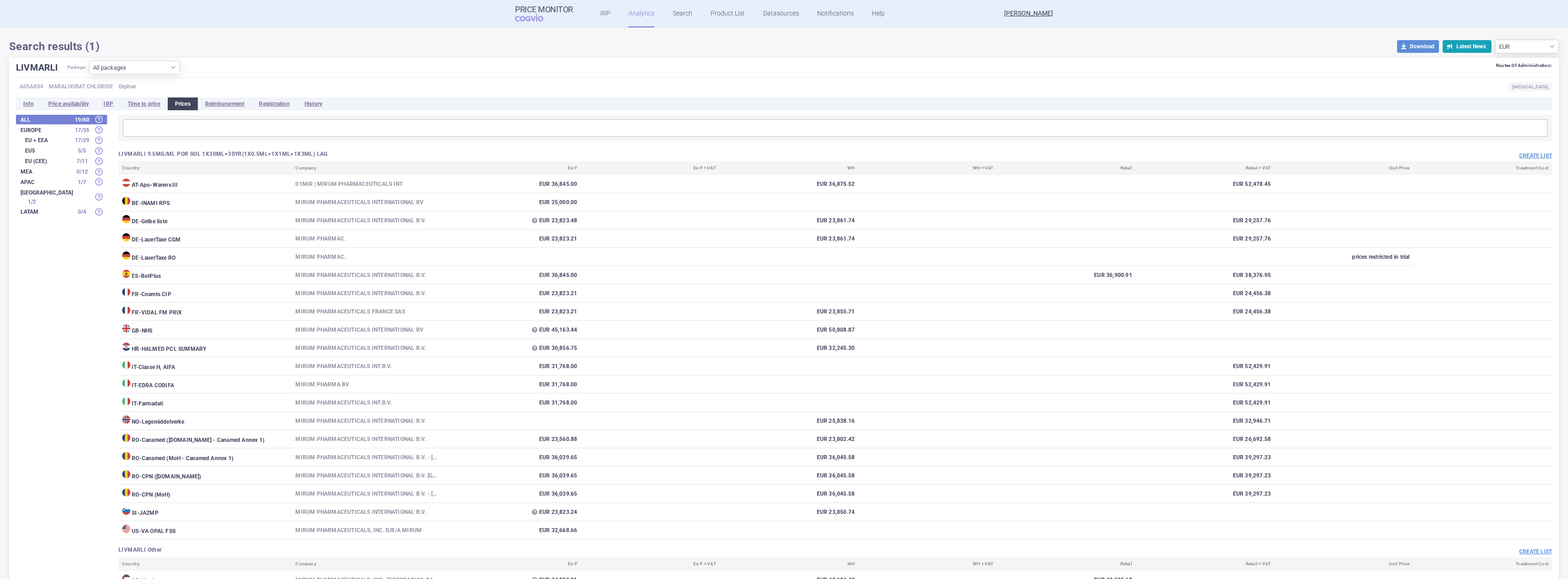
scroll to position [67, 0]
drag, startPoint x: 537, startPoint y: 297, endPoint x: 632, endPoint y: 298, distance: 95.0
click at [632, 298] on tr "FR - Cnamts CIP MIRUM PHARMACEUTICALS INTERNATIONAL B.V. EUR 23,823.21 EUR 24,4…" at bounding box center [835, 297] width 1434 height 18
click at [632, 298] on td at bounding box center [649, 297] width 138 height 18
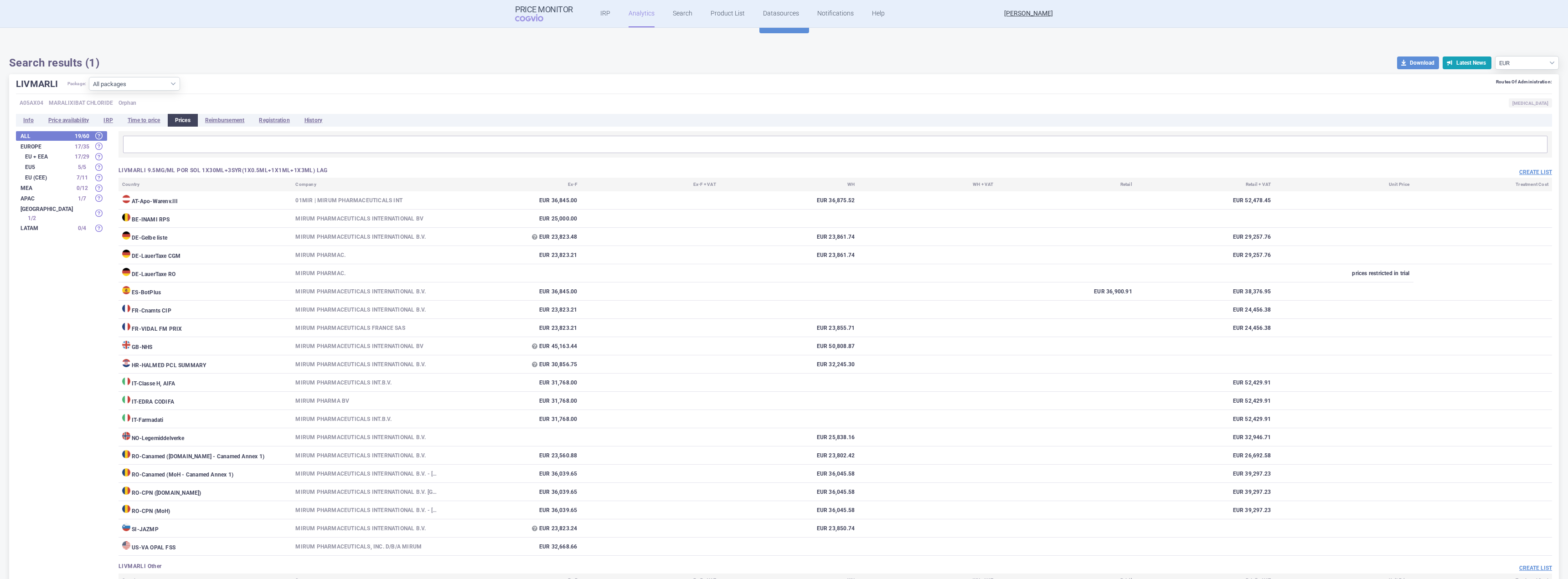
scroll to position [21, 0]
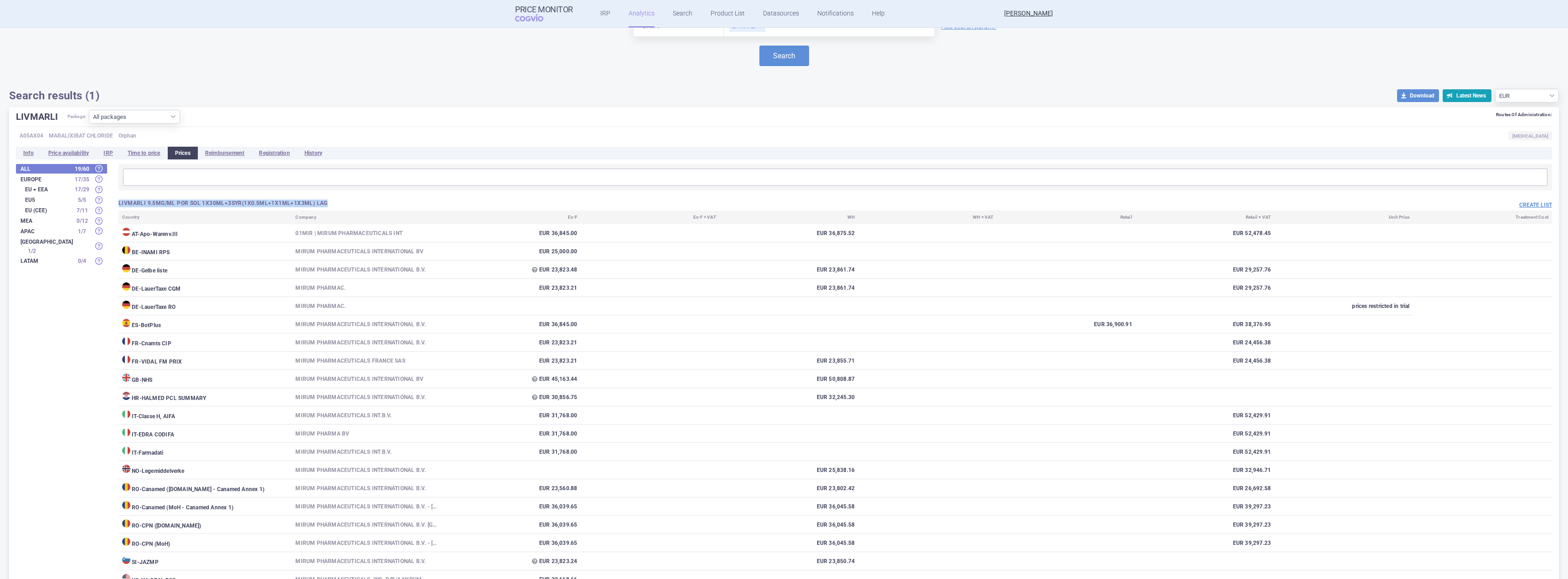
drag, startPoint x: 118, startPoint y: 203, endPoint x: 351, endPoint y: 206, distance: 233.0
click at [351, 206] on div "LIVMARLI 9.5MG/ML POR SOL 1X30ML+3SYR(1X0.5ML+1X1ML+1X3ML) LAG Create list Coun…" at bounding box center [830, 456] width 1445 height 584
click at [351, 206] on h3 "LIVMARLI 9.5MG/ML POR SOL 1X30ML+3SYR(1X0.5ML+1X1ML+1X3ML) LAG" at bounding box center [477, 203] width 717 height 8
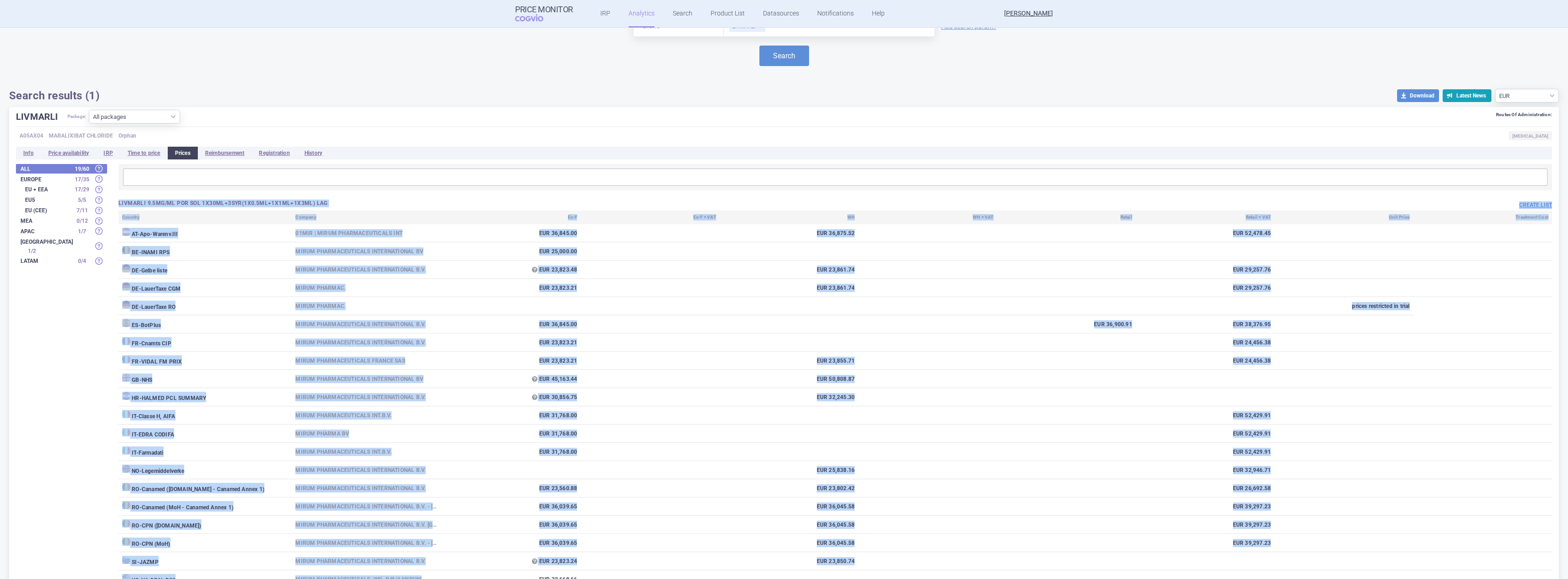
drag, startPoint x: 426, startPoint y: 442, endPoint x: 119, endPoint y: 203, distance: 389.1
click at [119, 203] on div "LIVMARLI 9.5MG/ML POR SOL 1X30ML+3SYR(1X0.5ML+1X1ML+1X3ML) LAG Create list Coun…" at bounding box center [835, 394] width 1434 height 390
click at [85, 333] on div "All 19 / 60 Europe 17 / 35 EU + EEA 17 / 29 EU5 5 / 5 EU (CEE) 7 / 11 MEA 0 / 1…" at bounding box center [784, 456] width 1536 height 584
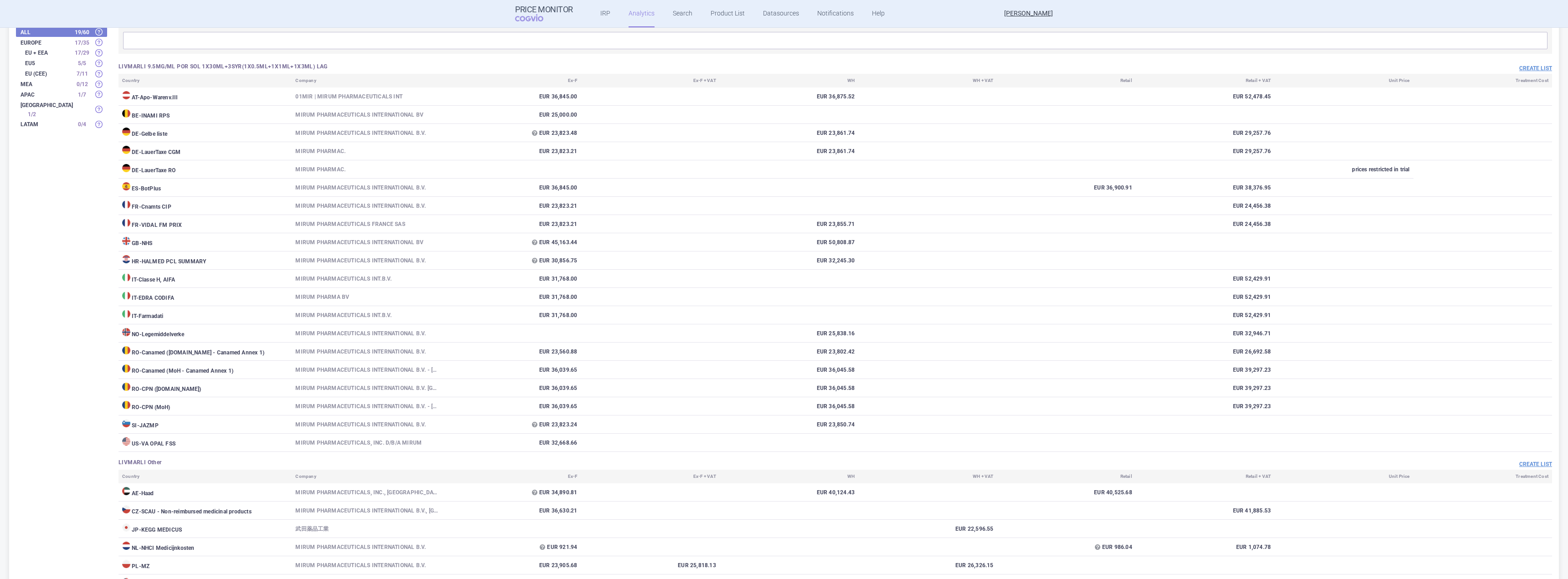
scroll to position [203, 0]
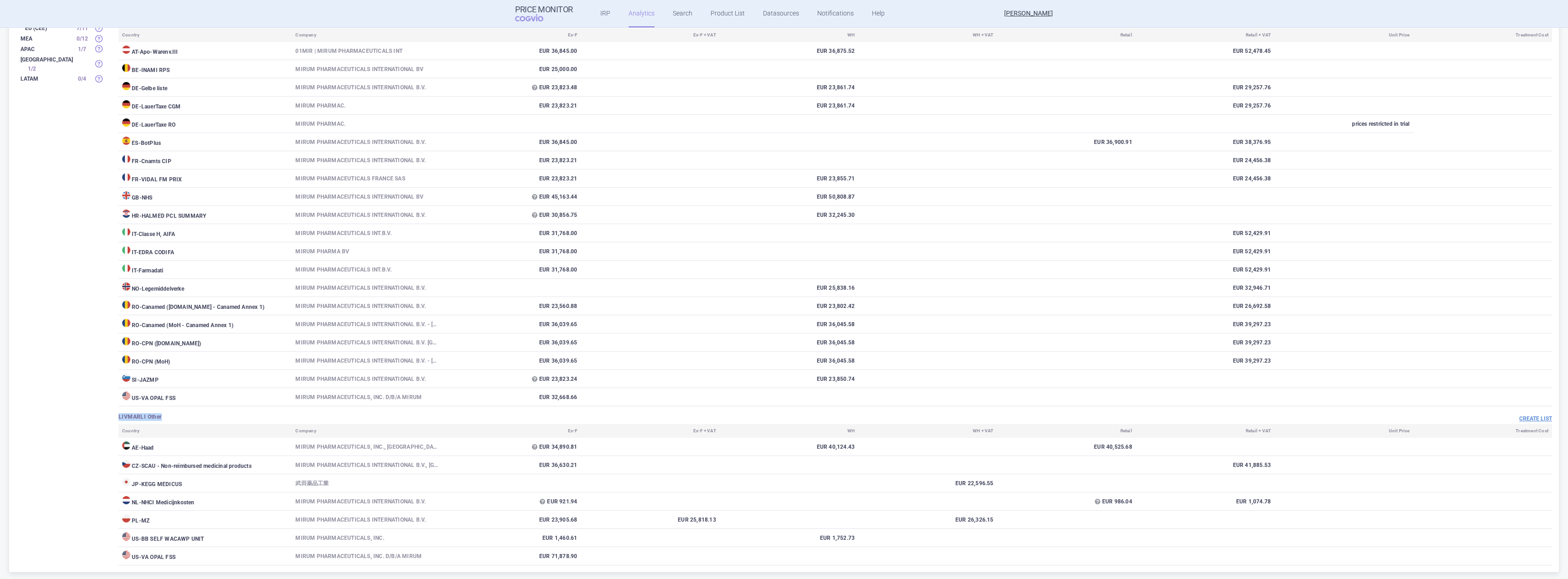
drag, startPoint x: 165, startPoint y: 416, endPoint x: 106, endPoint y: 412, distance: 59.1
click at [106, 412] on div "All 19 / 60 Europe 17 / 35 EU + EEA 17 / 29 EU5 5 / 5 EU (CEE) 7 / 11 MEA 0 / 1…" at bounding box center [784, 273] width 1536 height 584
drag, startPoint x: 102, startPoint y: 413, endPoint x: 193, endPoint y: 421, distance: 91.4
click at [193, 421] on div "All 19 / 60 Europe 17 / 35 EU + EEA 17 / 29 EU5 5 / 5 EU (CEE) 7 / 11 MEA 0 / 1…" at bounding box center [784, 273] width 1536 height 584
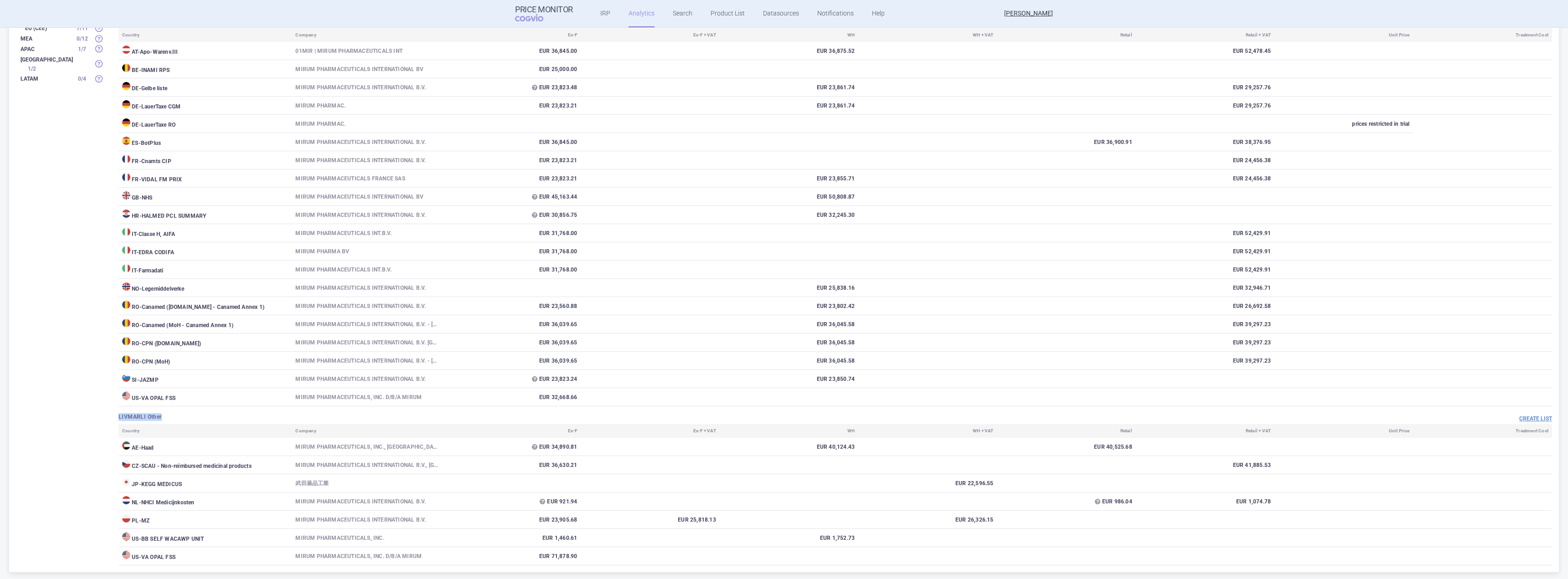
click at [193, 421] on div "LIVMARLI Other" at bounding box center [477, 418] width 717 height 9
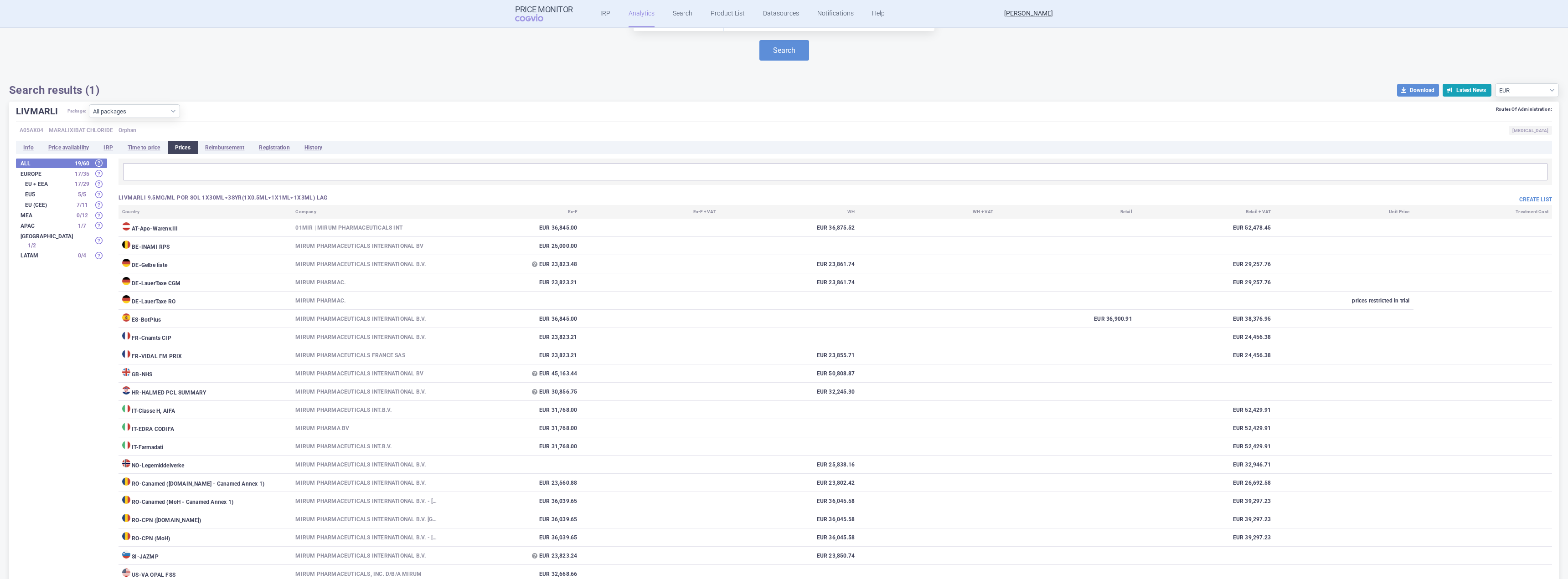
scroll to position [0, 0]
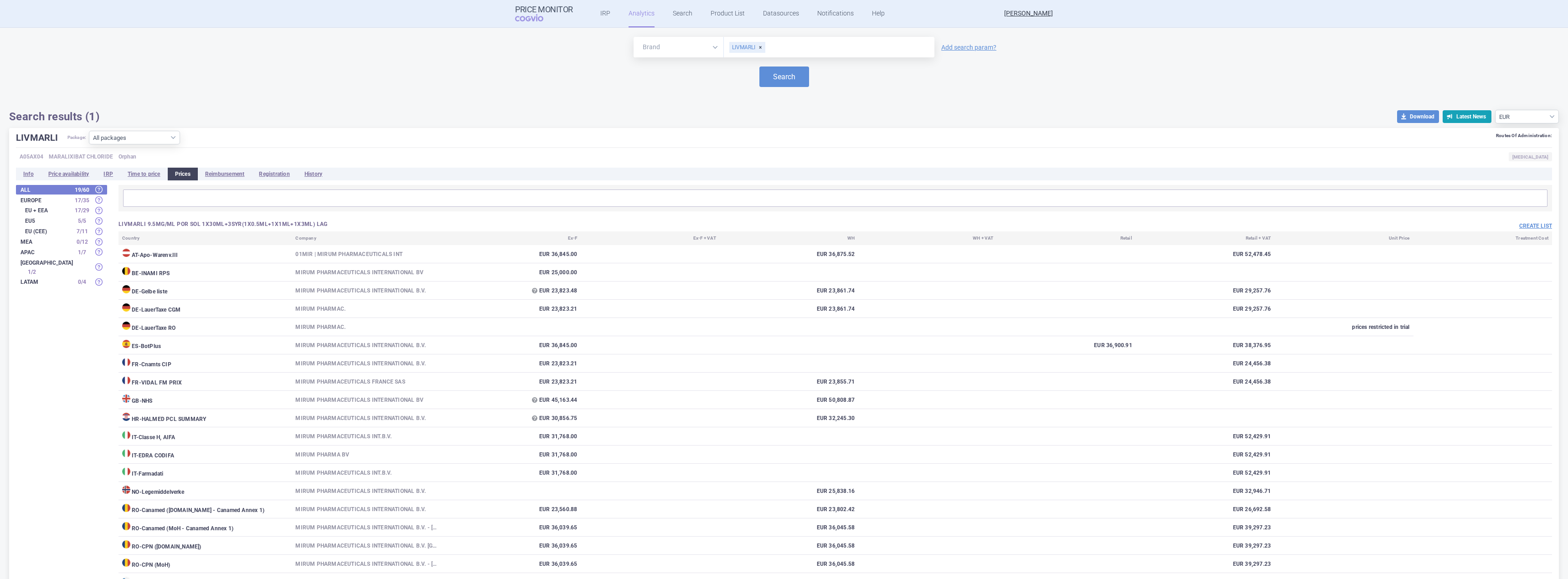
click at [341, 225] on h3 "LIVMARLI 9.5MG/ML POR SOL 1X30ML+3SYR(1X0.5ML+1X1ML+1X3ML) LAG" at bounding box center [477, 224] width 717 height 8
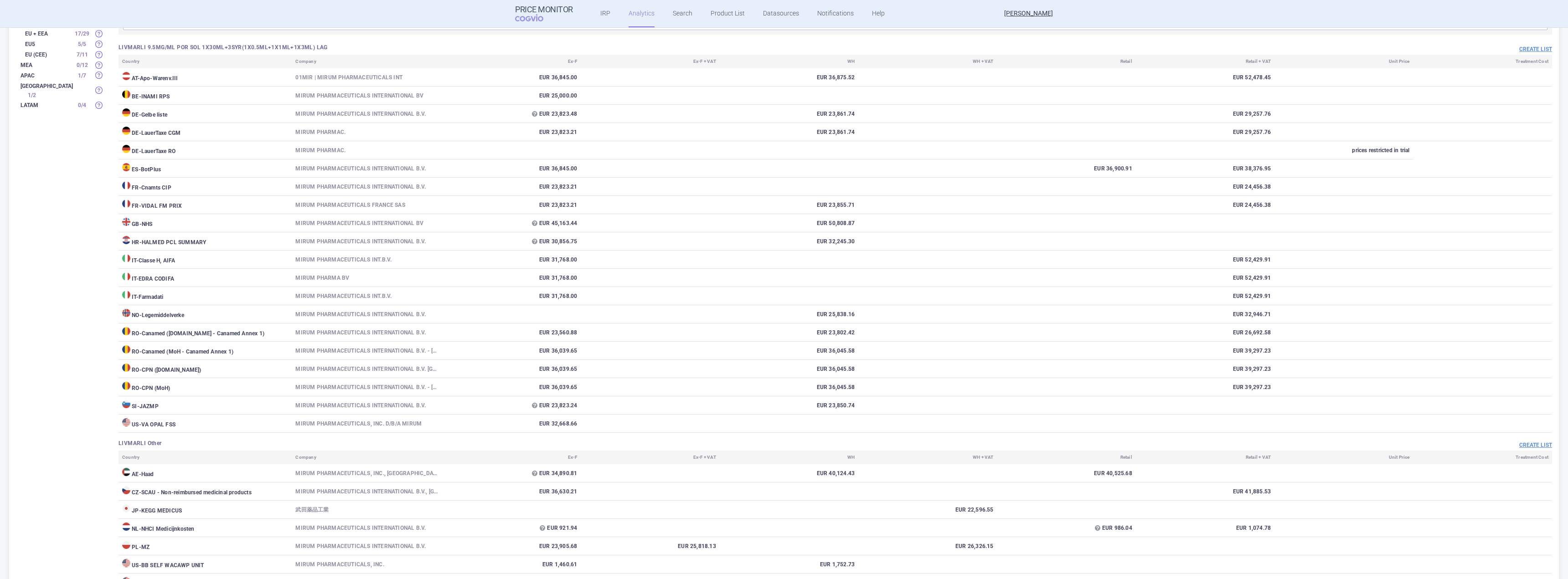
scroll to position [203, 0]
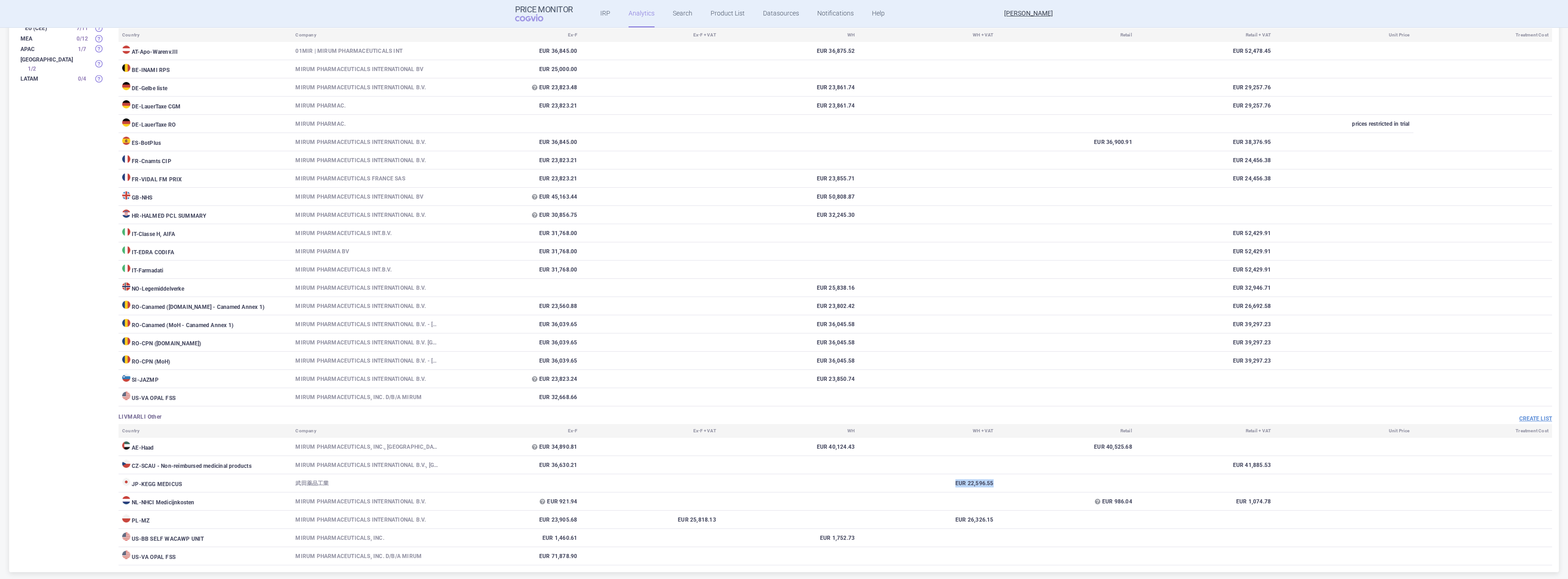
drag, startPoint x: 990, startPoint y: 483, endPoint x: 935, endPoint y: 486, distance: 55.1
click at [935, 486] on tr "JP - KEGG MEDICUS 武田薬品工業 EUR 22,596.55" at bounding box center [835, 484] width 1434 height 18
click at [65, 397] on div "All 19 / 60 Europe 17 / 35 EU + EEA 17 / 29 EU5 5 / 5 EU (CEE) 7 / 11 MEA 0 / 1…" at bounding box center [784, 273] width 1536 height 584
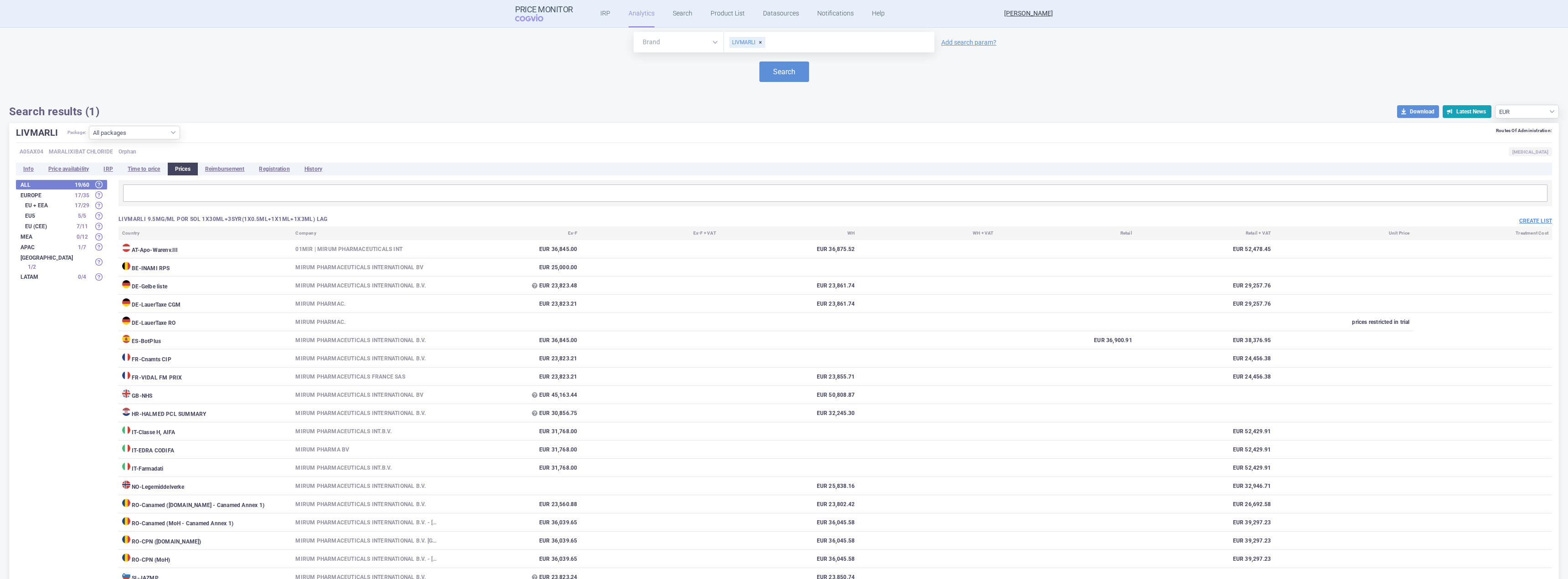
scroll to position [0, 0]
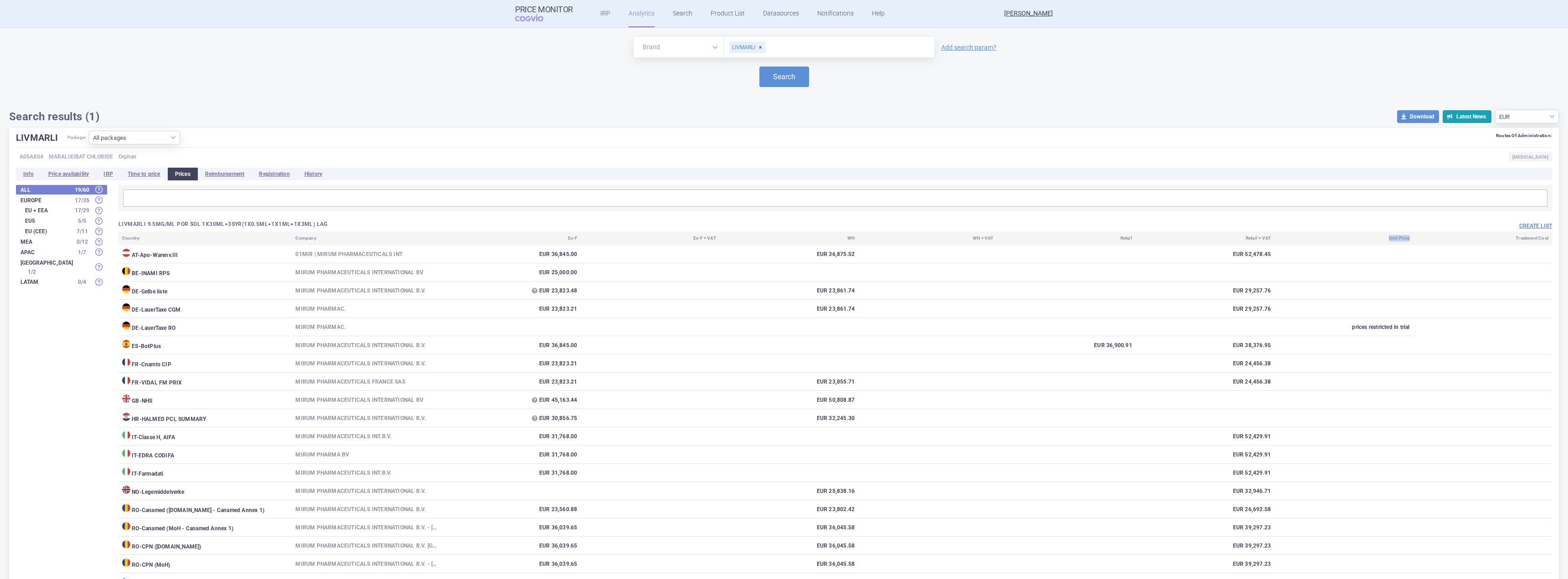
drag, startPoint x: 1383, startPoint y: 239, endPoint x: 1409, endPoint y: 238, distance: 26.0
click at [1409, 238] on tr "Country Company Ex-F Ex-F + VAT WH WH + VAT Retail Retail + VAT Unit Price Trea…" at bounding box center [835, 238] width 1434 height 13
click at [1414, 238] on th "Treatment Cost" at bounding box center [1483, 238] width 138 height 13
drag, startPoint x: 329, startPoint y: 225, endPoint x: 119, endPoint y: 221, distance: 210.0
click at [119, 221] on h3 "LIVMARLI 9.5MG/ML POR SOL 1X30ML+3SYR(1X0.5ML+1X1ML+1X3ML) LAG" at bounding box center [477, 224] width 717 height 8
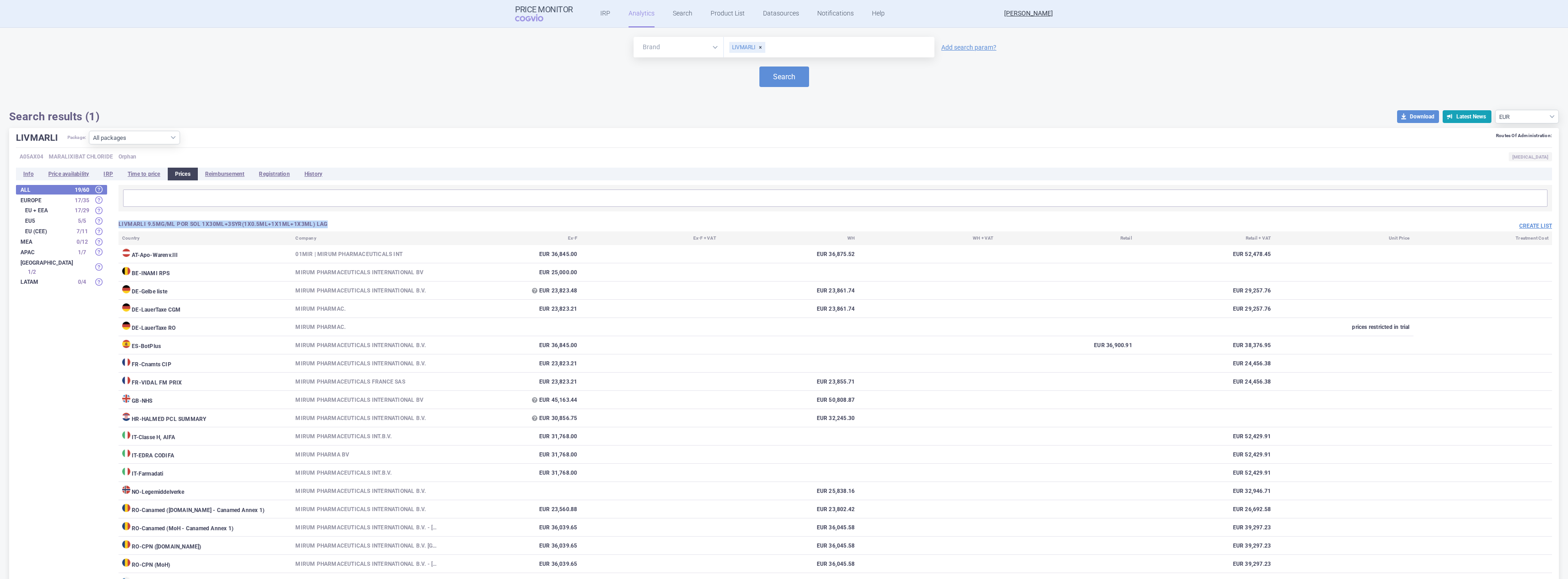
click at [127, 221] on h3 "LIVMARLI 9.5MG/ML POR SOL 1X30ML+3SYR(1X0.5ML+1X1ML+1X3ML) LAG" at bounding box center [477, 224] width 717 height 8
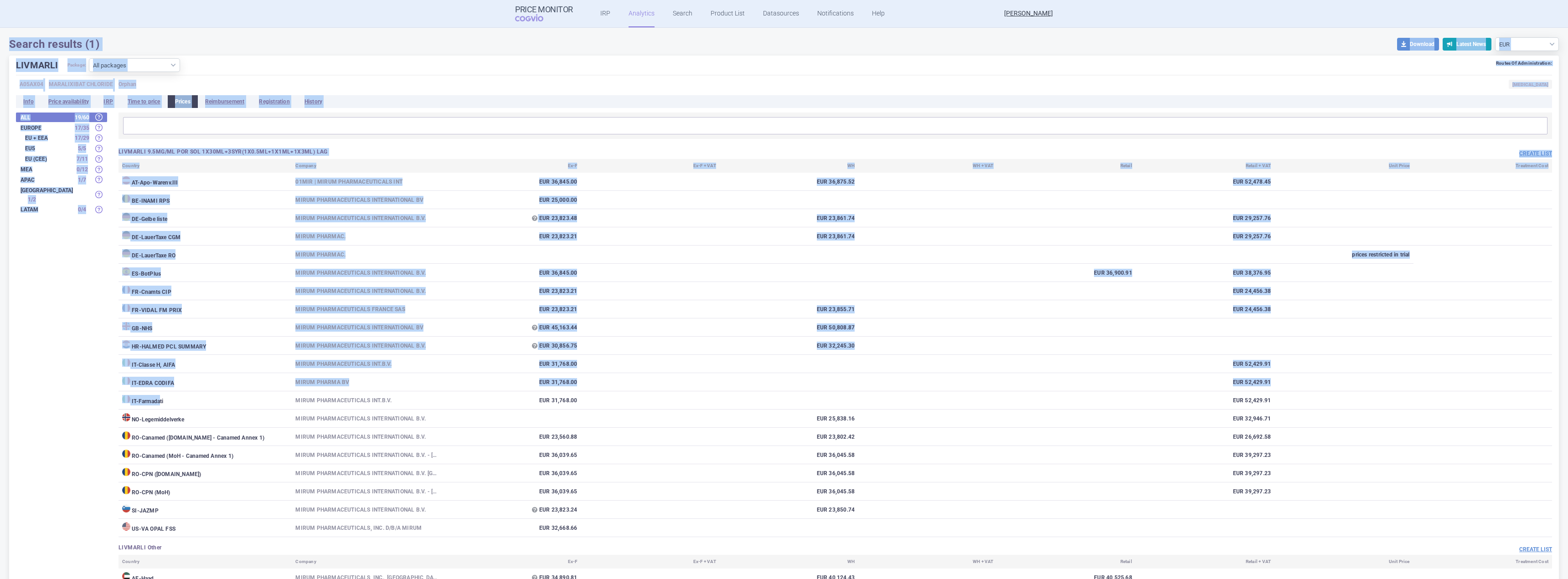
scroll to position [45, 0]
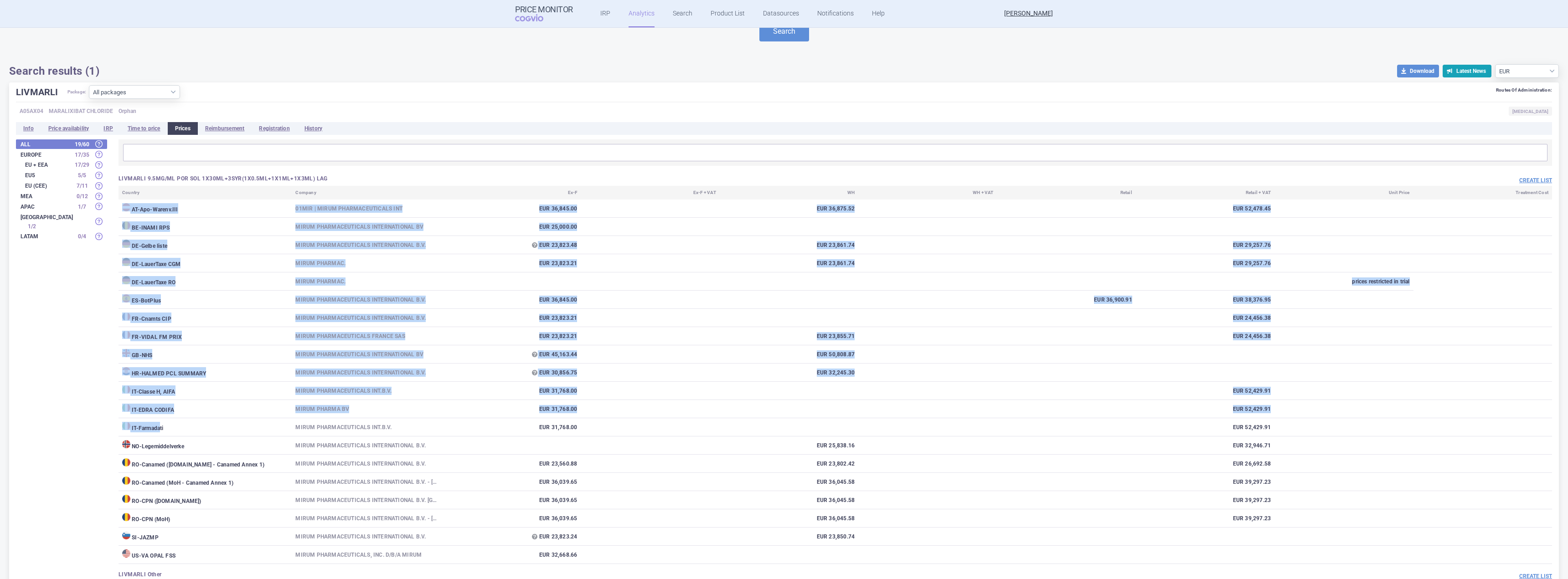
drag, startPoint x: 145, startPoint y: 289, endPoint x: 123, endPoint y: 202, distance: 89.7
click at [123, 202] on tbody "AT - Apo-Warenv.III 01MIR | MIRUM PHARMACEUTICALS INT EUR 36,845.00 EUR 36,875.…" at bounding box center [835, 382] width 1434 height 365
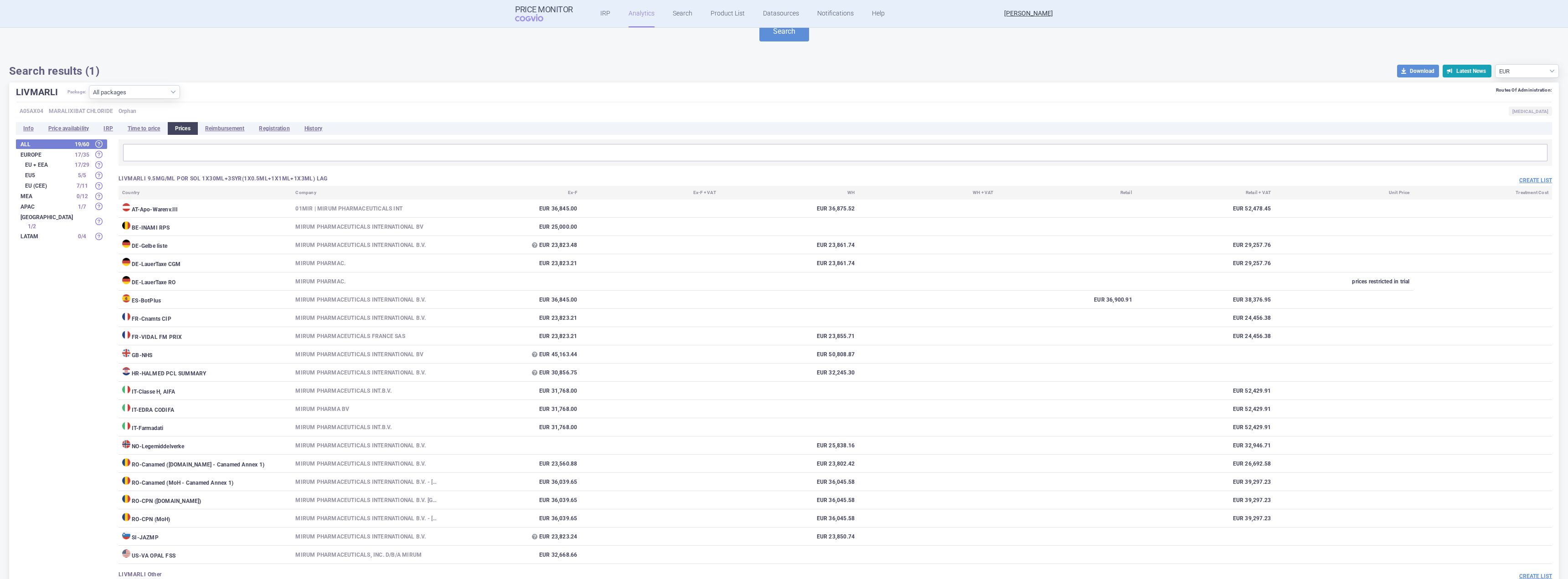
click at [104, 289] on div "All 19 / 60 Europe 17 / 35 EU + EEA 17 / 29 EU5 5 / 5 EU (CEE) 7 / 11 MEA 0 / 1…" at bounding box center [784, 431] width 1536 height 584
